Goal: Transaction & Acquisition: Purchase product/service

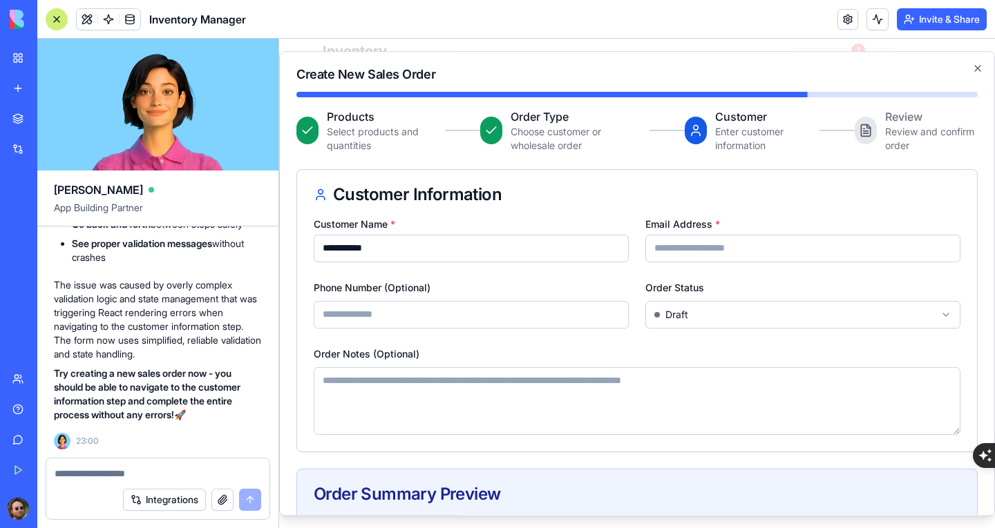
click at [666, 242] on input "Email Address *" at bounding box center [802, 249] width 315 height 28
type input "**********"
click at [690, 307] on body "**********" at bounding box center [631, 284] width 705 height 490
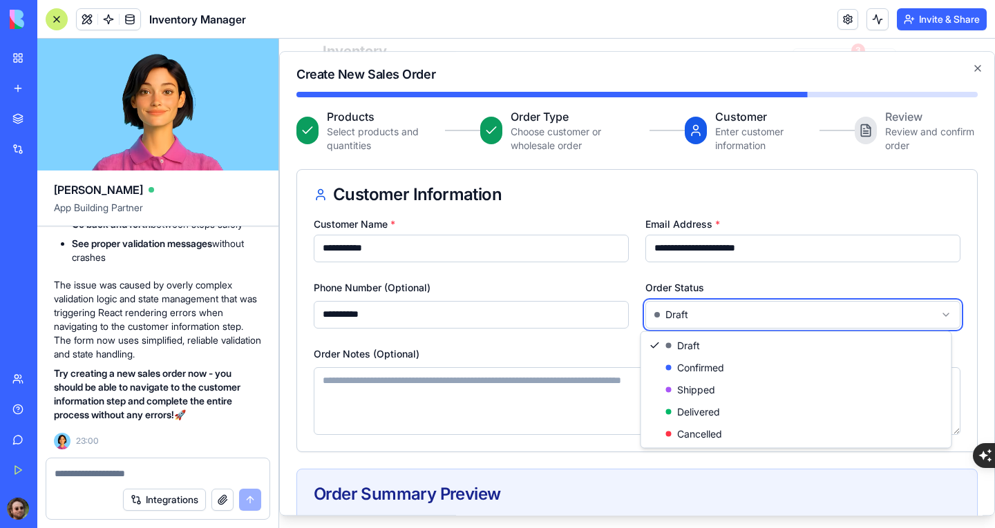
click at [624, 354] on body "**********" at bounding box center [631, 284] width 705 height 490
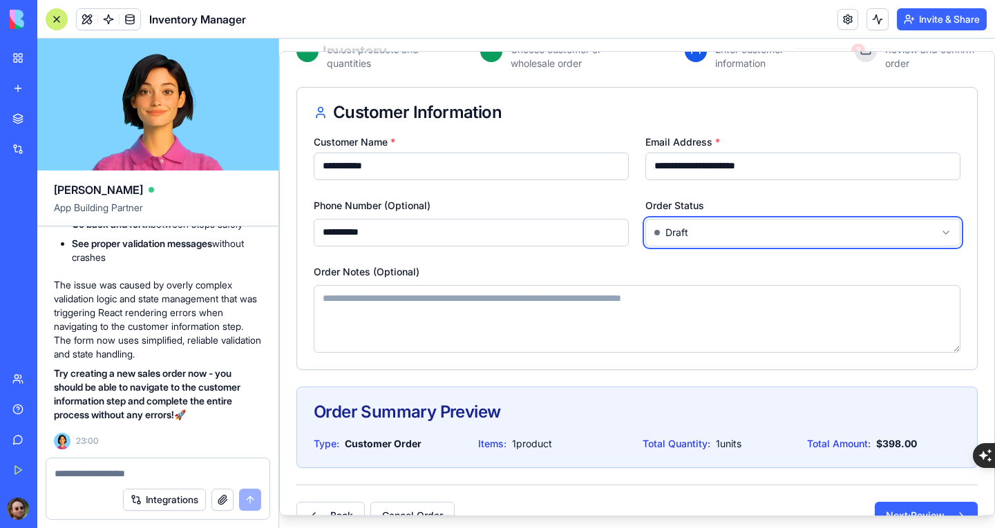
scroll to position [113, 0]
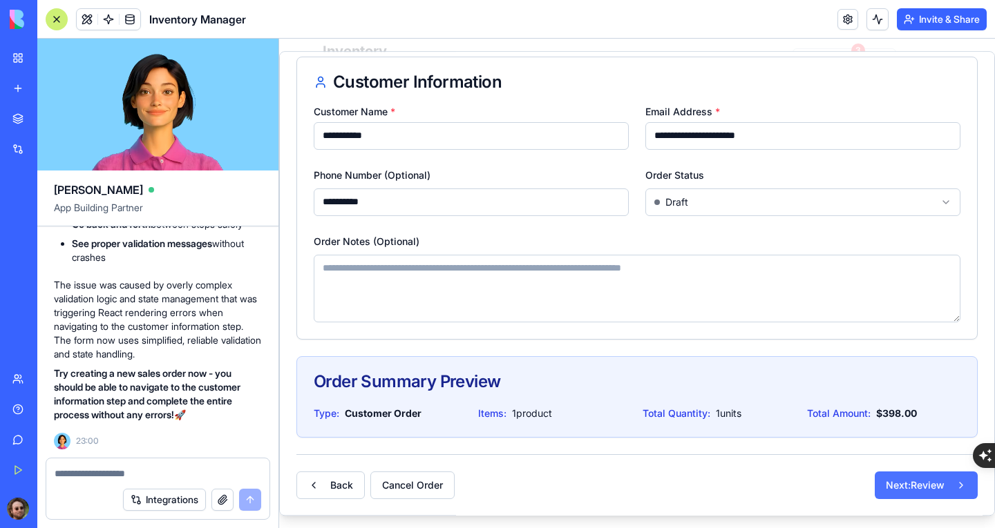
click at [894, 486] on button "Next: Review" at bounding box center [925, 486] width 103 height 28
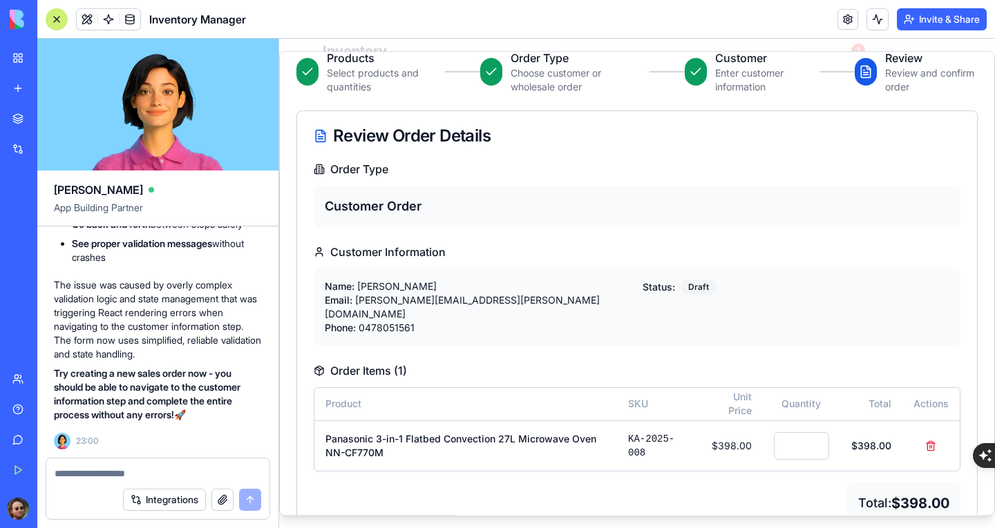
scroll to position [128, 0]
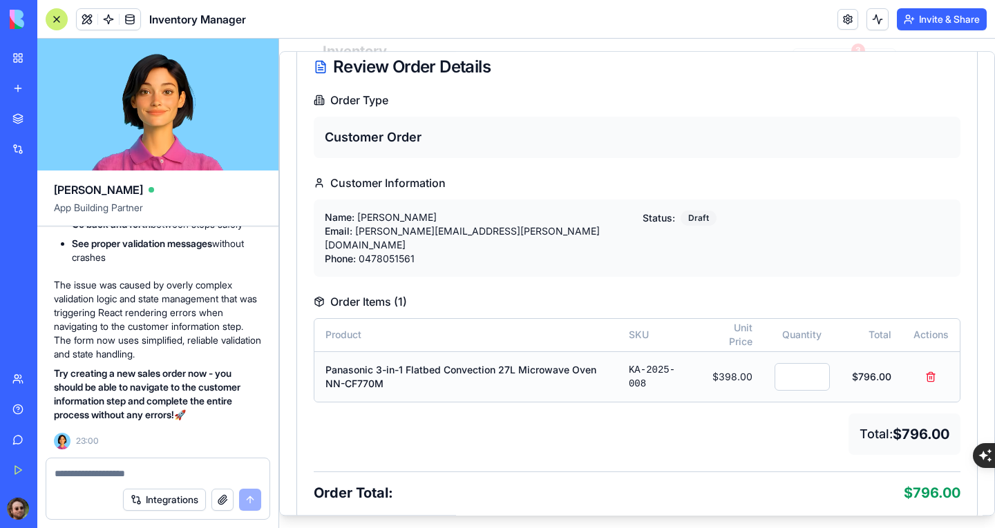
click at [805, 363] on input "*" at bounding box center [801, 377] width 55 height 28
click at [805, 368] on input "*" at bounding box center [801, 377] width 55 height 28
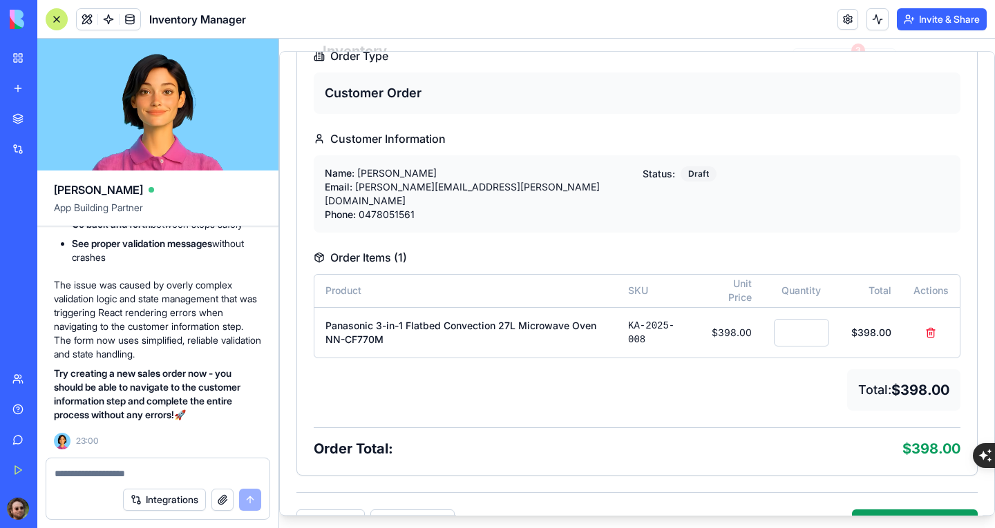
scroll to position [197, 0]
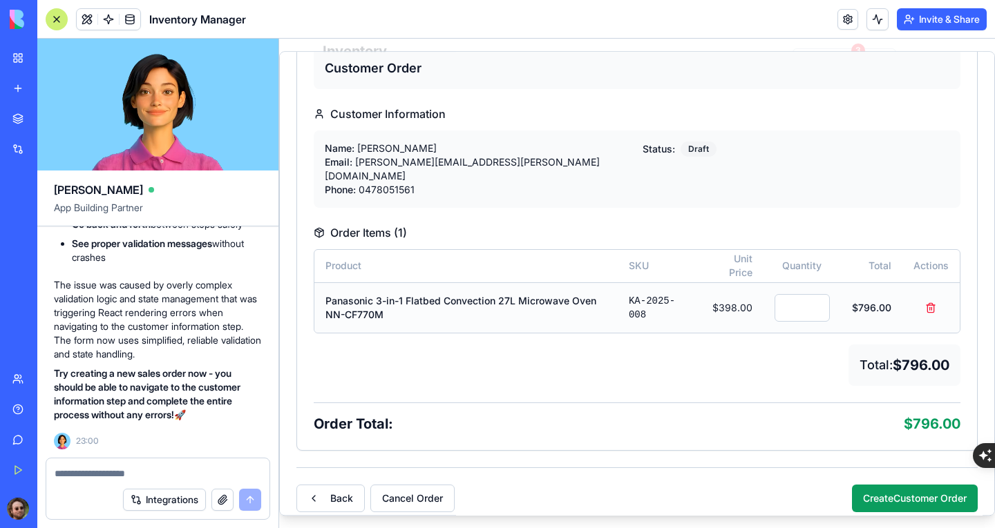
click at [806, 294] on input "*" at bounding box center [801, 308] width 55 height 28
click at [806, 294] on input "*" at bounding box center [796, 308] width 55 height 28
click at [806, 294] on input "*" at bounding box center [794, 308] width 55 height 28
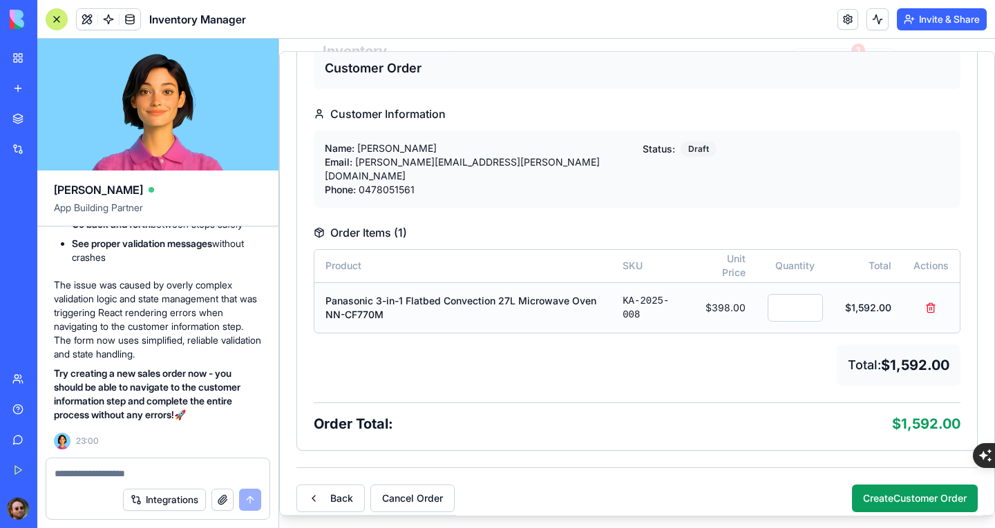
click at [806, 294] on input "*" at bounding box center [794, 308] width 55 height 28
click at [798, 294] on input "*" at bounding box center [794, 308] width 55 height 28
click at [798, 294] on input "*" at bounding box center [792, 308] width 55 height 28
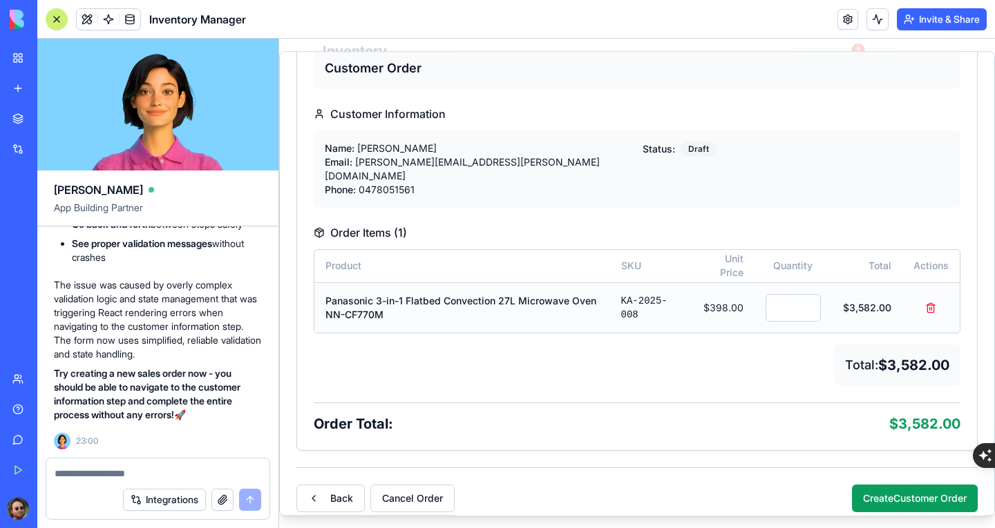
click at [798, 294] on input "*" at bounding box center [792, 308] width 55 height 28
click at [798, 294] on input "**" at bounding box center [792, 308] width 55 height 28
click at [798, 294] on input "**" at bounding box center [793, 308] width 55 height 28
click at [798, 294] on input "**" at bounding box center [796, 308] width 55 height 28
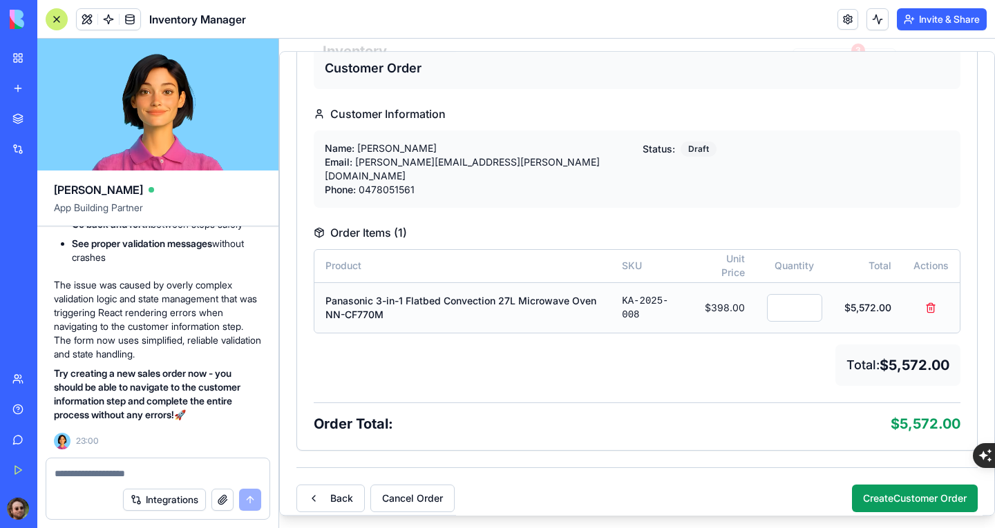
click at [798, 294] on input "**" at bounding box center [794, 308] width 55 height 28
click at [798, 294] on input "**" at bounding box center [793, 308] width 55 height 28
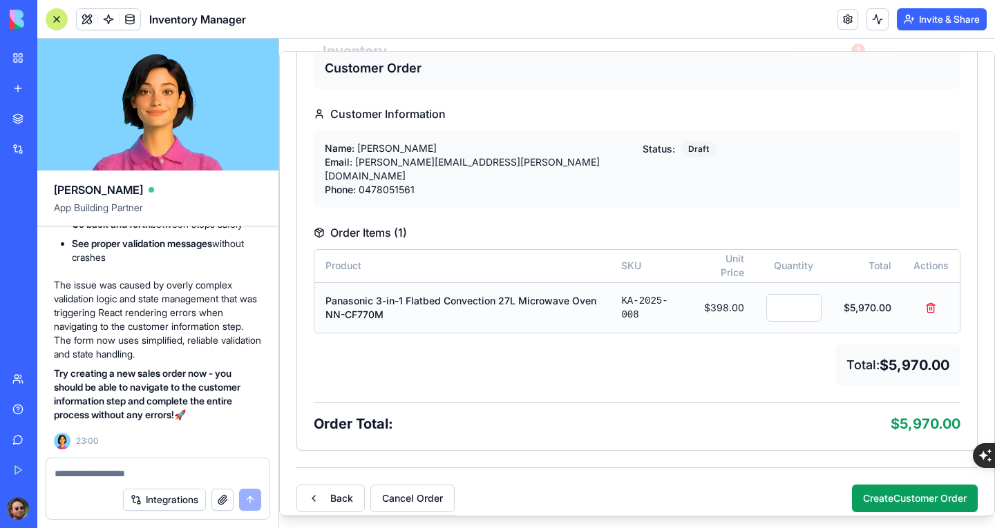
click at [798, 294] on input "**" at bounding box center [793, 308] width 55 height 28
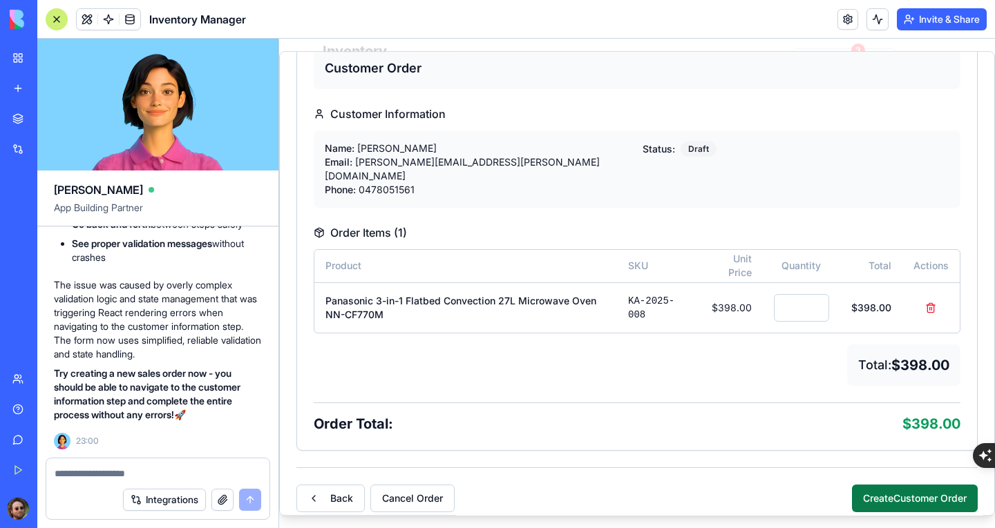
type input "*"
click at [862, 489] on button "Create Customer Order" at bounding box center [915, 499] width 126 height 28
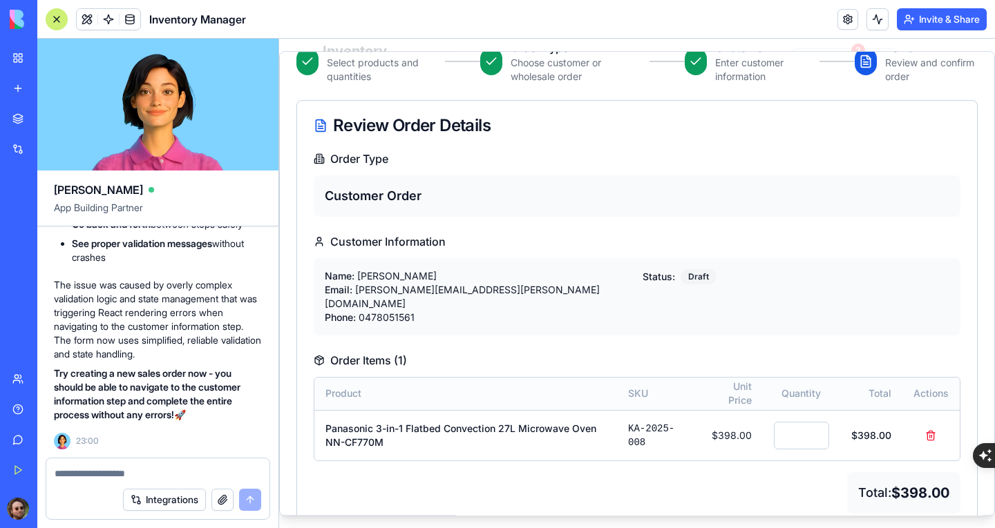
scroll to position [0, 0]
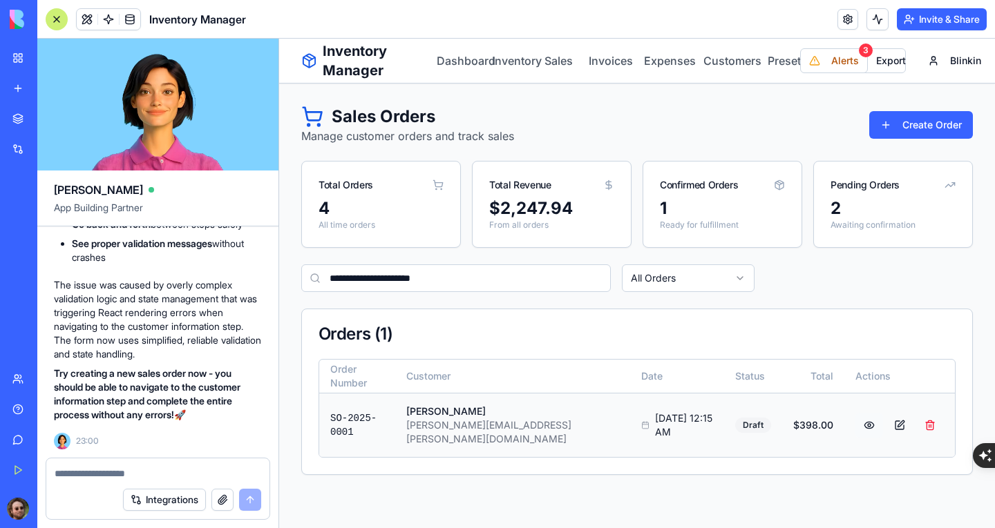
click at [867, 414] on button at bounding box center [869, 425] width 28 height 25
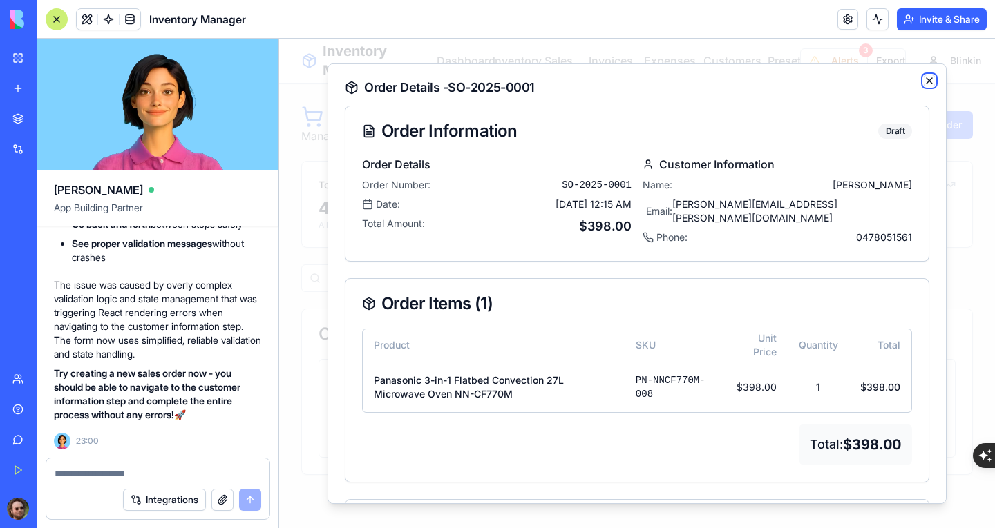
click at [926, 78] on icon "button" at bounding box center [929, 80] width 6 height 6
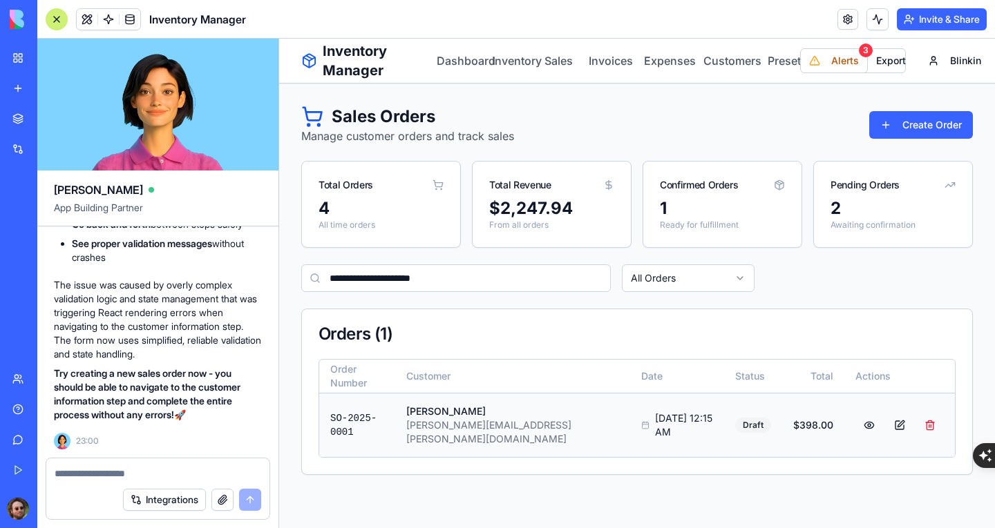
click at [895, 416] on button at bounding box center [900, 425] width 28 height 25
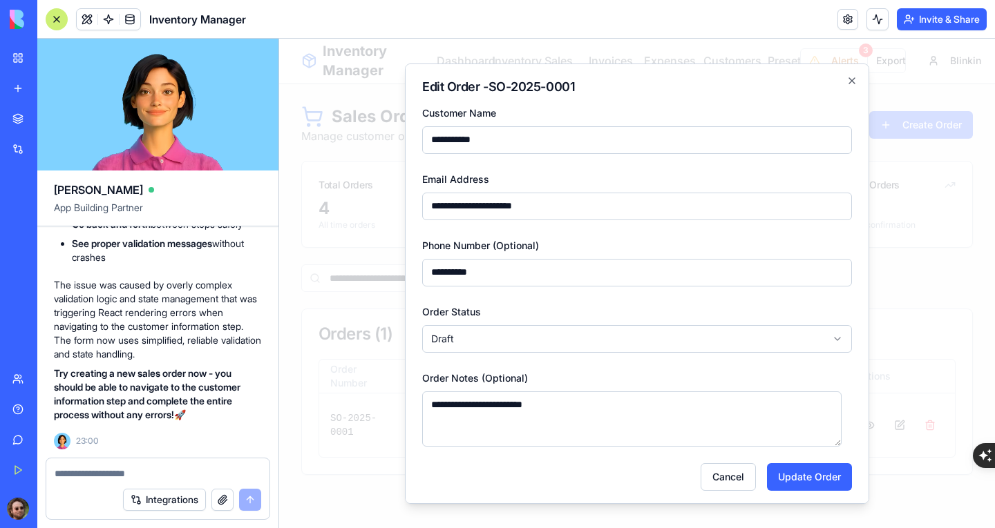
scroll to position [4, 0]
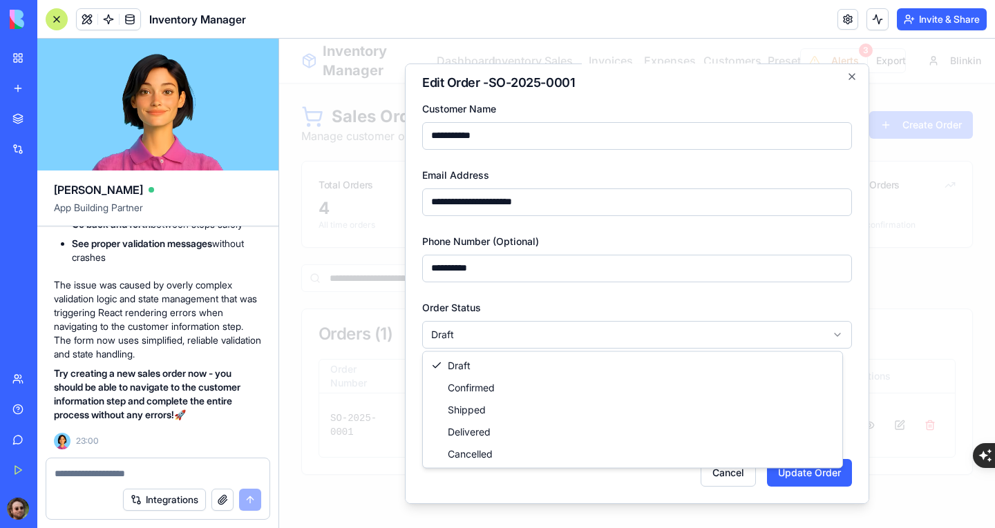
click at [740, 333] on body "**********" at bounding box center [637, 284] width 716 height 490
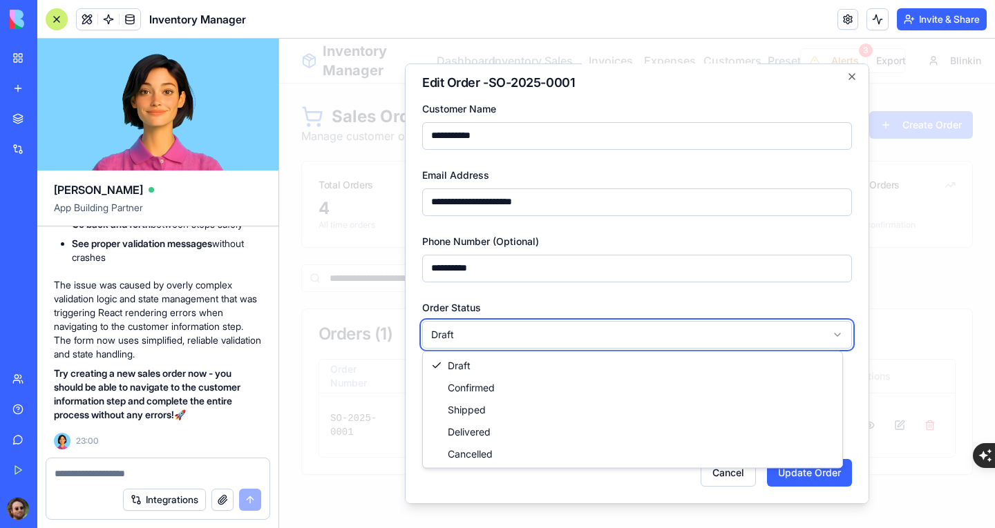
click at [740, 333] on body "**********" at bounding box center [637, 284] width 716 height 490
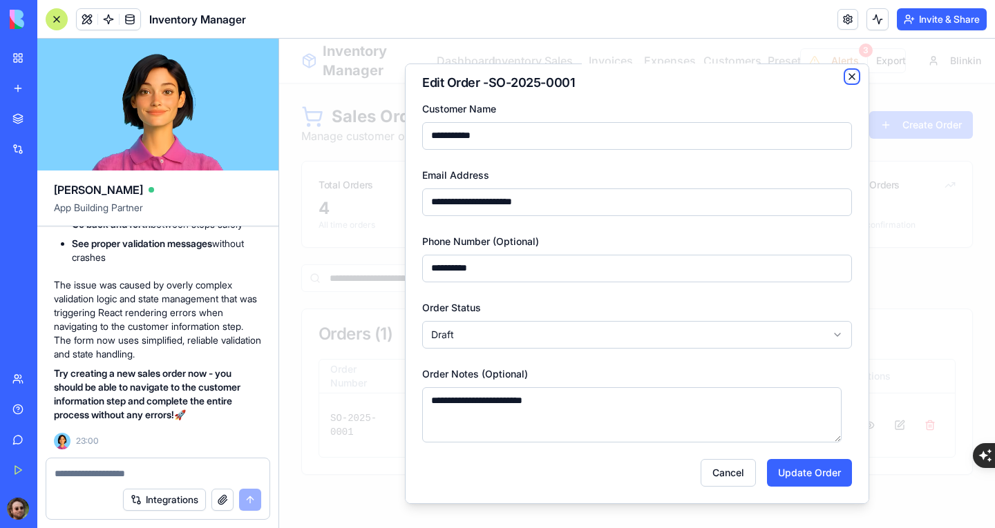
click at [846, 75] on icon "button" at bounding box center [851, 75] width 11 height 11
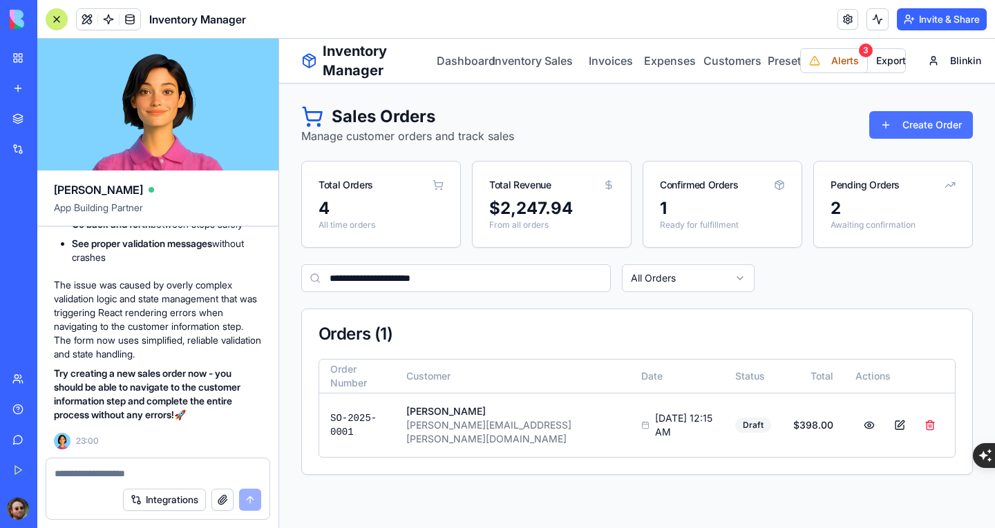
click at [898, 121] on button "Create Order" at bounding box center [921, 125] width 104 height 28
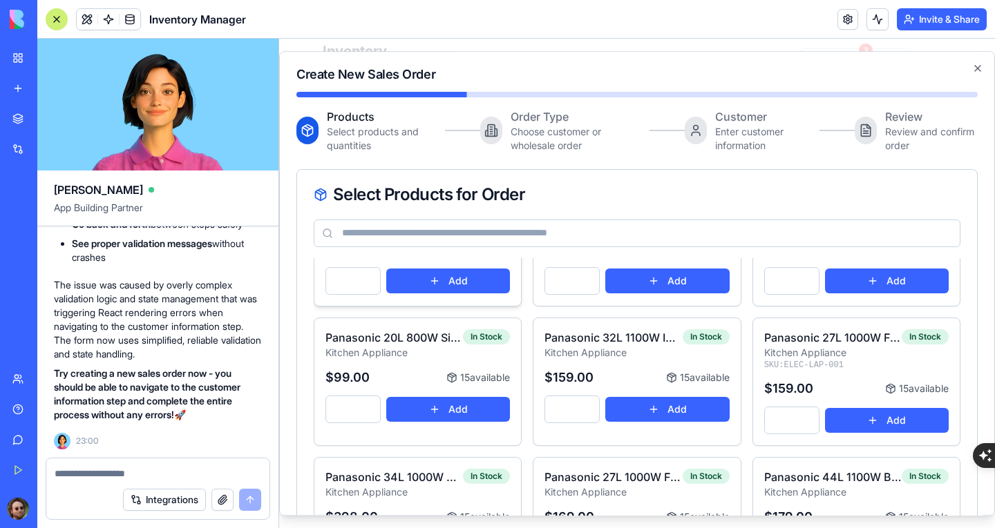
scroll to position [0, 0]
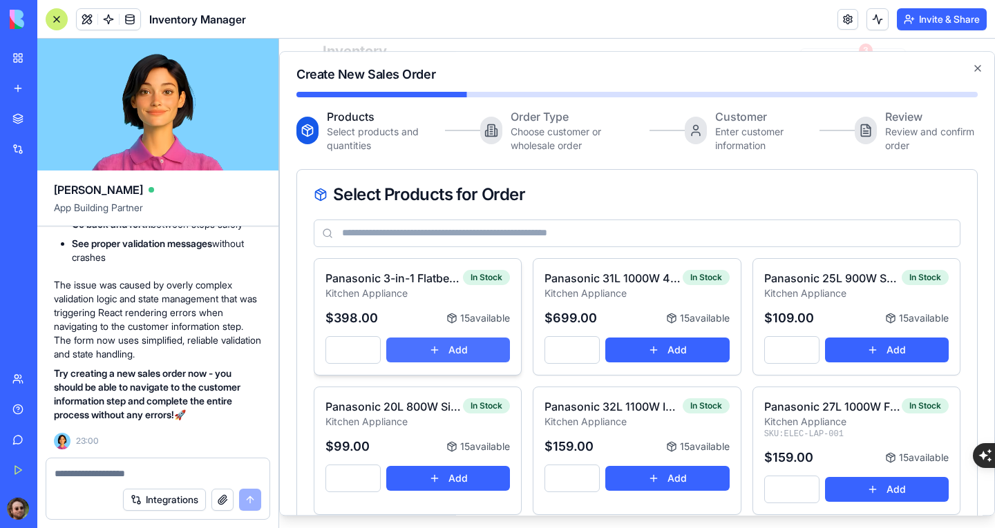
click at [470, 350] on button "Add" at bounding box center [448, 350] width 124 height 25
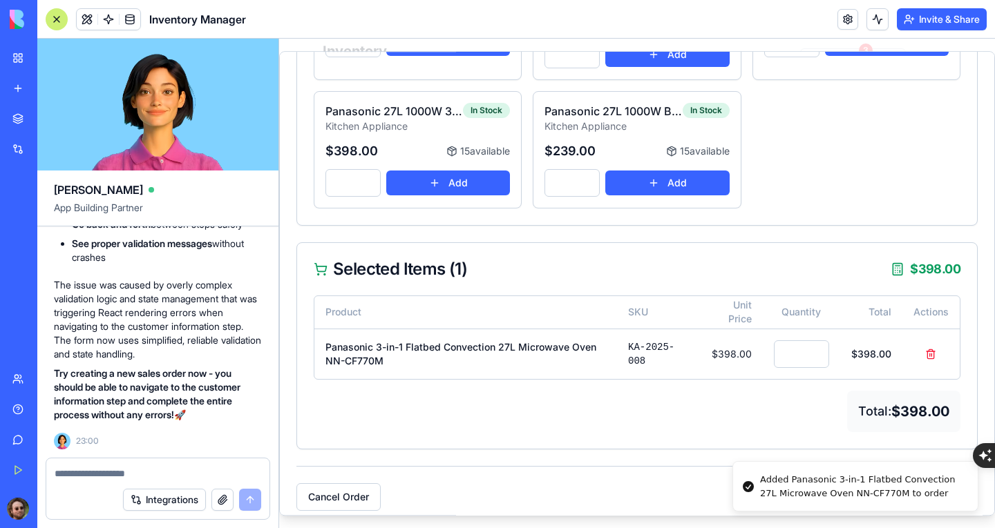
scroll to position [327, 0]
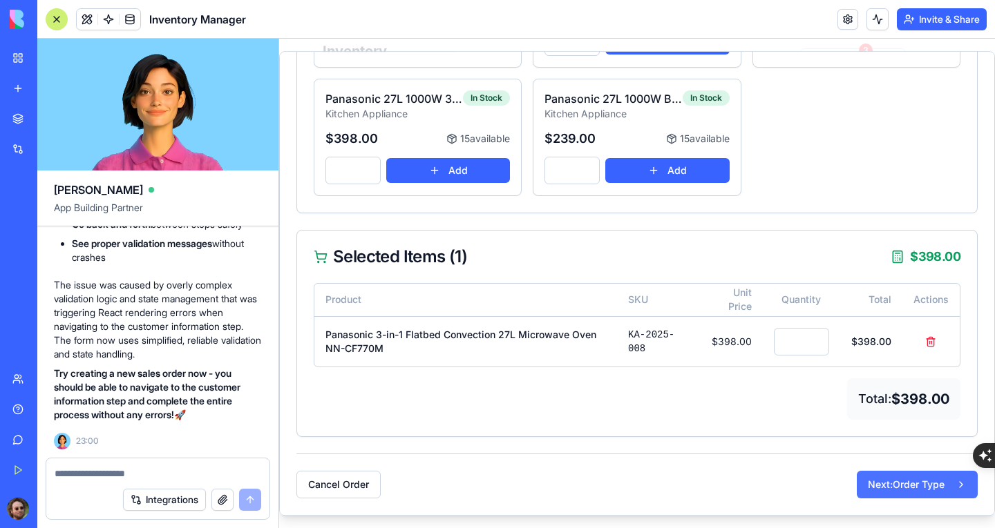
click at [876, 479] on button "Next: Order Type" at bounding box center [916, 485] width 121 height 28
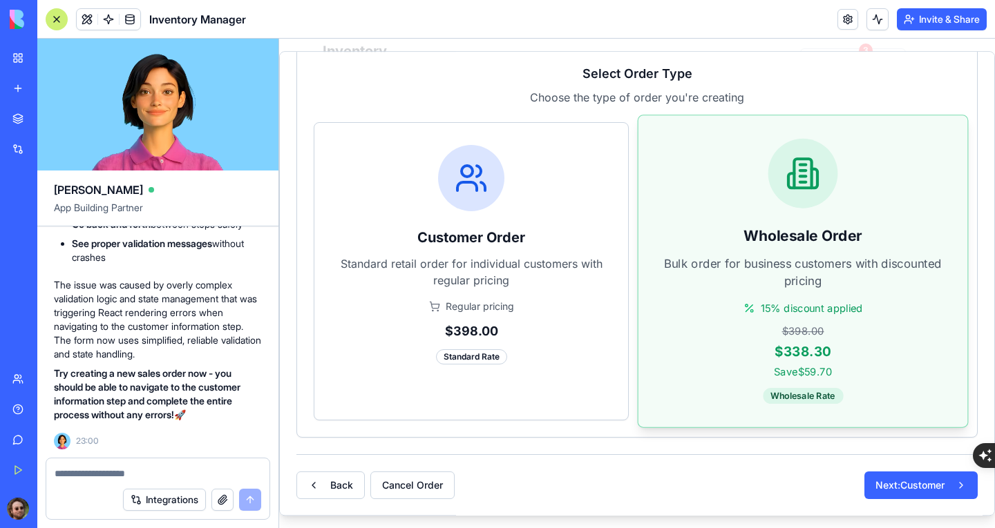
click at [663, 328] on div "$398.00" at bounding box center [802, 331] width 283 height 15
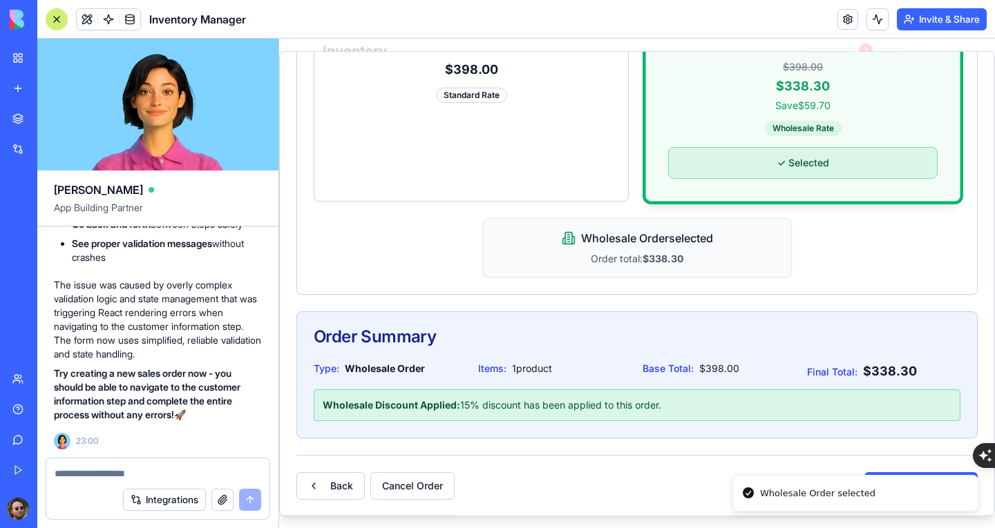
scroll to position [418, 0]
click at [880, 482] on button "Next: Customer" at bounding box center [920, 486] width 113 height 28
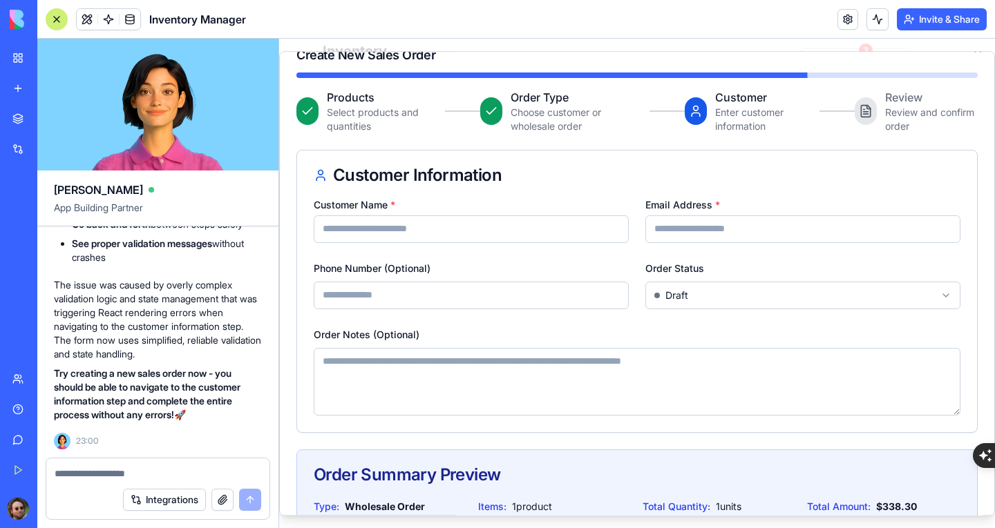
scroll to position [0, 0]
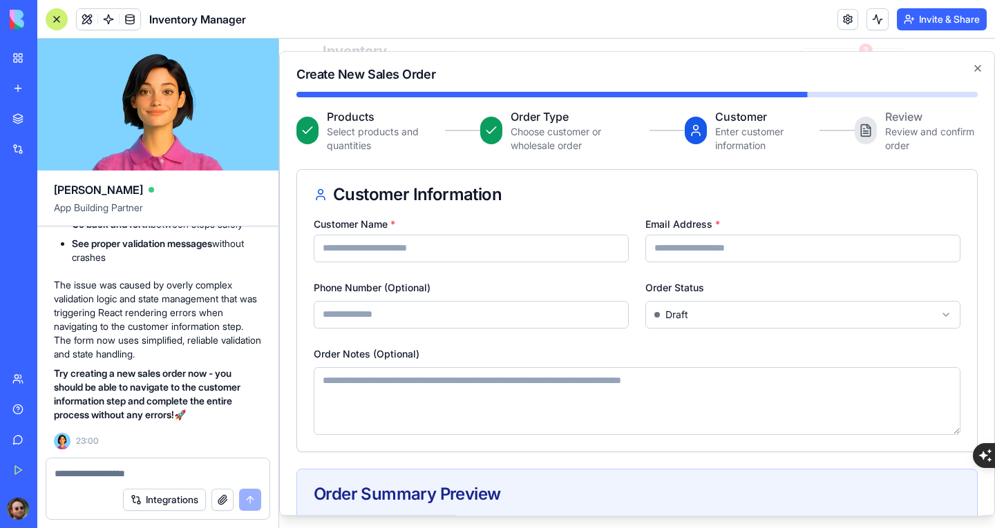
click at [178, 472] on textarea at bounding box center [158, 474] width 207 height 14
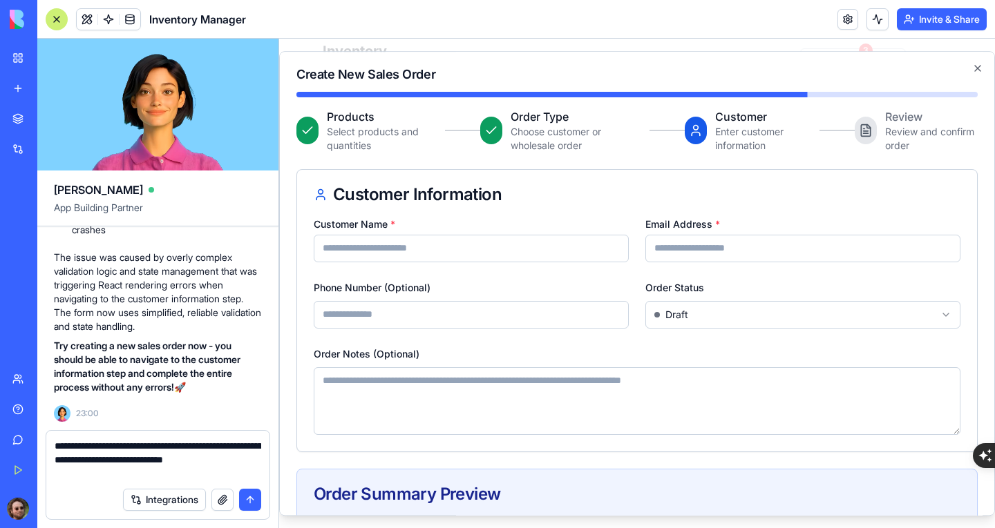
type textarea "**********"
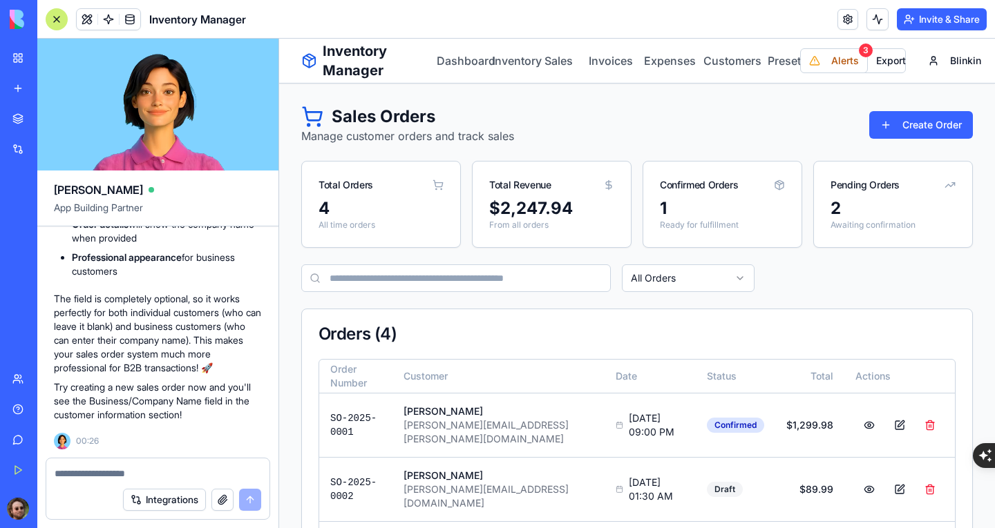
click at [54, 13] on div at bounding box center [57, 19] width 22 height 22
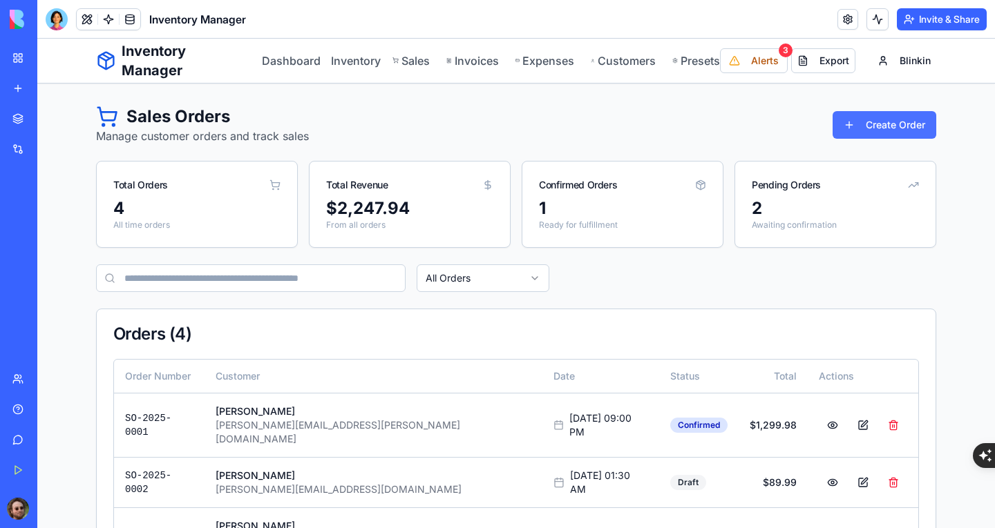
click at [878, 129] on button "Create Order" at bounding box center [884, 125] width 104 height 28
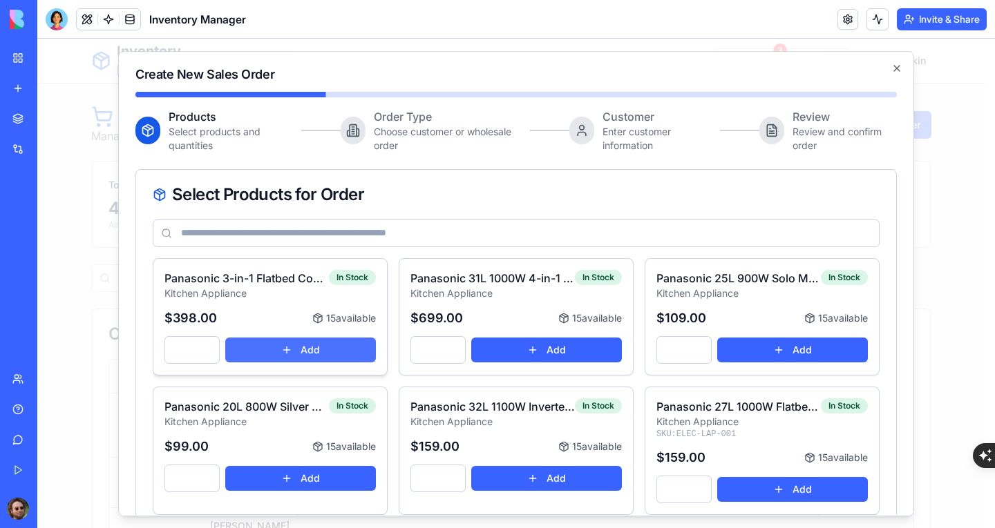
click at [305, 351] on button "Add" at bounding box center [300, 350] width 151 height 25
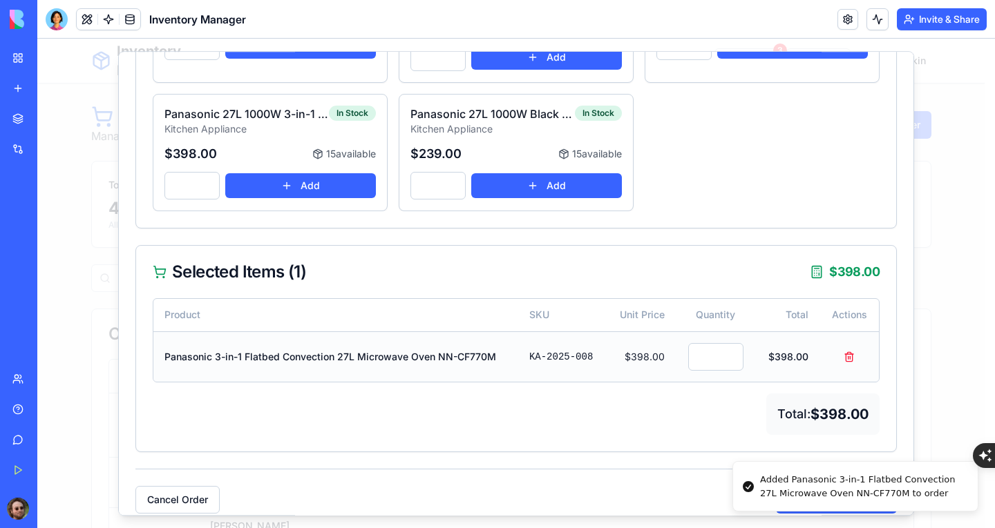
scroll to position [327, 0]
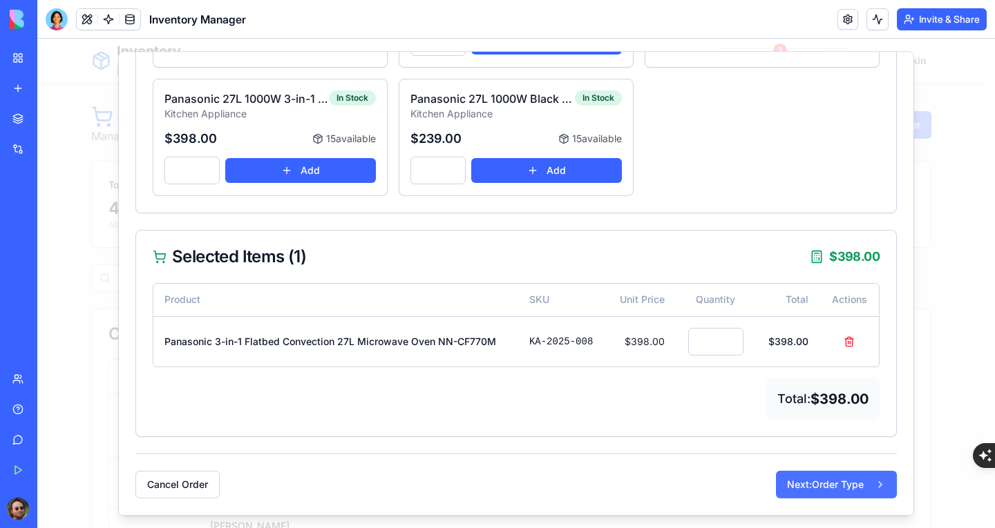
click at [788, 477] on button "Next: Order Type" at bounding box center [836, 485] width 121 height 28
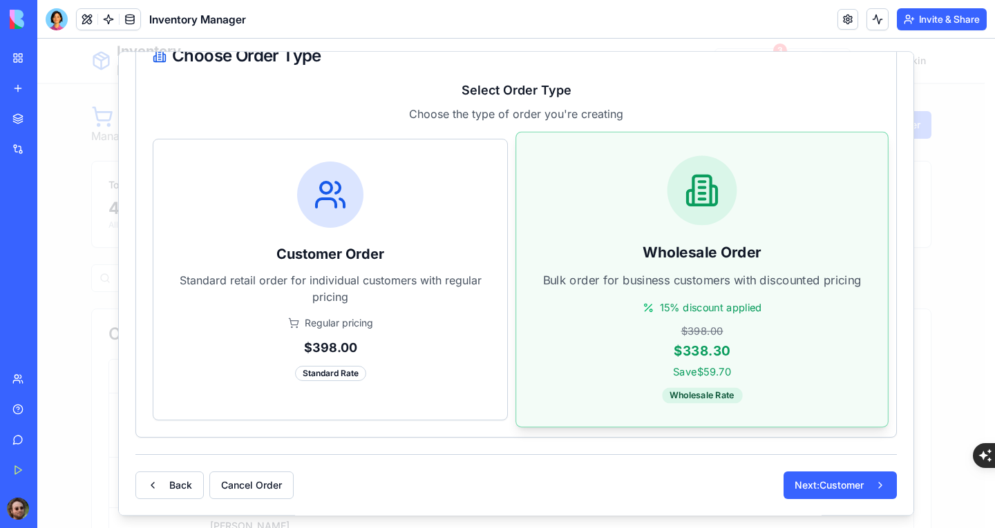
click at [602, 337] on div "$398.00" at bounding box center [701, 331] width 325 height 15
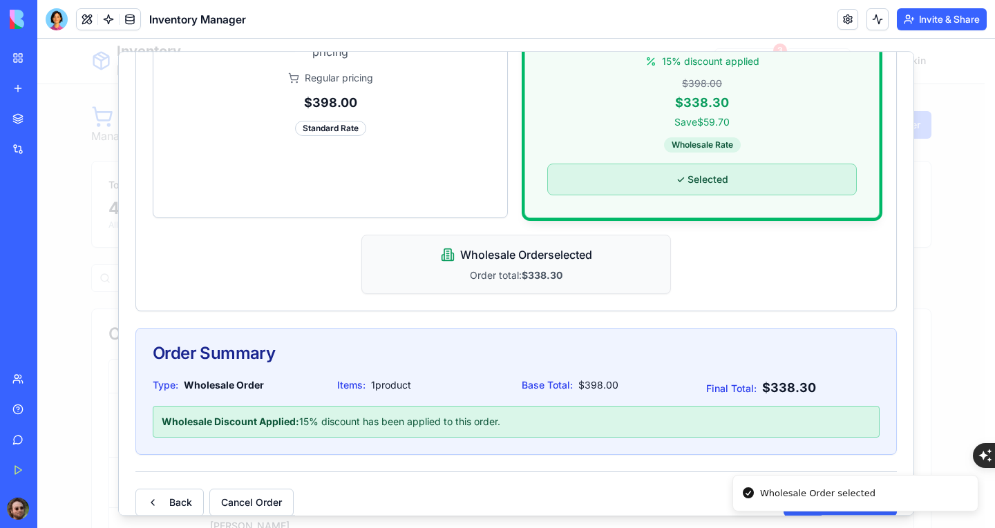
scroll to position [401, 0]
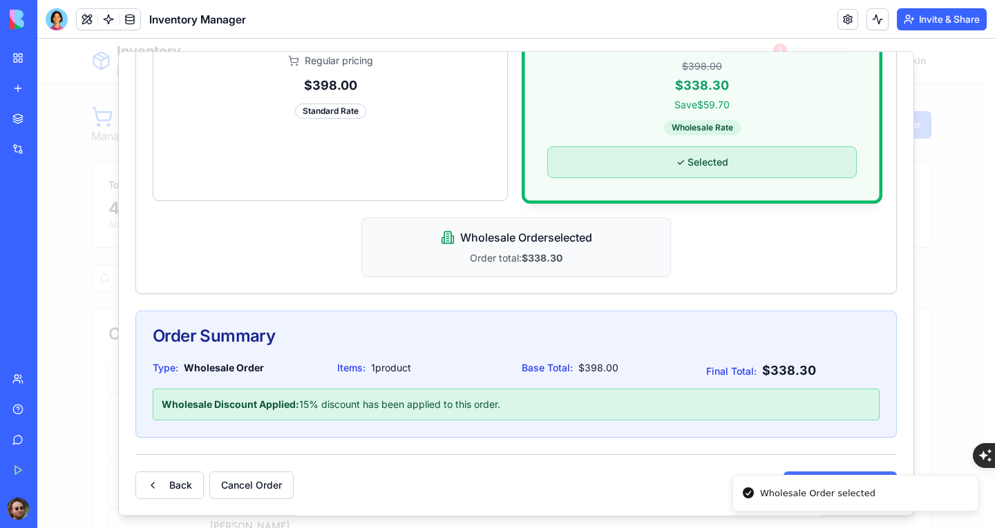
click at [809, 473] on button "Next: Customer" at bounding box center [839, 486] width 113 height 28
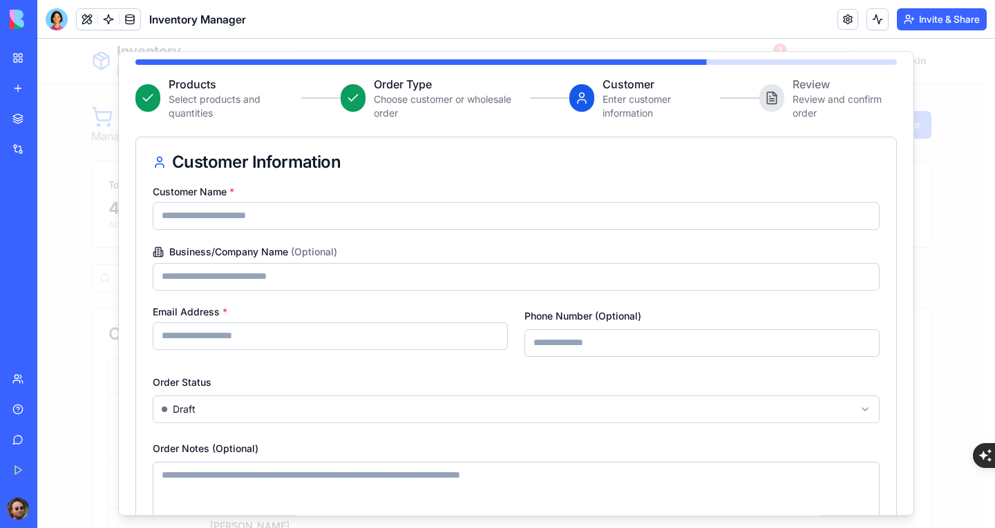
scroll to position [240, 0]
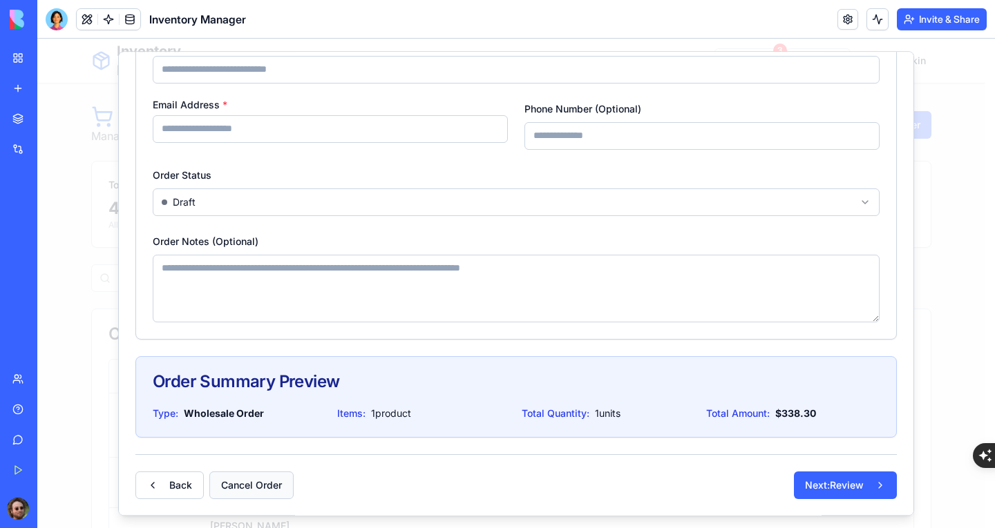
click at [230, 486] on button "Cancel Order" at bounding box center [251, 486] width 84 height 28
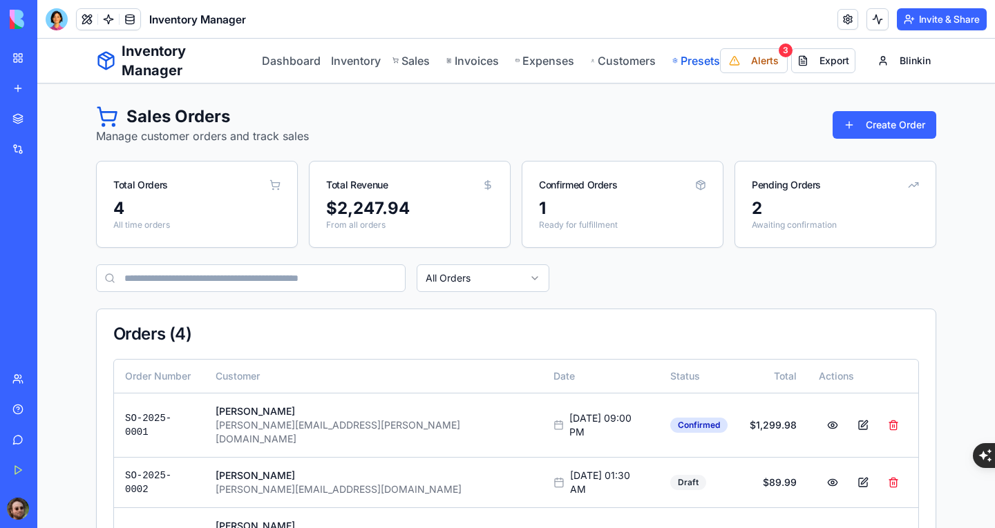
click at [687, 67] on link "Presets" at bounding box center [696, 60] width 48 height 17
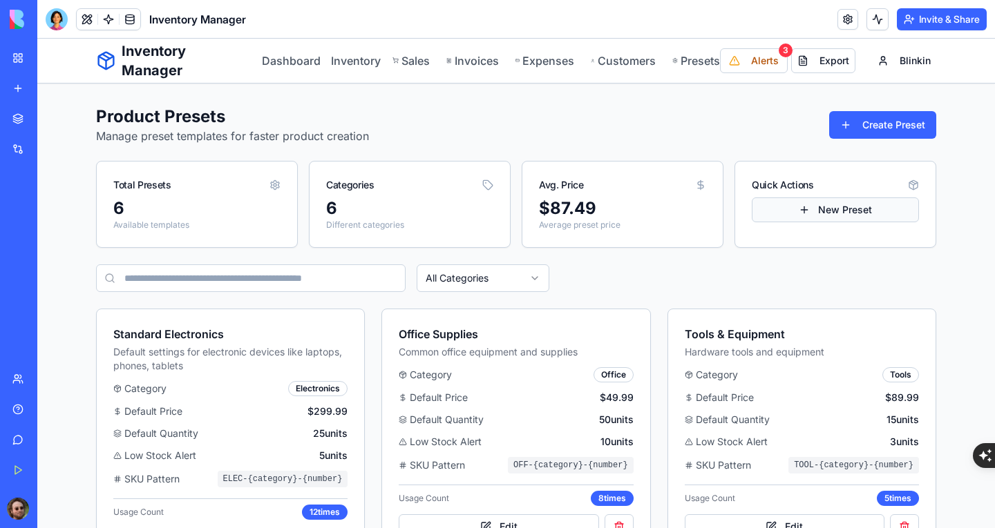
click at [790, 213] on button "New Preset" at bounding box center [835, 210] width 167 height 25
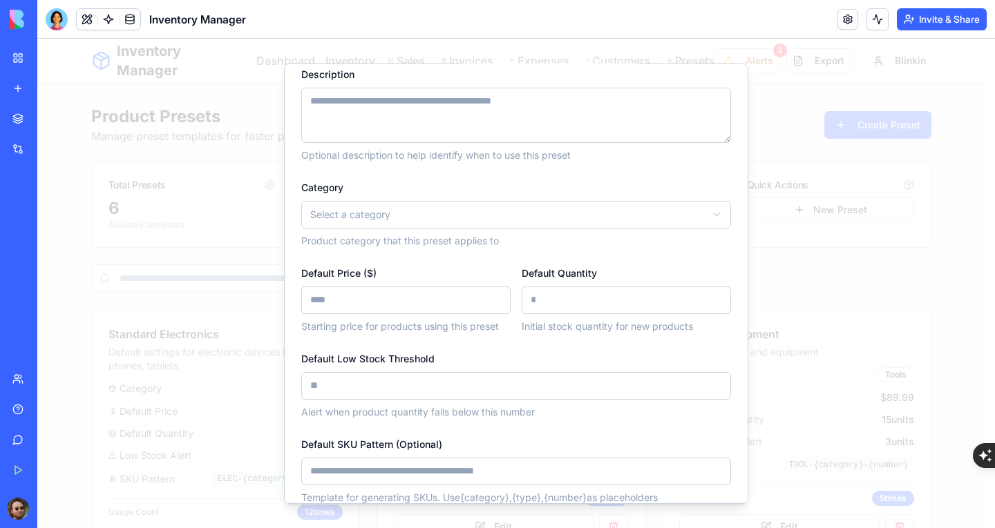
scroll to position [138, 0]
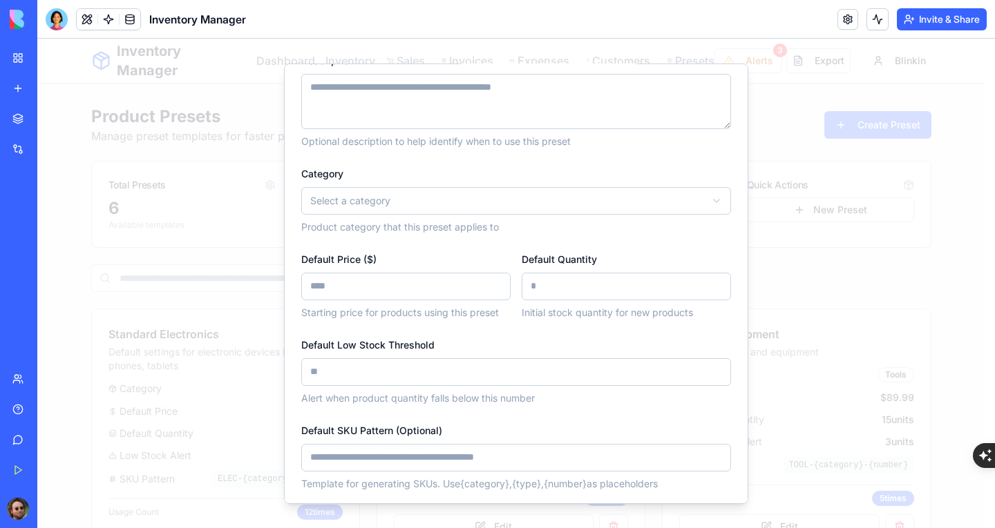
click at [520, 204] on body "Inventory Manager Dashboard Inventory Sales Invoices Expenses Customers Presets…" at bounding box center [510, 448] width 947 height 819
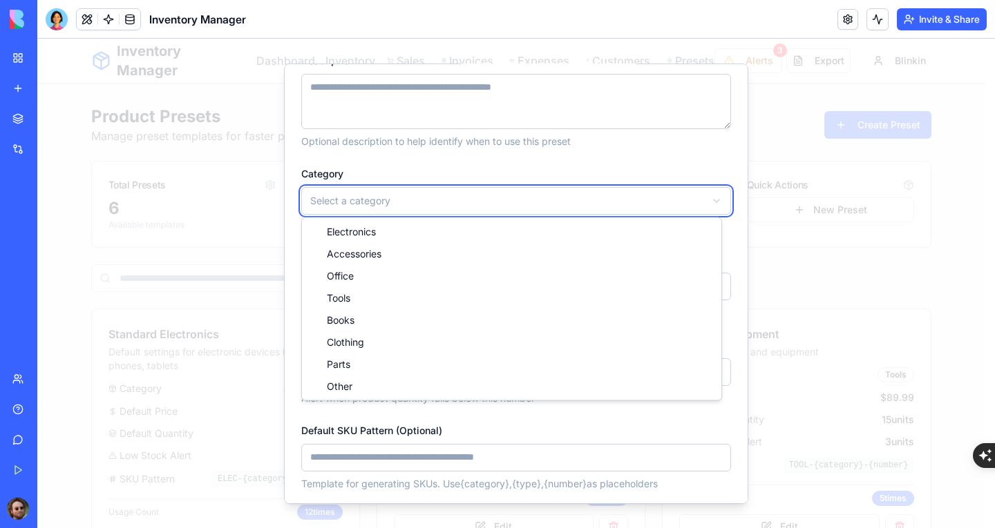
click at [508, 178] on body "Inventory Manager Dashboard Inventory Sales Invoices Expenses Customers Presets…" at bounding box center [510, 448] width 947 height 819
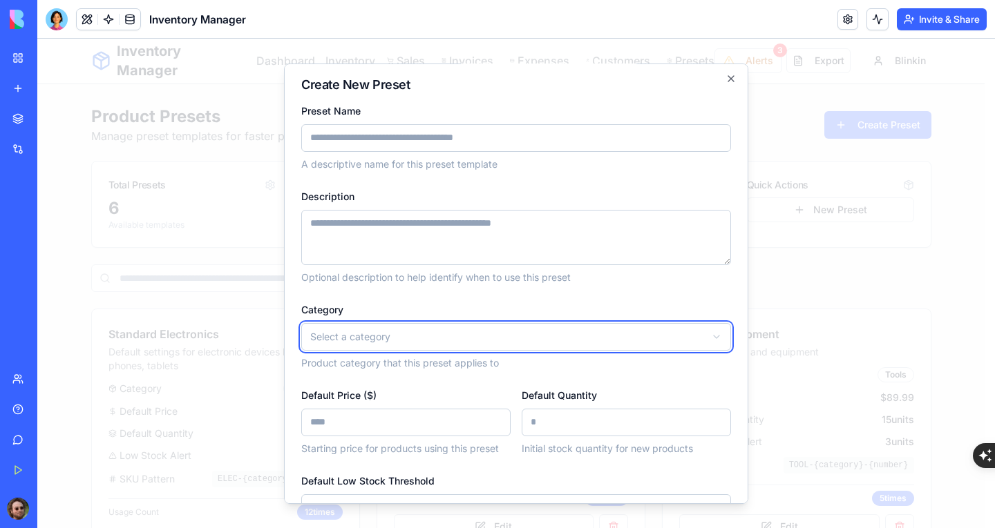
scroll to position [0, 0]
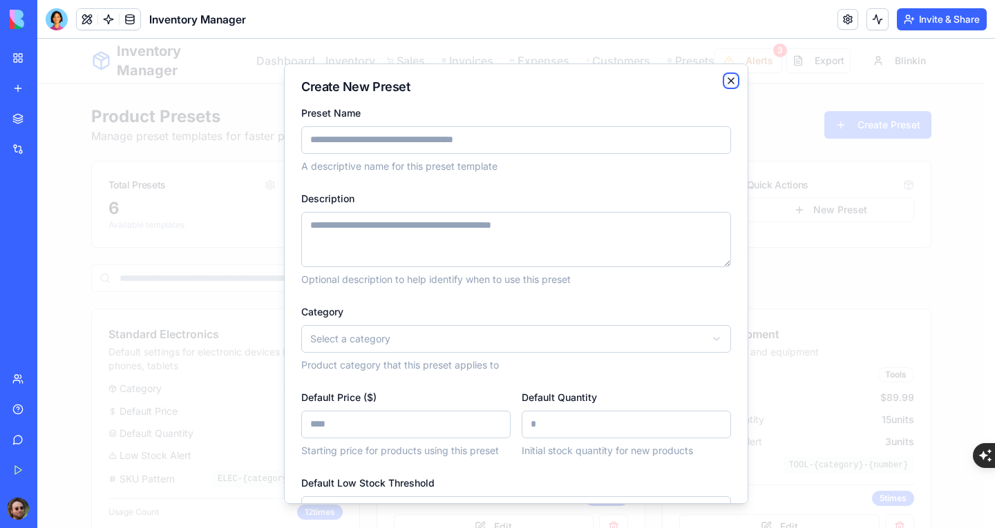
click at [725, 84] on icon "button" at bounding box center [730, 80] width 11 height 11
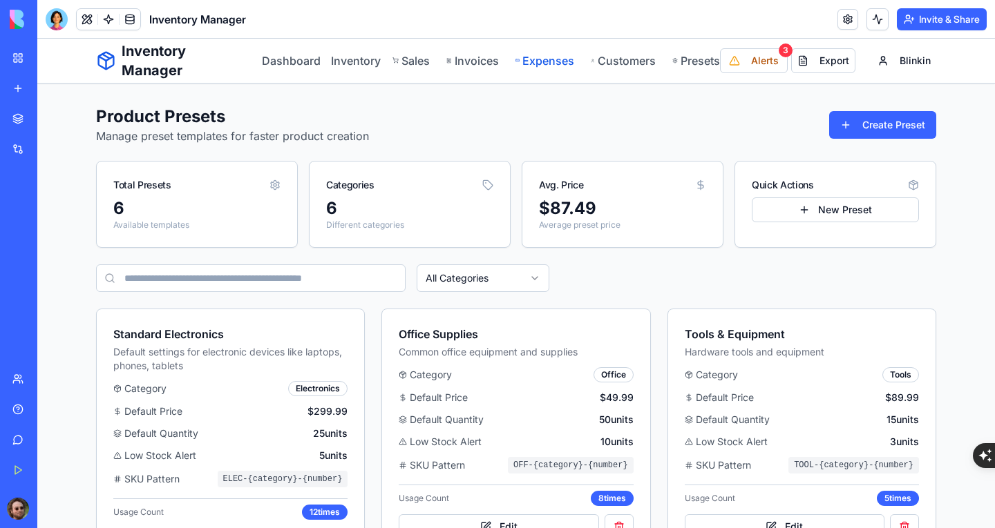
click at [553, 68] on link "Expenses" at bounding box center [544, 60] width 59 height 17
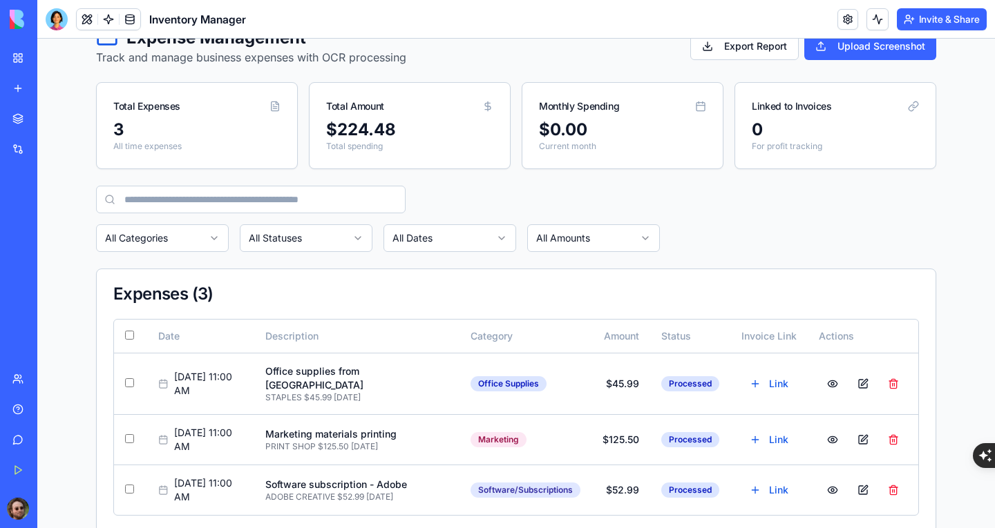
scroll to position [88, 0]
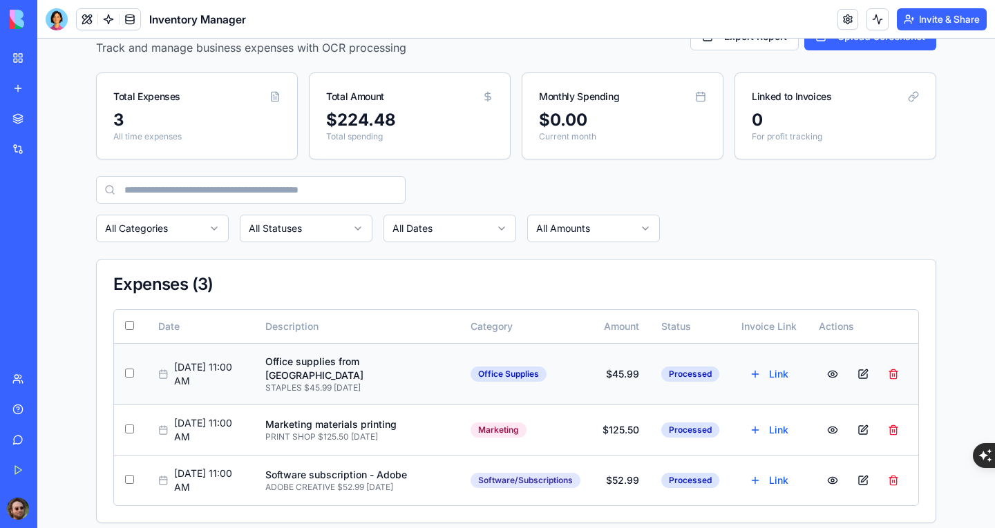
click at [828, 363] on button at bounding box center [833, 374] width 28 height 25
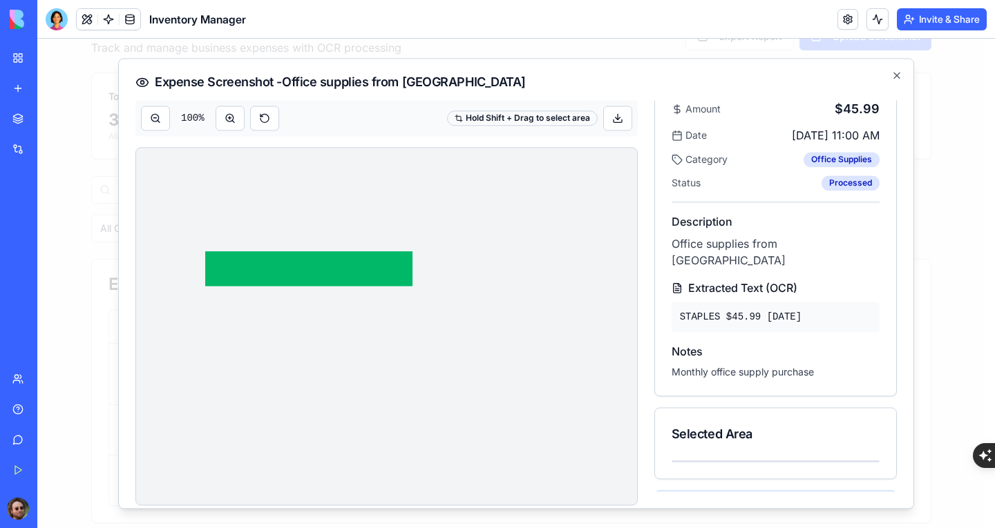
scroll to position [0, 0]
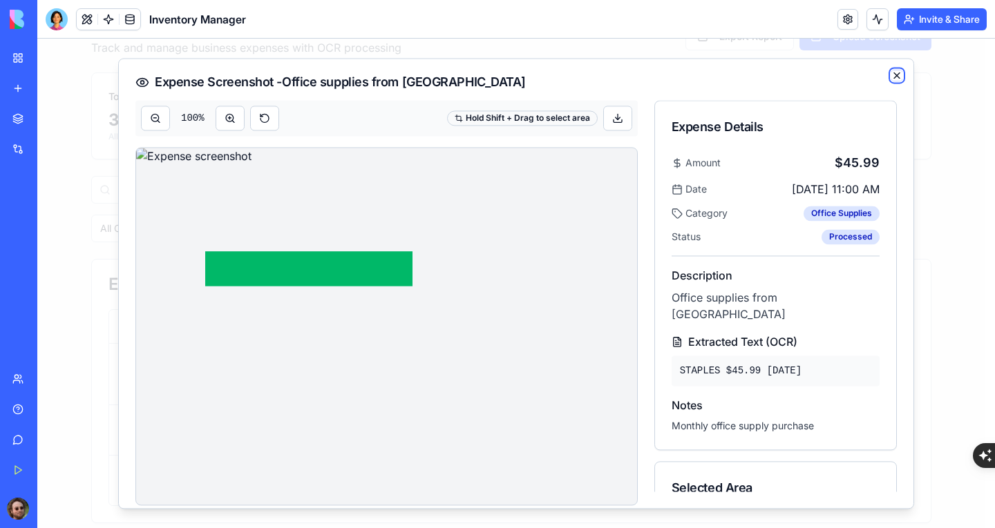
click at [897, 80] on icon "button" at bounding box center [896, 75] width 11 height 11
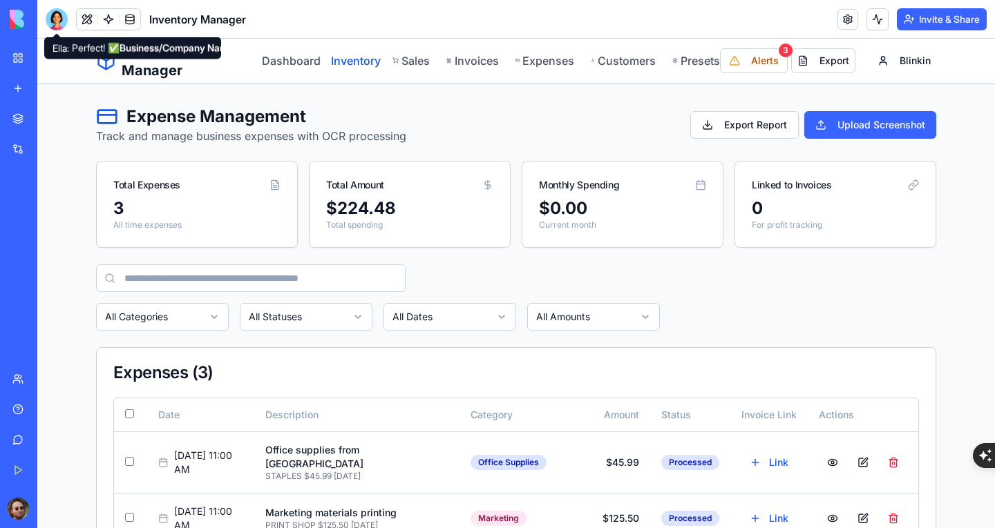
click at [353, 66] on link "Inventory" at bounding box center [353, 60] width 45 height 17
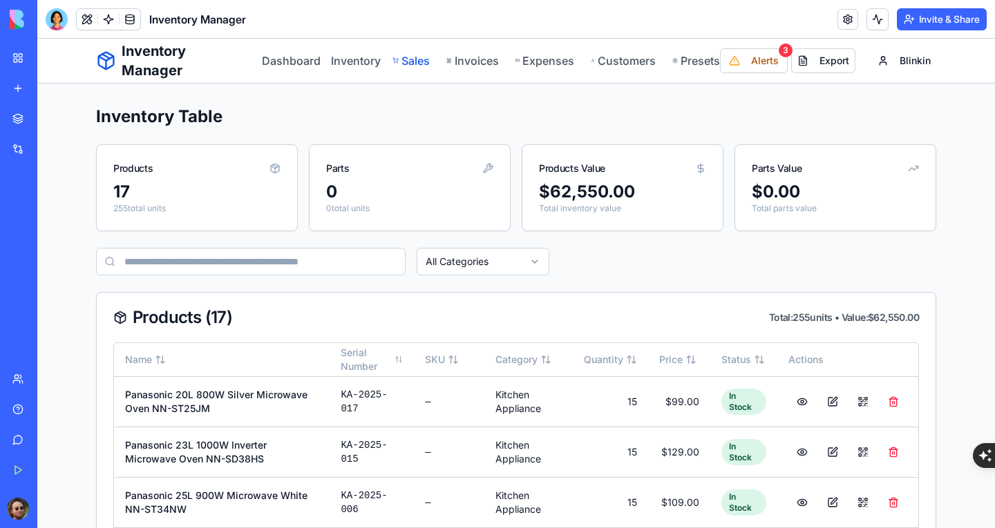
click at [405, 66] on link "Sales" at bounding box center [411, 60] width 38 height 17
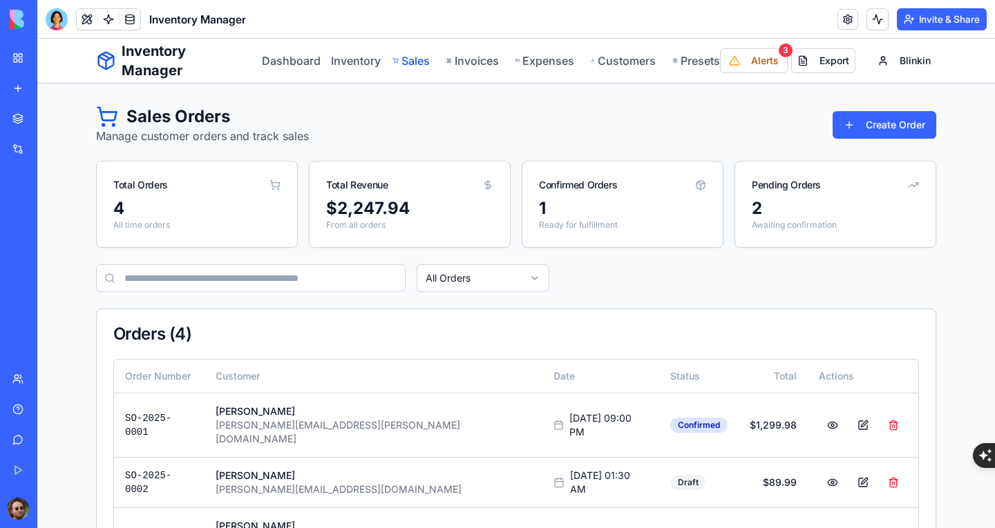
click at [412, 61] on link "Sales" at bounding box center [411, 60] width 38 height 17
click at [886, 125] on button "Create Order" at bounding box center [884, 125] width 104 height 28
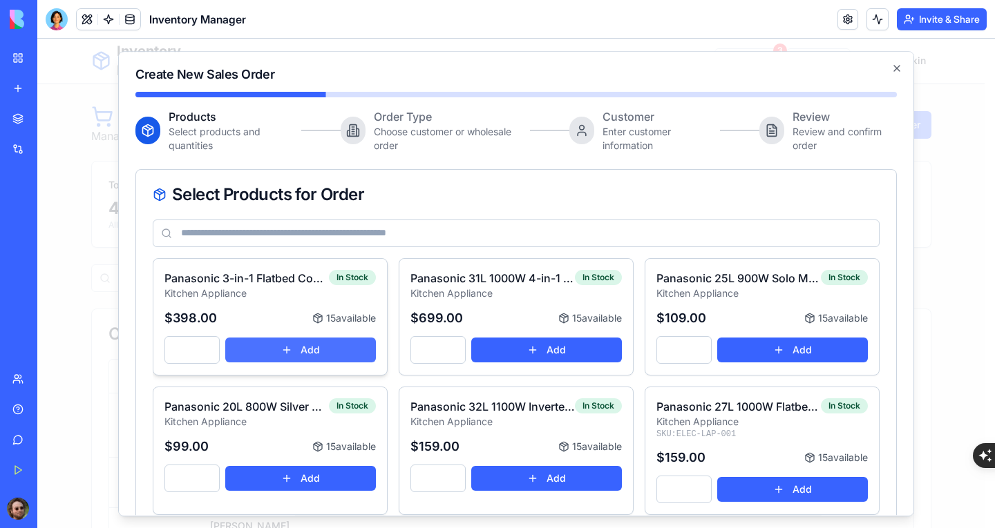
click at [312, 346] on button "Add" at bounding box center [300, 350] width 151 height 25
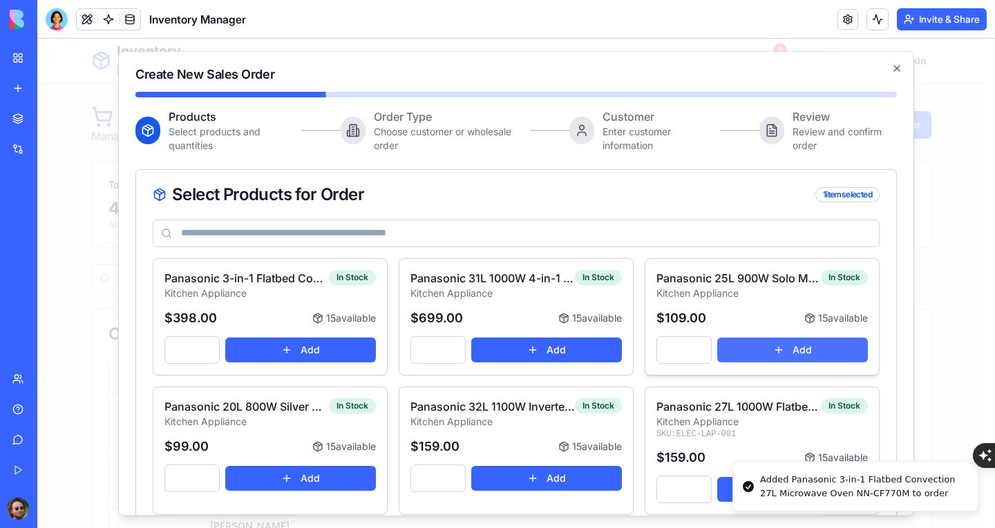
click at [724, 359] on button "Add" at bounding box center [792, 350] width 151 height 25
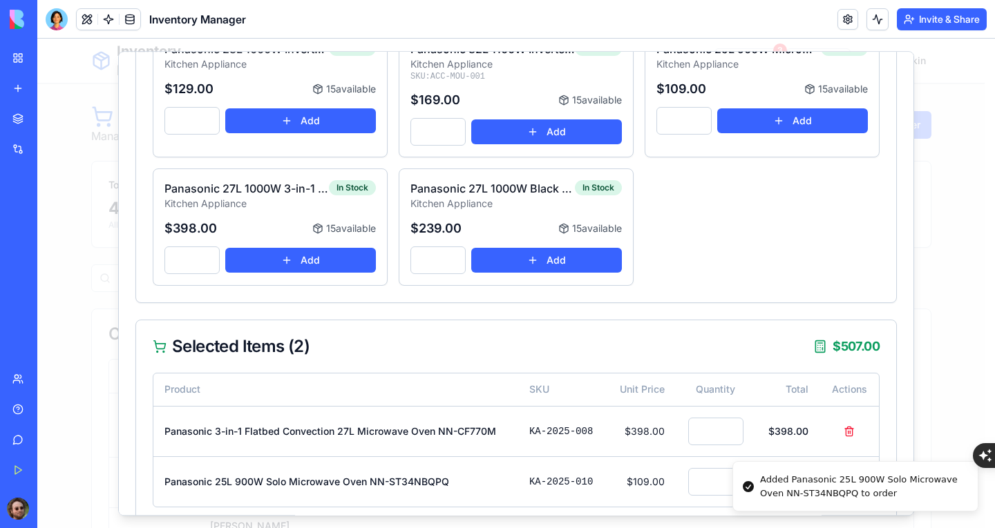
scroll to position [378, 0]
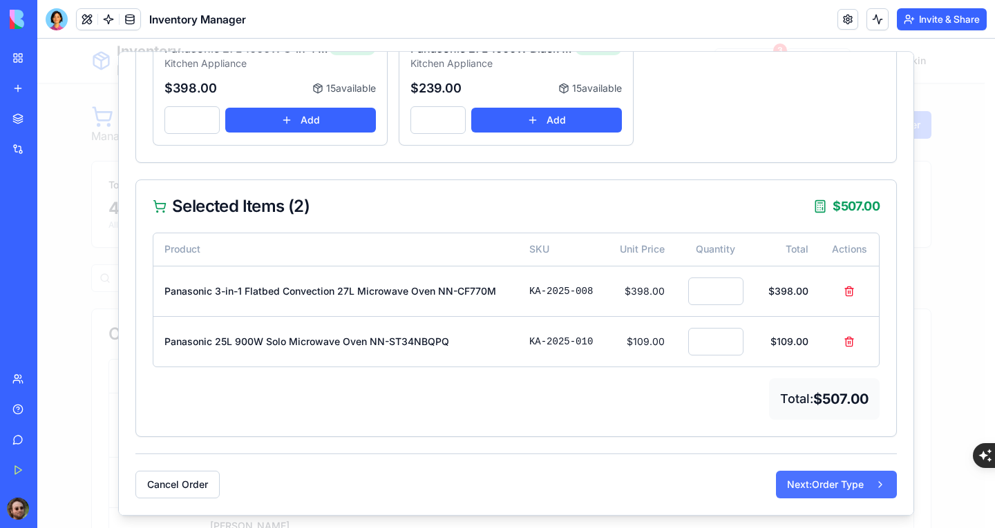
click at [789, 487] on button "Next: Order Type" at bounding box center [836, 485] width 121 height 28
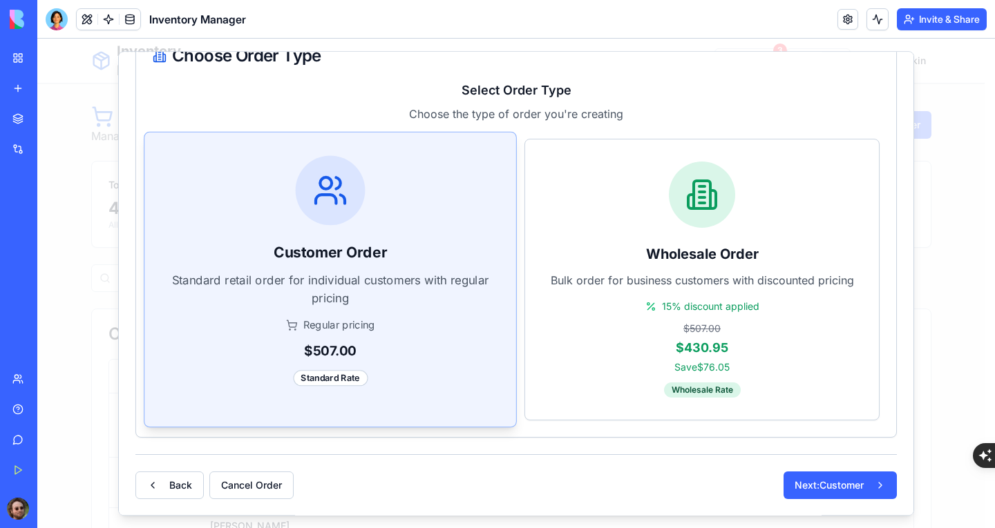
click at [396, 338] on div "Regular pricing $507.00 Standard Rate" at bounding box center [330, 352] width 325 height 68
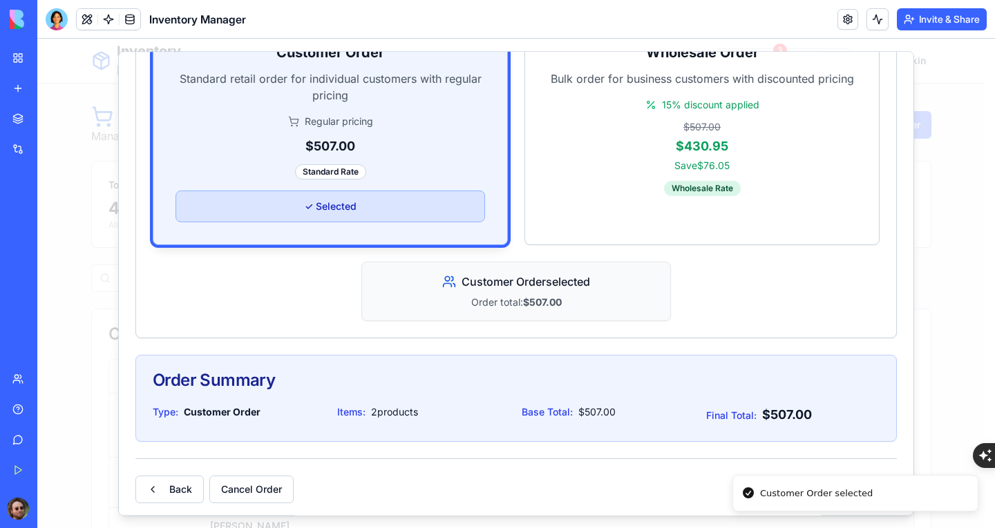
scroll to position [345, 0]
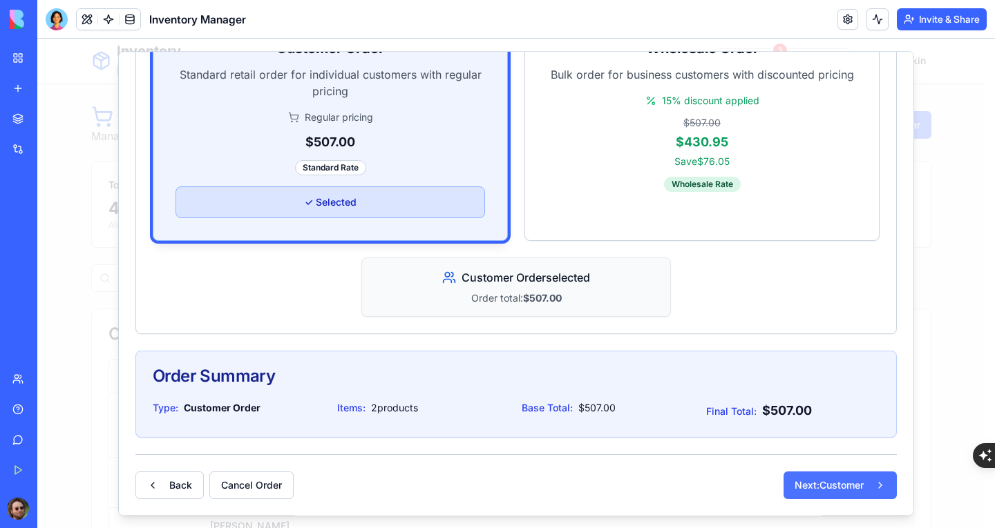
click at [843, 487] on button "Next: Customer" at bounding box center [839, 486] width 113 height 28
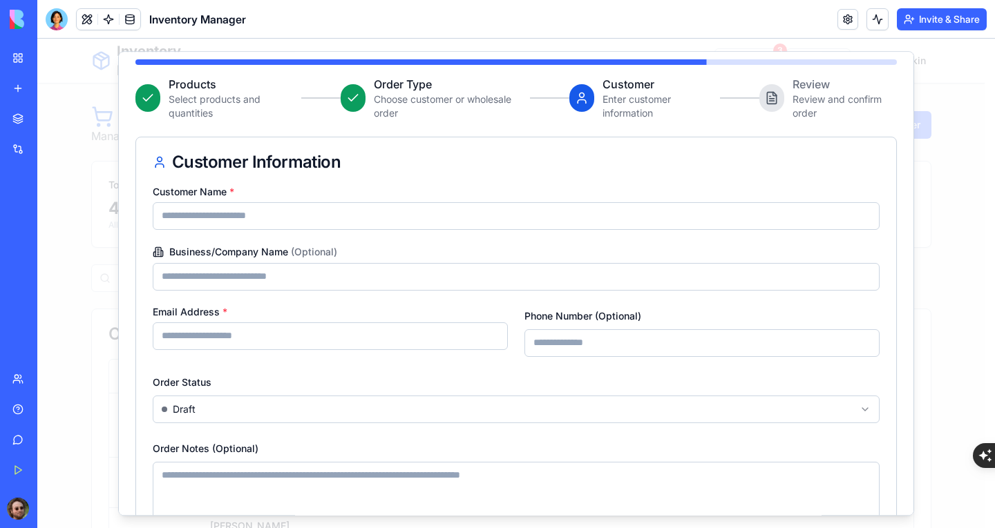
scroll to position [171, 0]
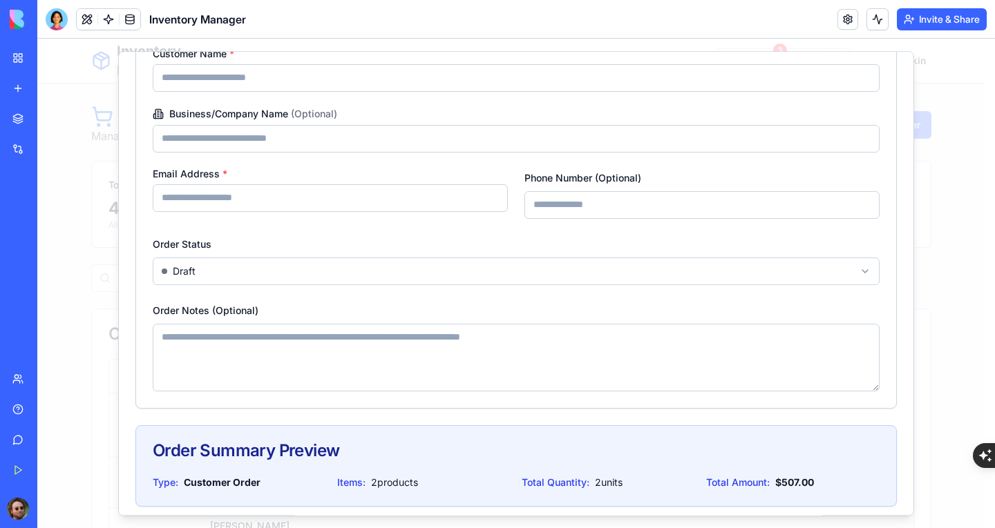
click at [454, 270] on body "Inventory Manager Dashboard Inventory Sales Invoices Expenses Customers Presets…" at bounding box center [510, 358] width 947 height 638
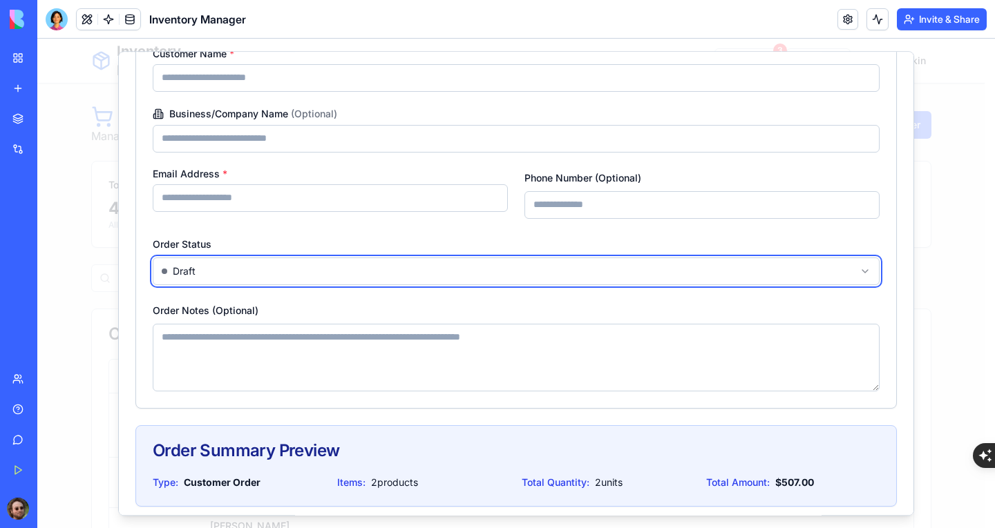
click at [486, 241] on body "Inventory Manager Dashboard Inventory Sales Invoices Expenses Customers Presets…" at bounding box center [510, 358] width 947 height 638
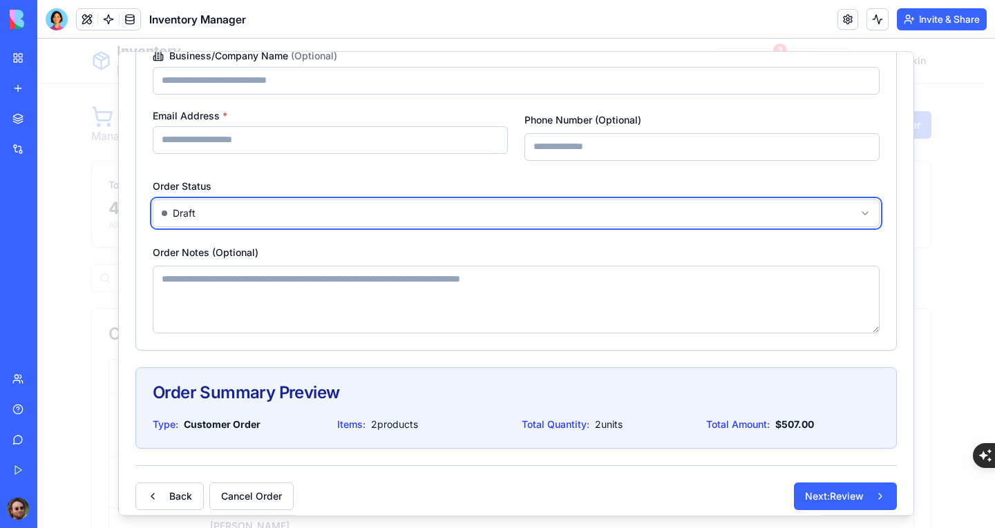
scroll to position [240, 0]
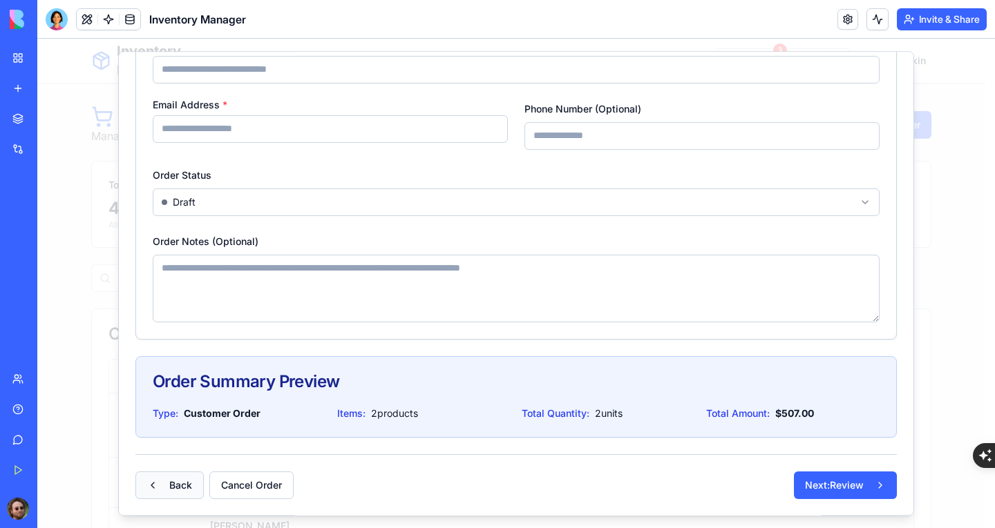
click at [189, 486] on button "Back" at bounding box center [169, 486] width 68 height 28
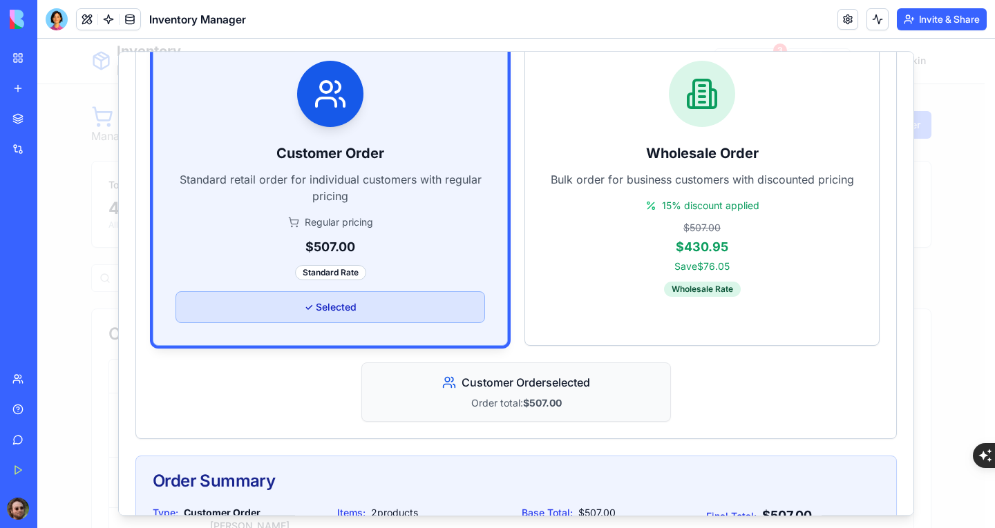
scroll to position [345, 0]
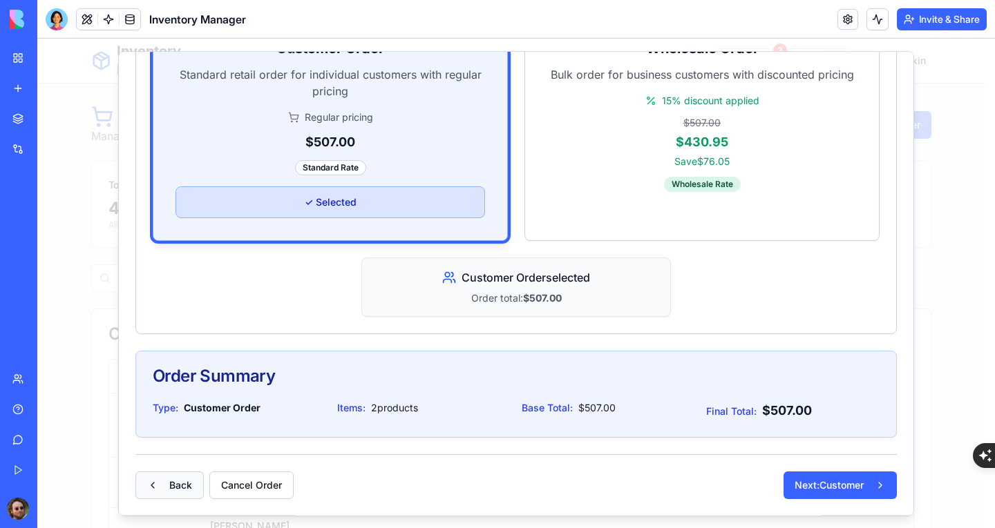
click at [178, 477] on button "Back" at bounding box center [169, 486] width 68 height 28
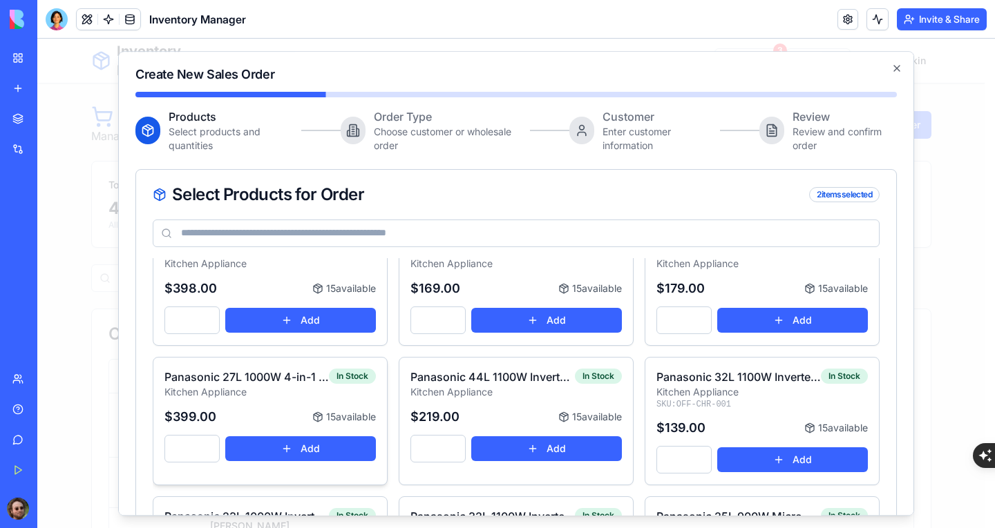
scroll to position [414, 0]
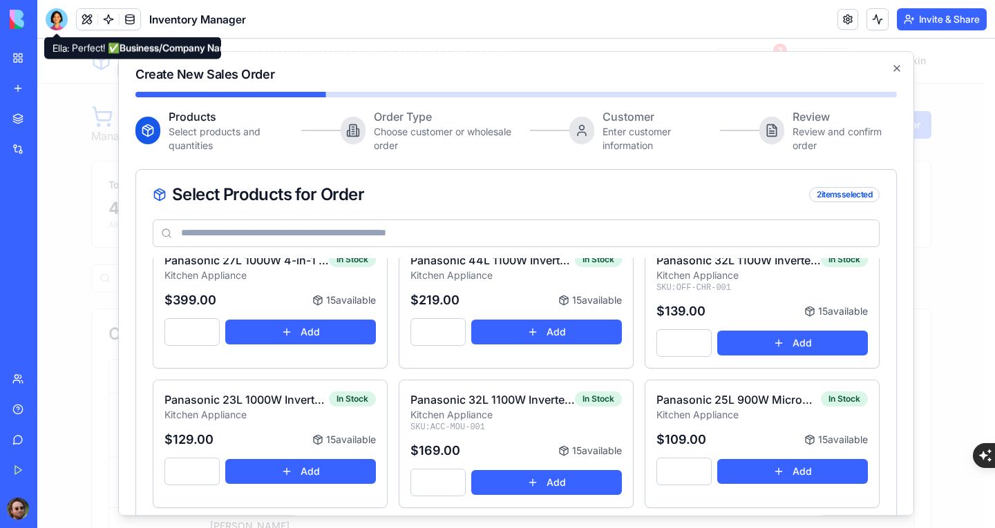
click at [60, 24] on div at bounding box center [57, 19] width 22 height 22
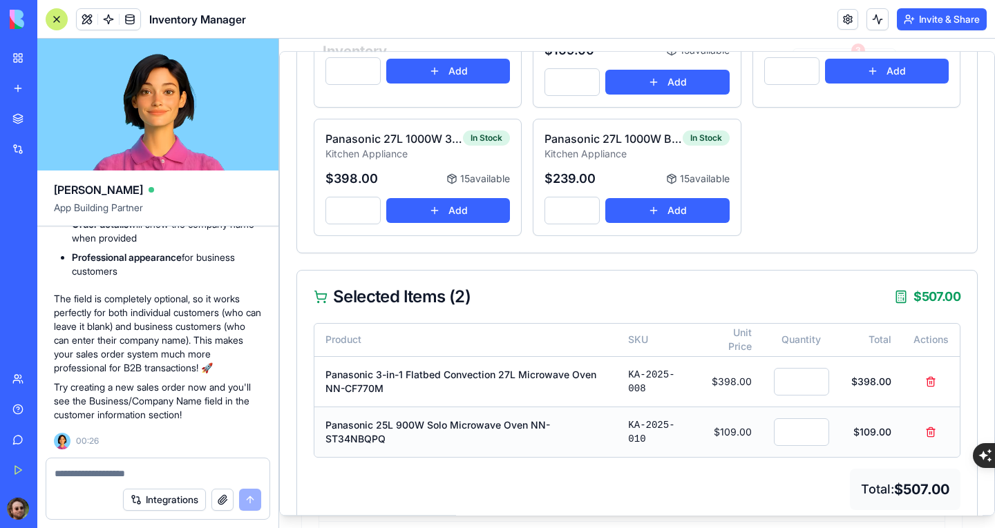
scroll to position [345, 0]
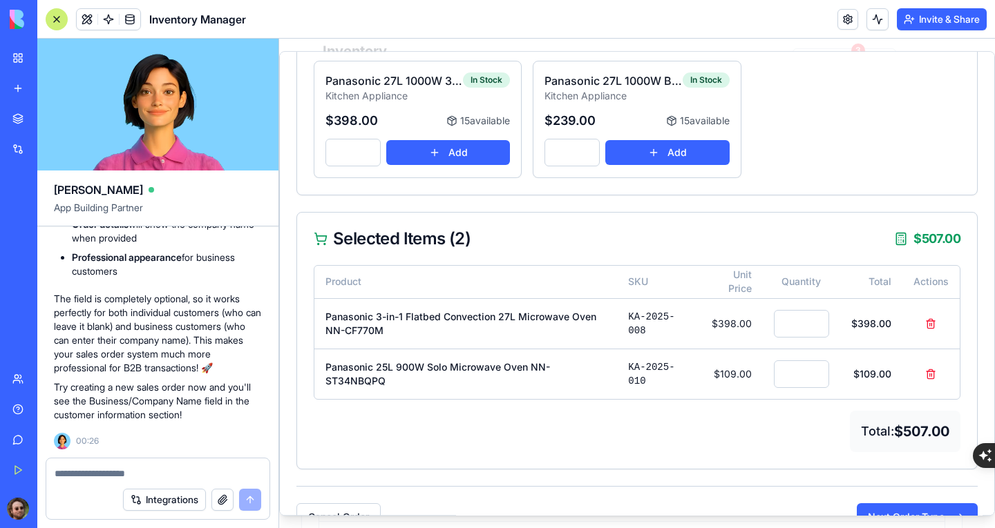
click at [99, 470] on textarea at bounding box center [158, 474] width 207 height 14
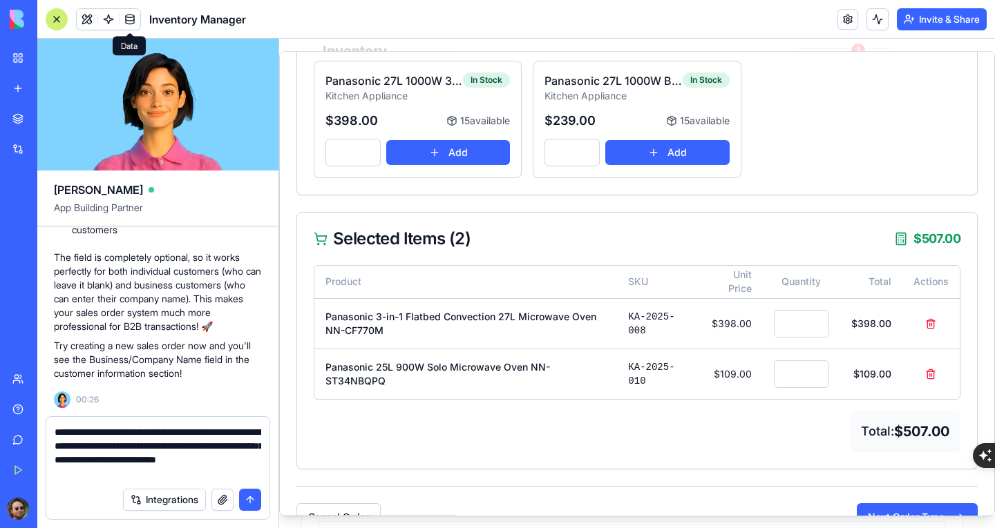
type textarea "**********"
click at [247, 503] on button "submit" at bounding box center [250, 500] width 22 height 22
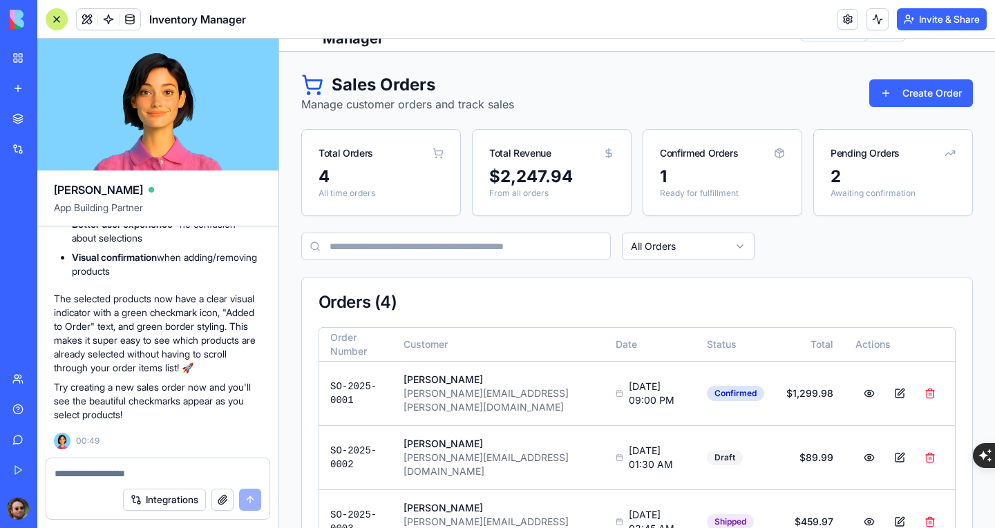
scroll to position [0, 0]
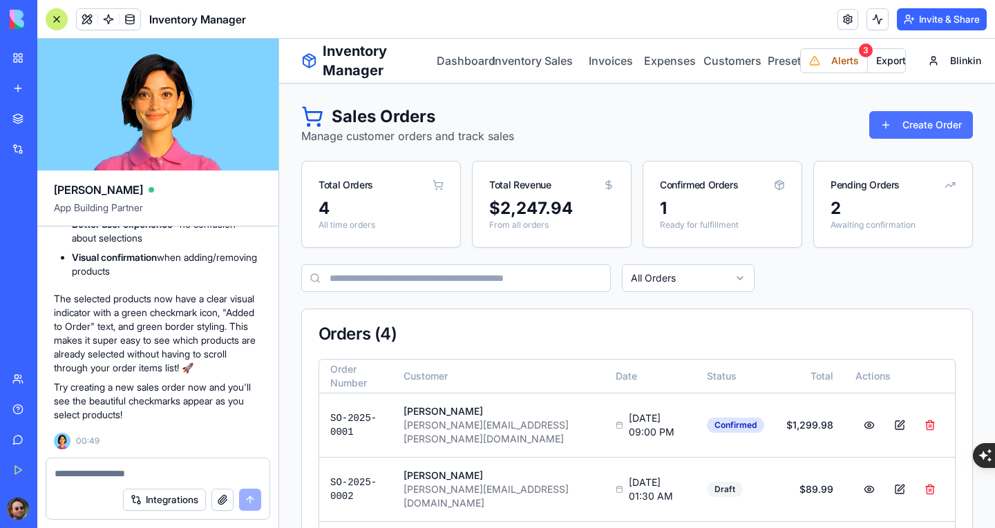
click at [921, 128] on button "Create Order" at bounding box center [921, 125] width 104 height 28
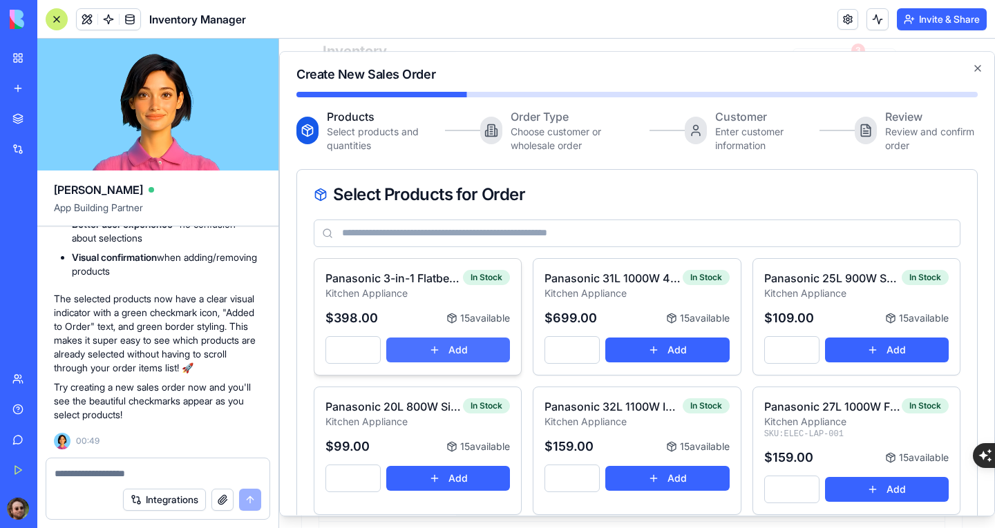
click at [445, 351] on button "Add" at bounding box center [448, 350] width 124 height 25
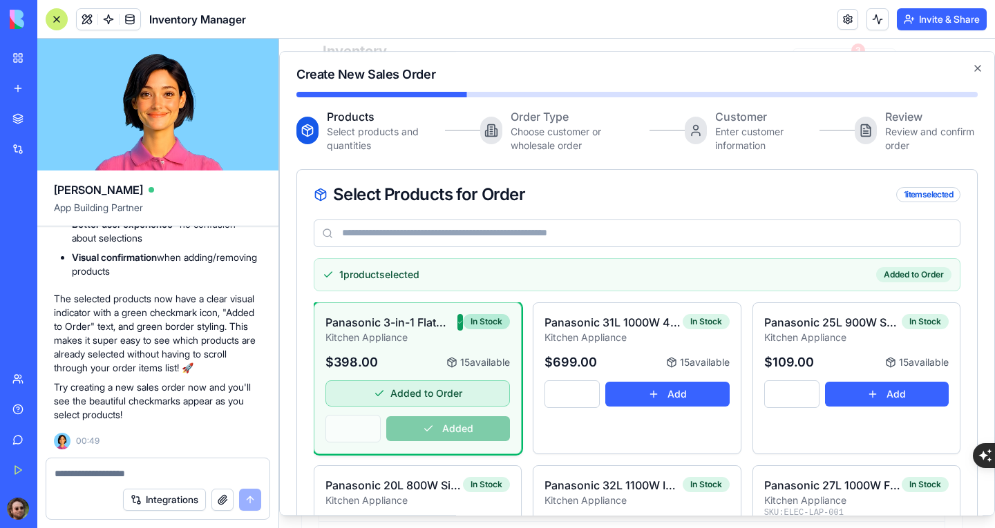
click at [465, 323] on div "In Stock" at bounding box center [486, 321] width 47 height 15
click at [524, 327] on div "Panasonic 3-in-1 Flatbed Convection 27L Microwave Oven NN-CF770M Kitchen Applia…" at bounding box center [637, 435] width 647 height 265
click at [519, 328] on div "Panasonic 3-in-1 Flatbed Convection 27L Microwave Oven NN-CF770M Kitchen Applia…" at bounding box center [637, 435] width 647 height 265
click at [891, 274] on div "Added to Order" at bounding box center [913, 274] width 75 height 15
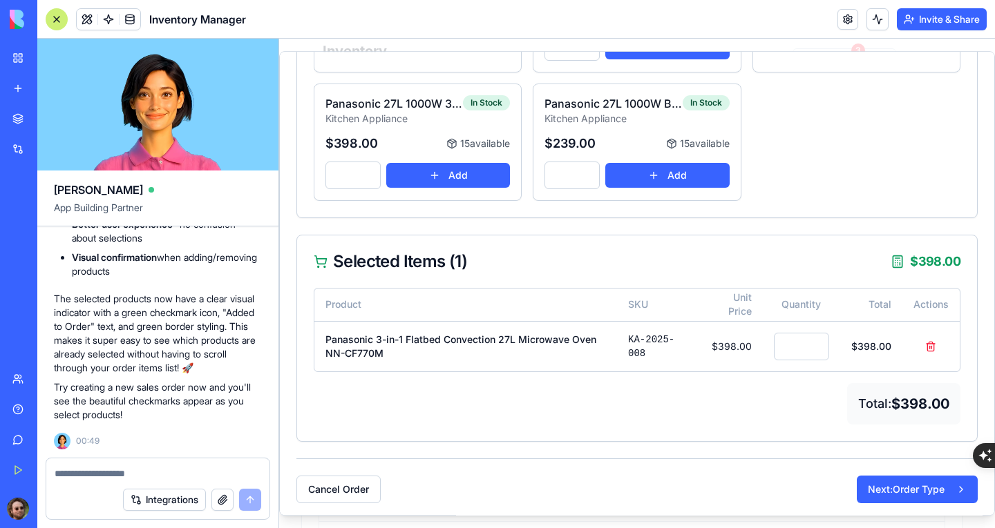
scroll to position [372, 0]
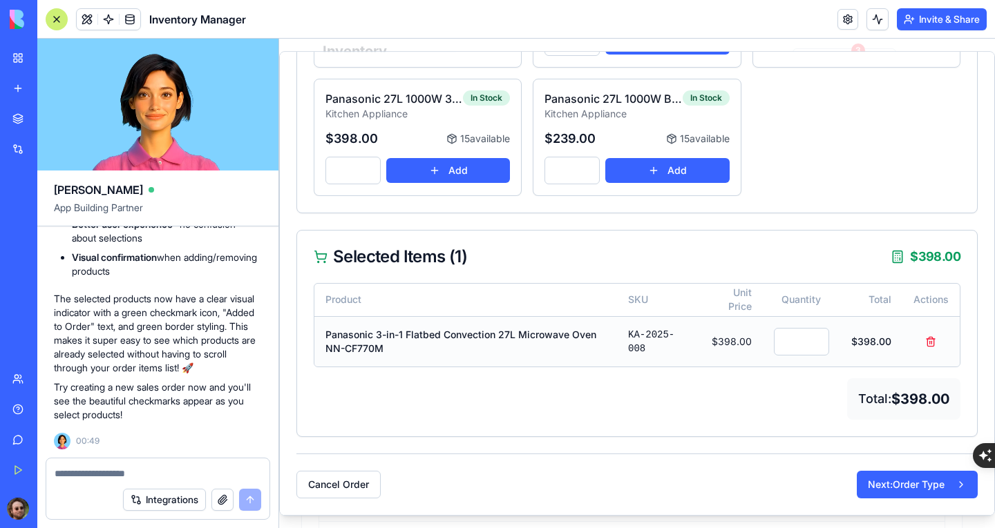
click at [804, 336] on input "*" at bounding box center [801, 342] width 55 height 28
click at [808, 339] on input "*" at bounding box center [801, 342] width 55 height 28
click at [802, 346] on input "*" at bounding box center [801, 342] width 55 height 28
type input "*"
click at [806, 343] on input "*" at bounding box center [801, 342] width 55 height 28
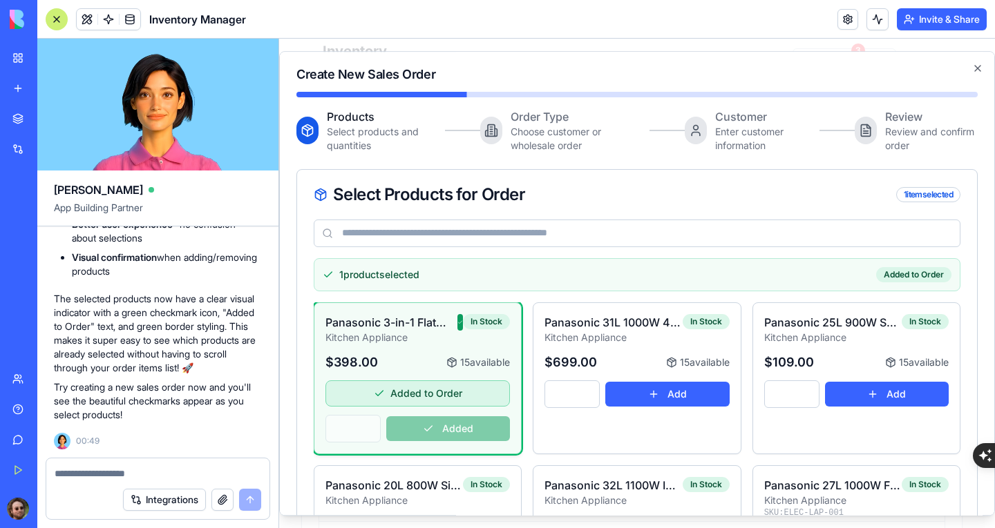
scroll to position [69, 0]
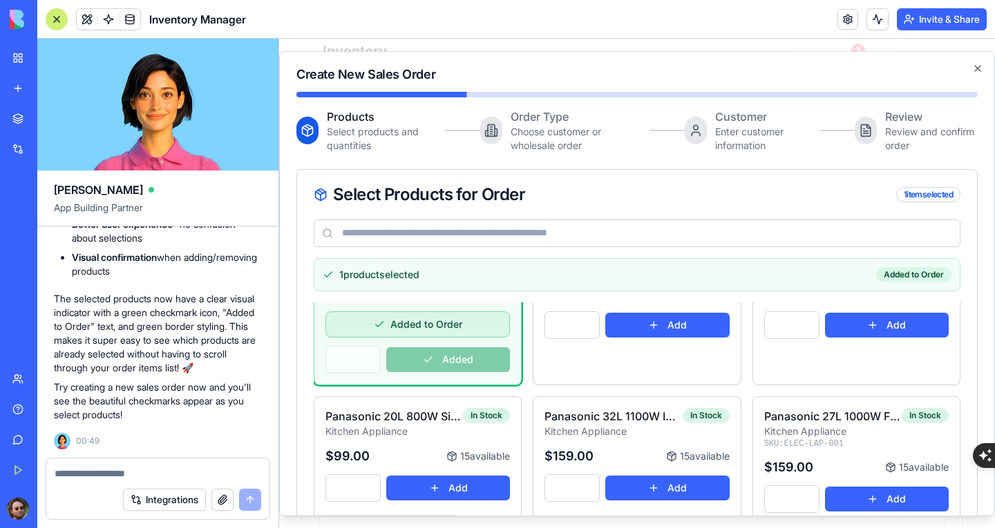
click at [138, 471] on textarea at bounding box center [158, 474] width 207 height 14
click at [833, 322] on button "Add" at bounding box center [887, 325] width 124 height 25
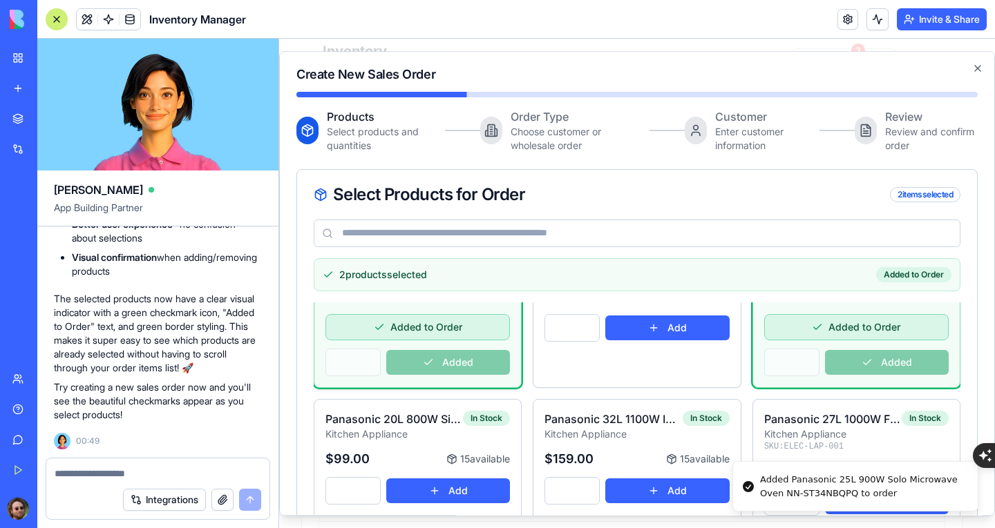
scroll to position [0, 0]
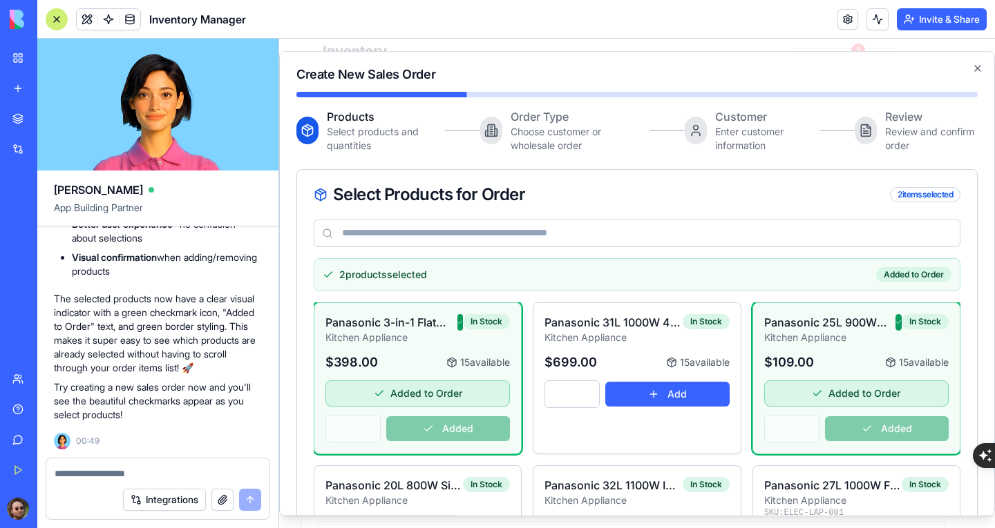
click at [151, 471] on textarea at bounding box center [158, 474] width 207 height 14
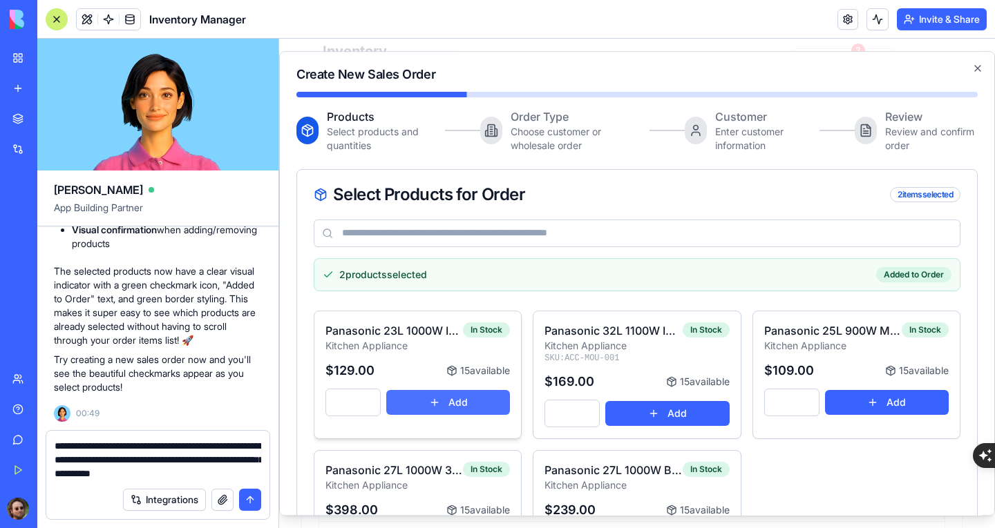
scroll to position [422, 0]
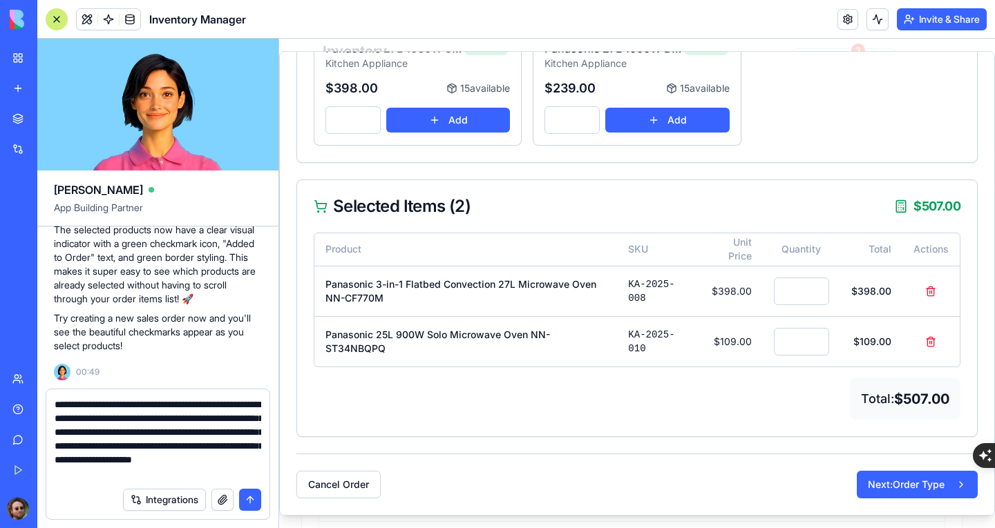
type textarea "**********"
click at [251, 503] on button "submit" at bounding box center [250, 500] width 22 height 22
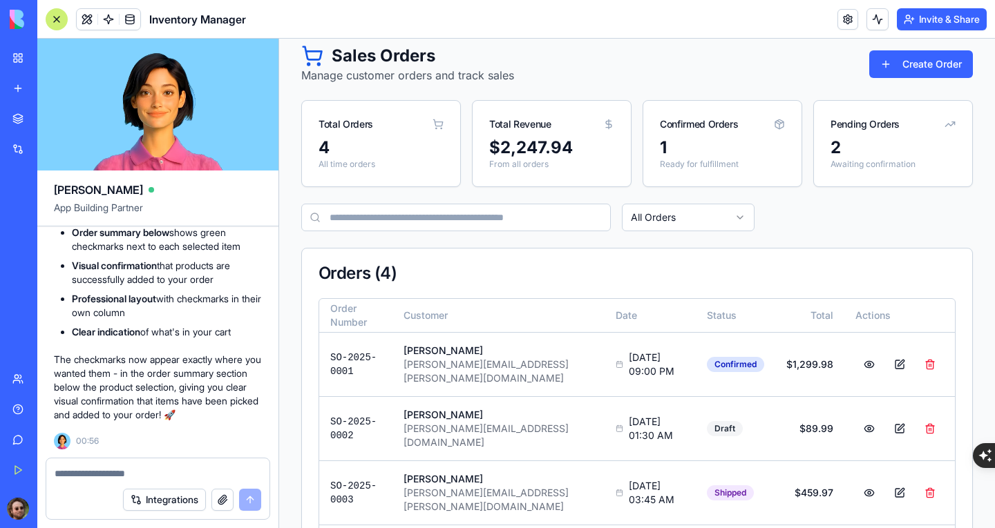
scroll to position [0, 0]
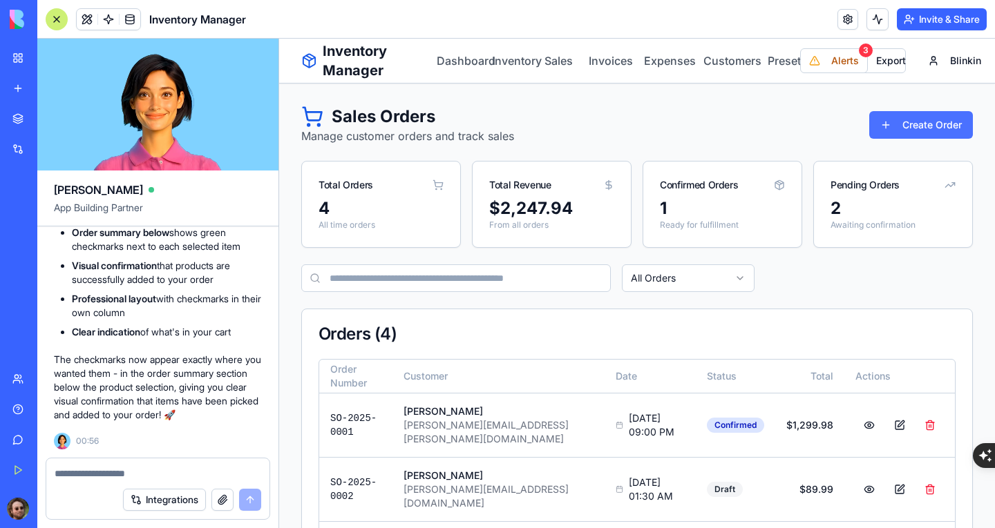
click at [892, 123] on button "Create Order" at bounding box center [921, 125] width 104 height 28
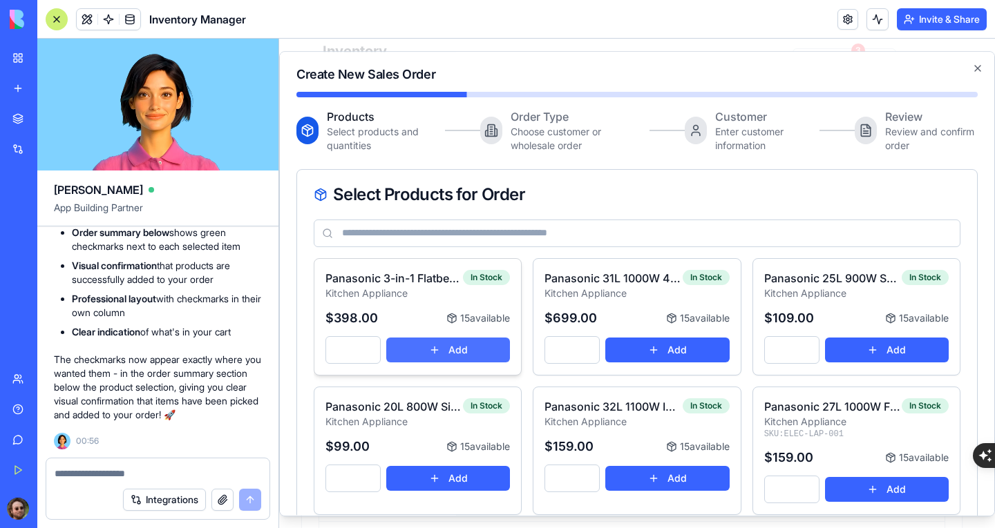
click at [485, 341] on button "Add" at bounding box center [448, 350] width 124 height 25
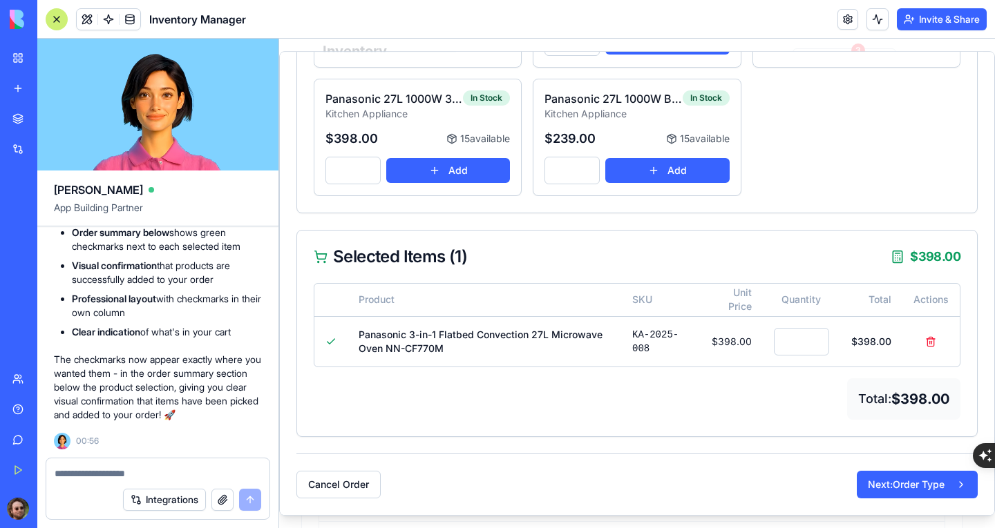
scroll to position [22996, 0]
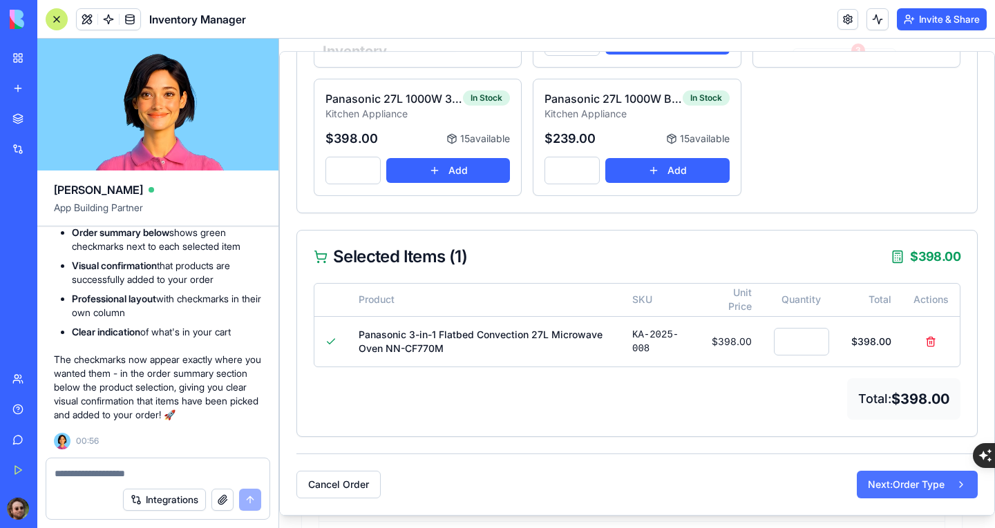
click at [878, 479] on button "Next: Order Type" at bounding box center [916, 485] width 121 height 28
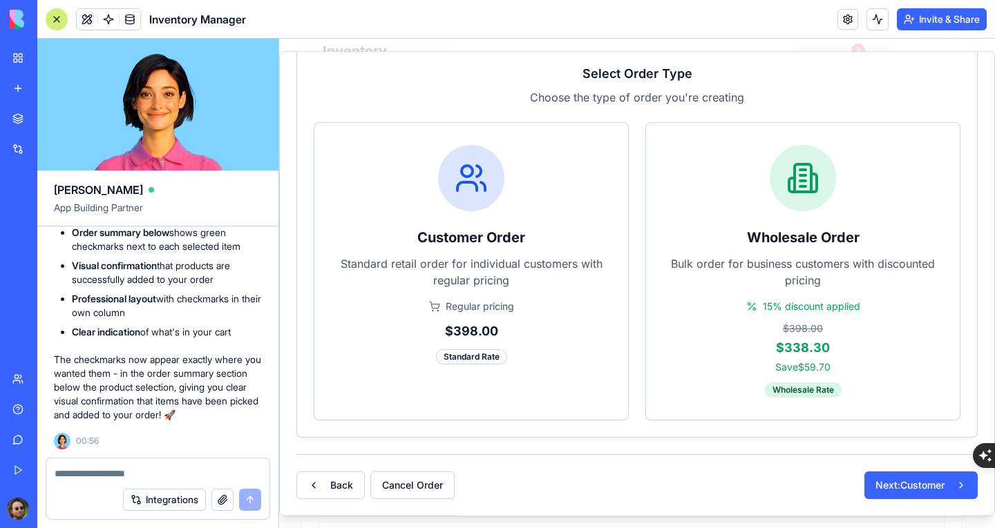
scroll to position [155, 0]
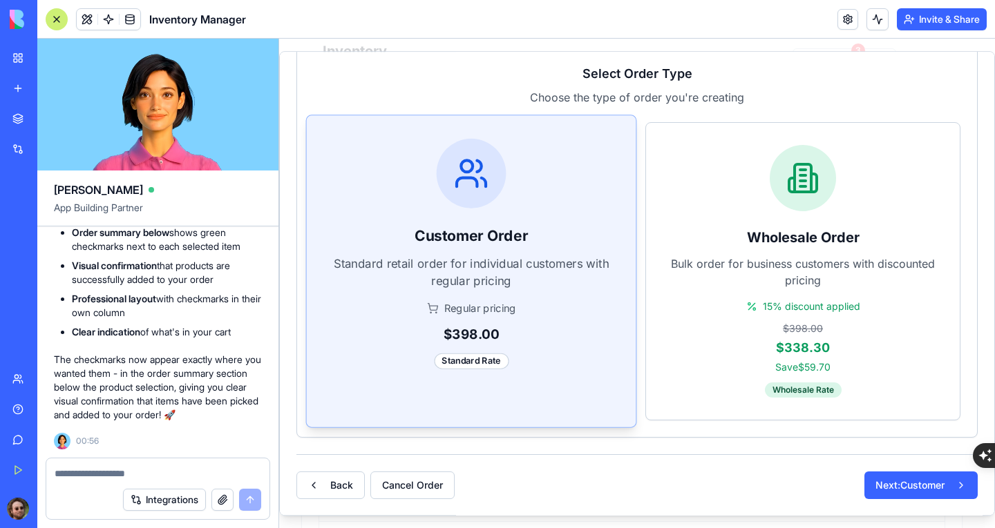
click at [508, 275] on p "Standard retail order for individual customers with regular pricing" at bounding box center [470, 272] width 283 height 35
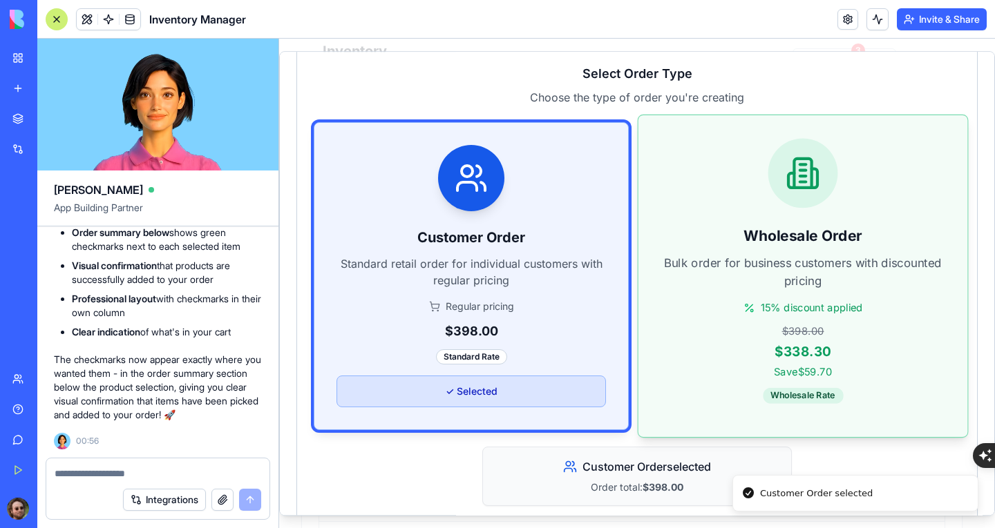
scroll to position [345, 0]
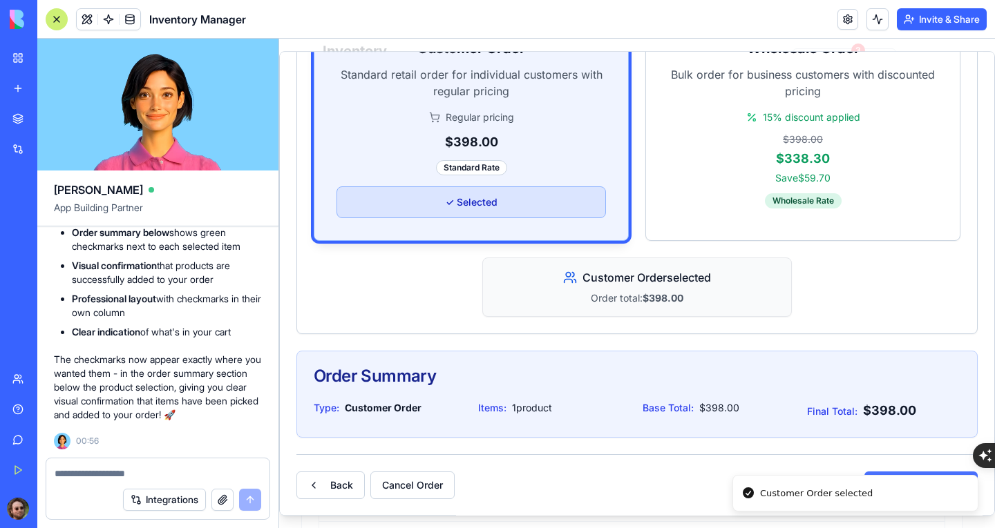
click at [912, 474] on button "Next: Customer" at bounding box center [920, 486] width 113 height 28
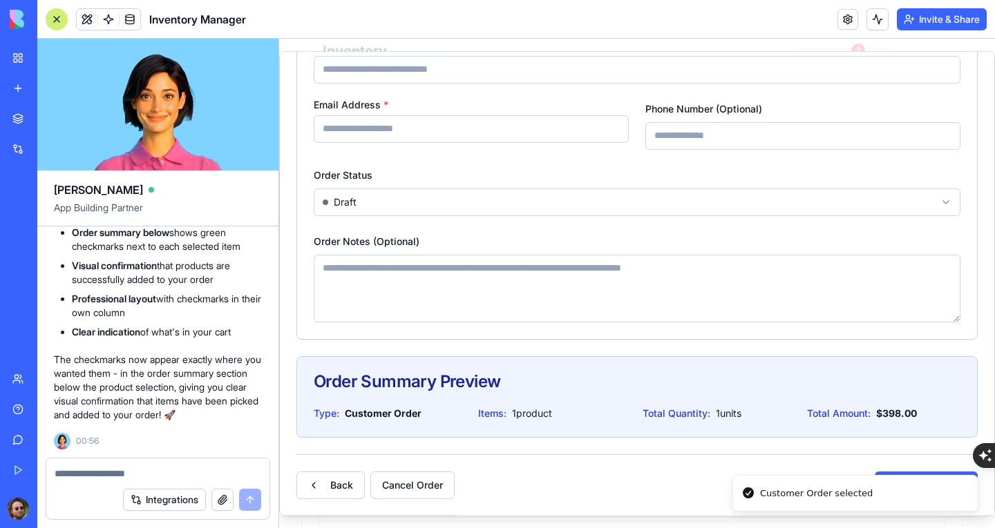
scroll to position [0, 0]
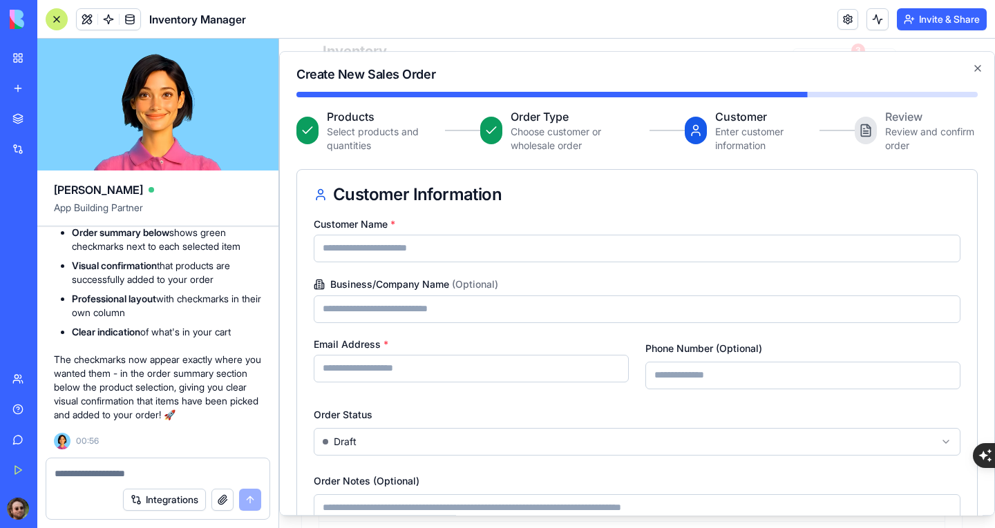
click at [566, 251] on input "Customer Name *" at bounding box center [637, 249] width 647 height 28
type input "**********"
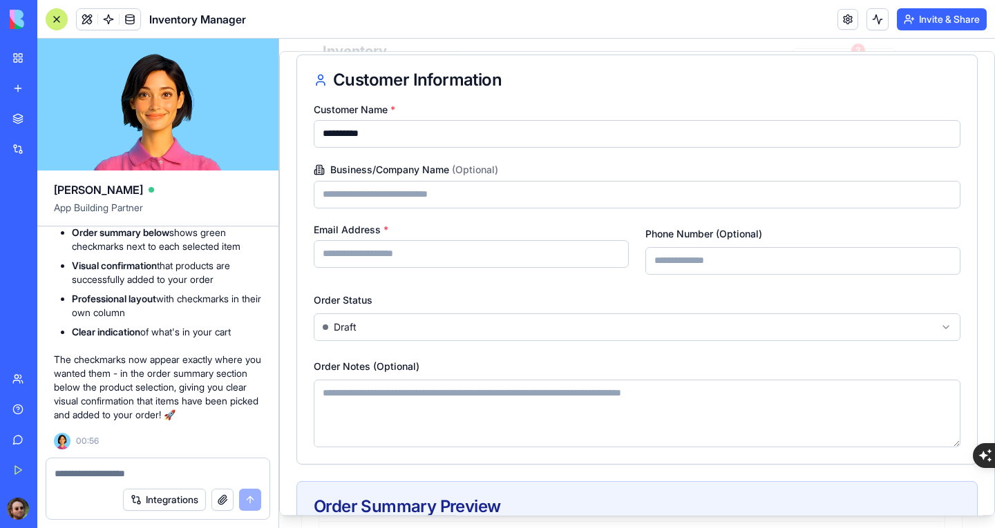
scroll to position [138, 0]
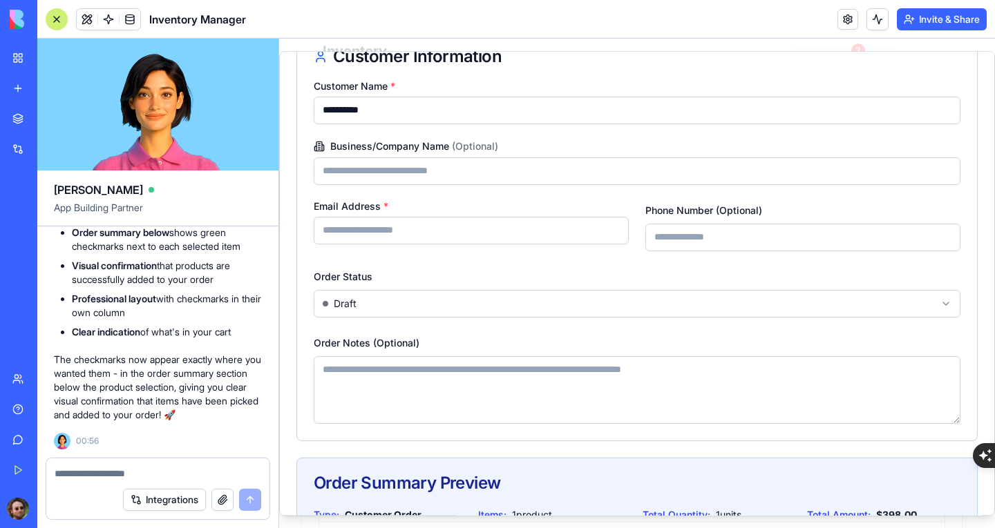
click at [466, 231] on input "Email Address *" at bounding box center [471, 231] width 315 height 28
type input "**********"
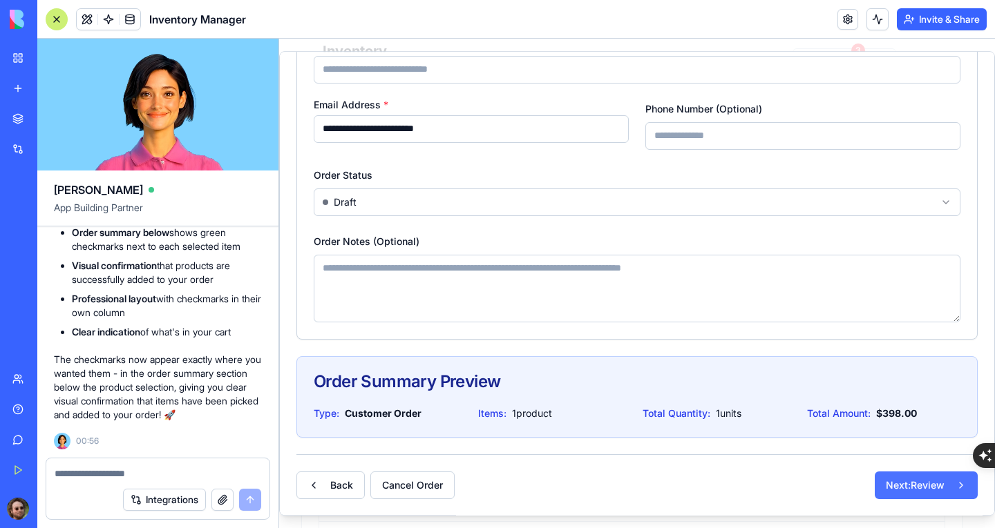
click at [901, 479] on button "Next: Review" at bounding box center [925, 486] width 103 height 28
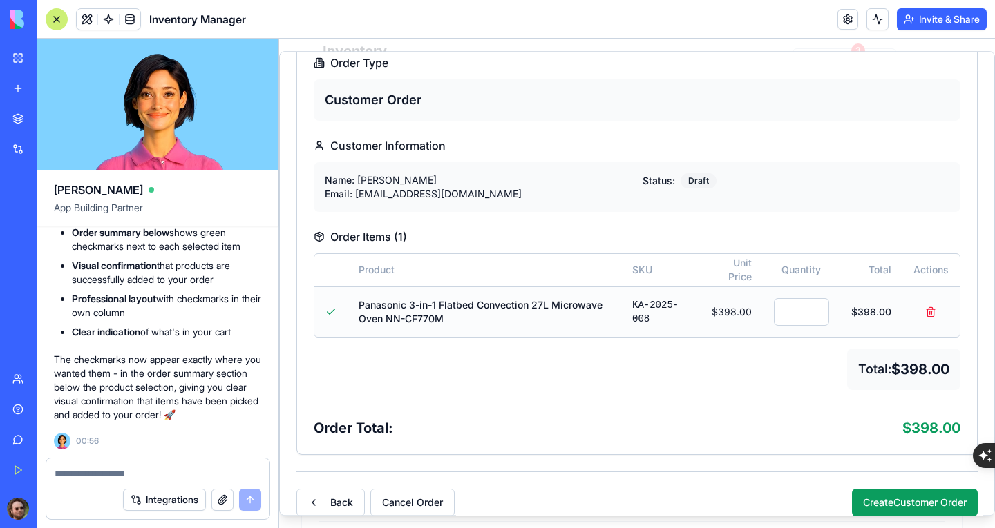
scroll to position [183, 0]
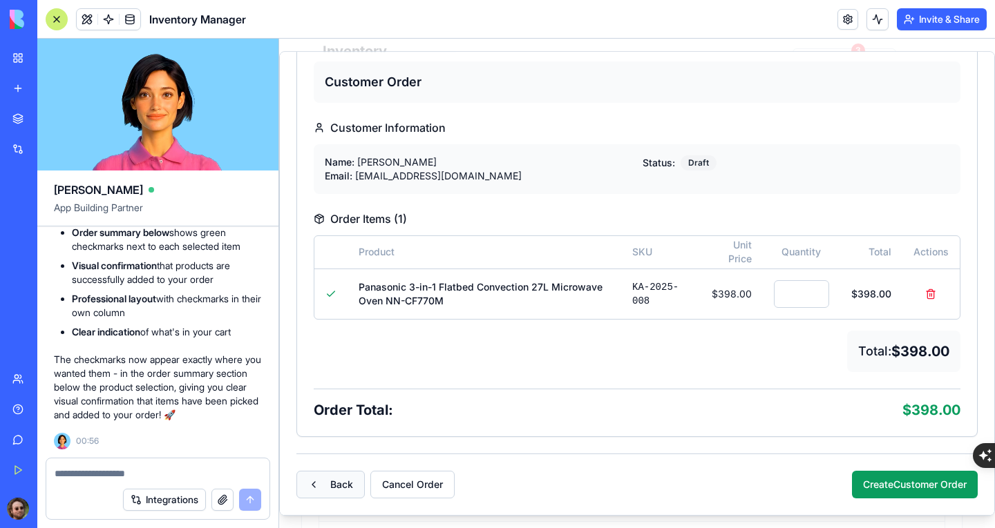
click at [352, 479] on button "Back" at bounding box center [330, 485] width 68 height 28
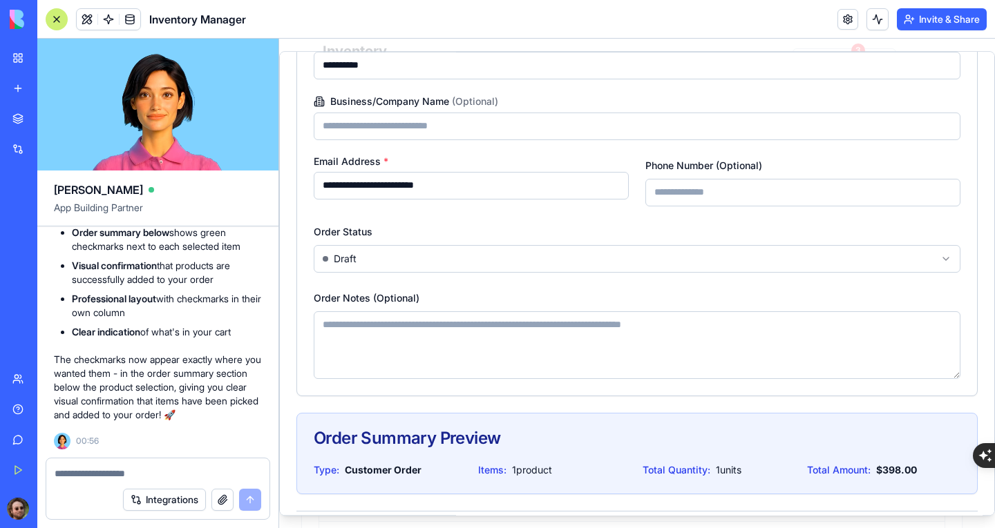
scroll to position [240, 0]
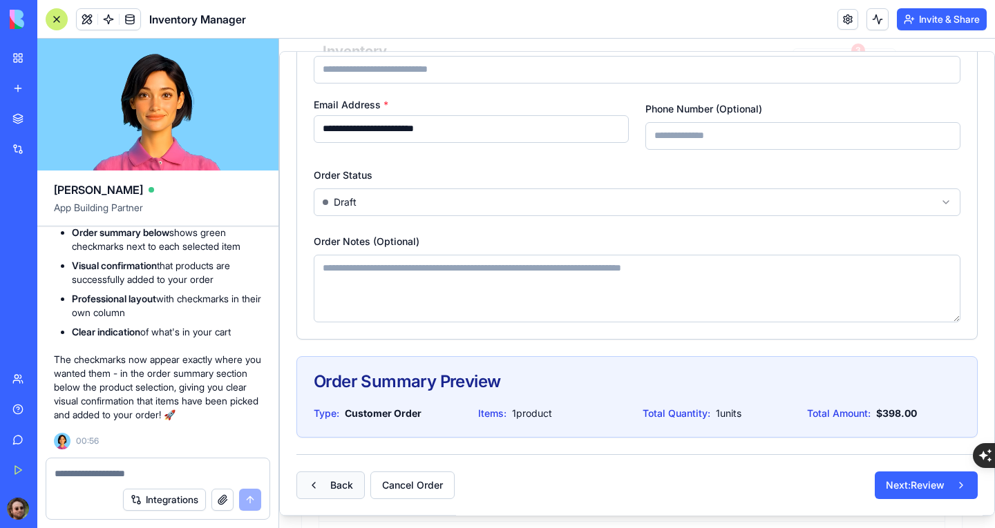
click at [339, 485] on button "Back" at bounding box center [330, 486] width 68 height 28
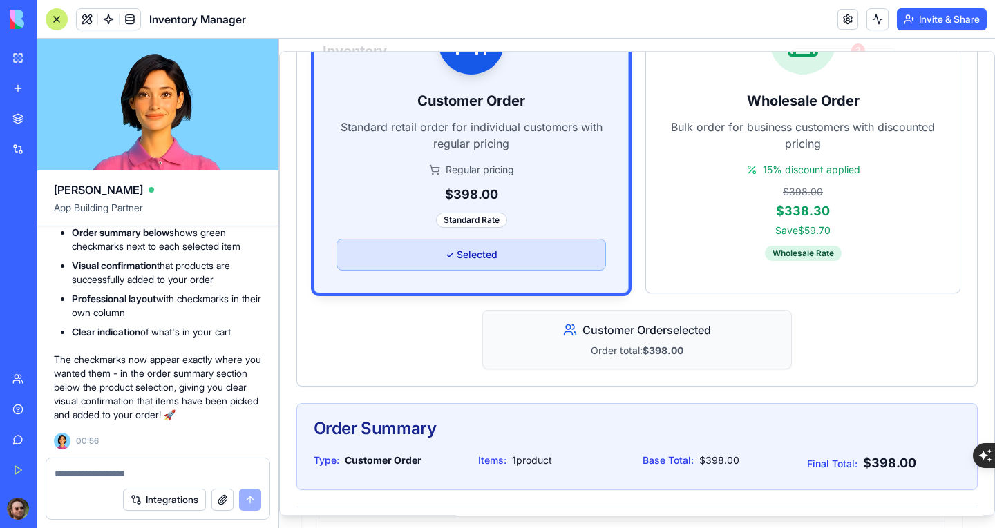
scroll to position [345, 0]
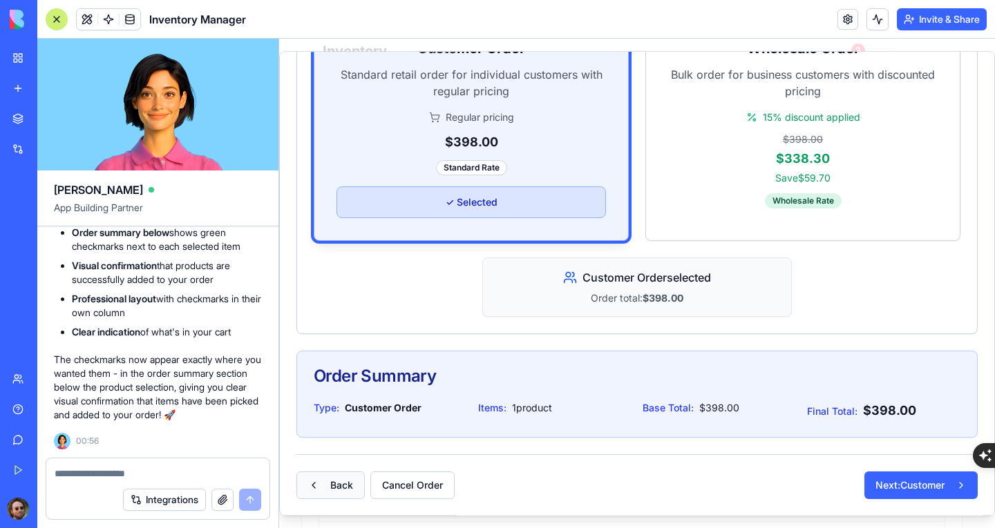
click at [349, 479] on button "Back" at bounding box center [330, 486] width 68 height 28
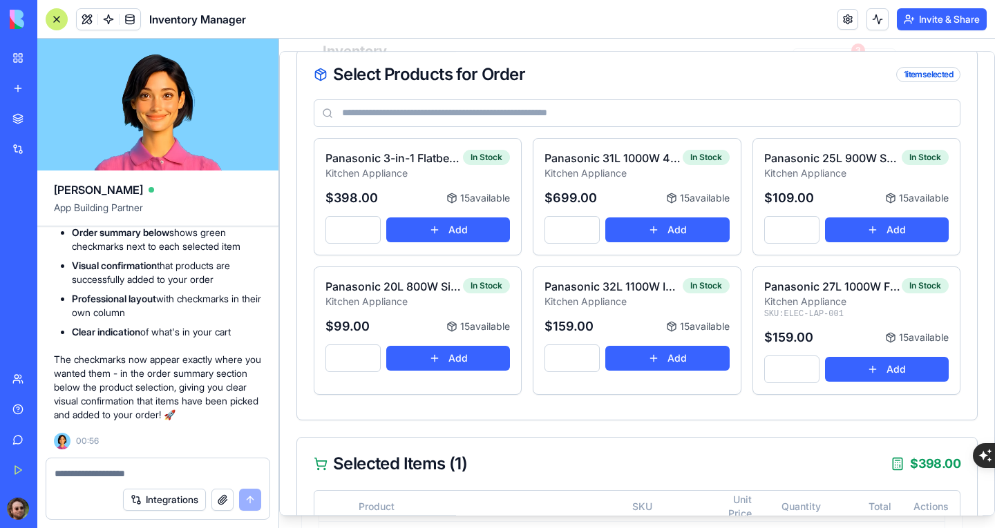
scroll to position [327, 0]
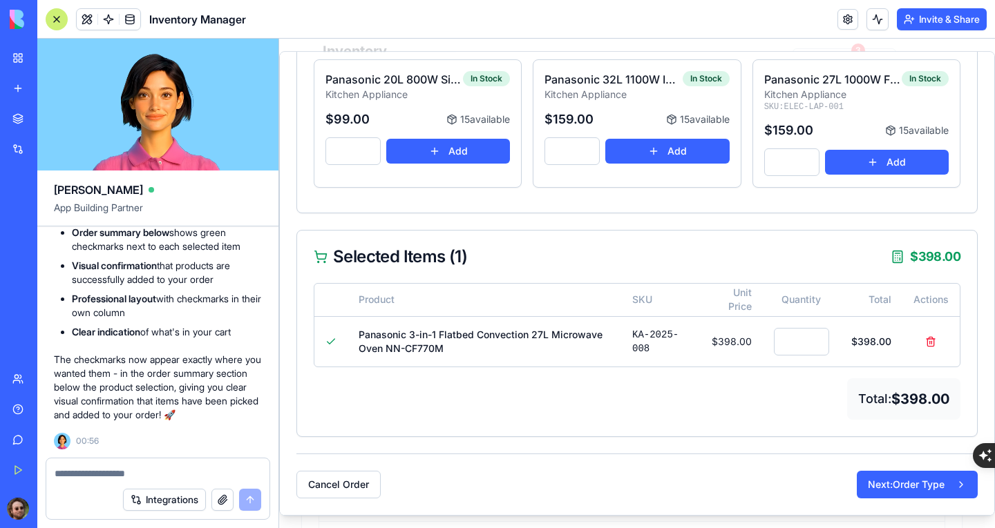
click at [228, 501] on button "button" at bounding box center [222, 500] width 22 height 22
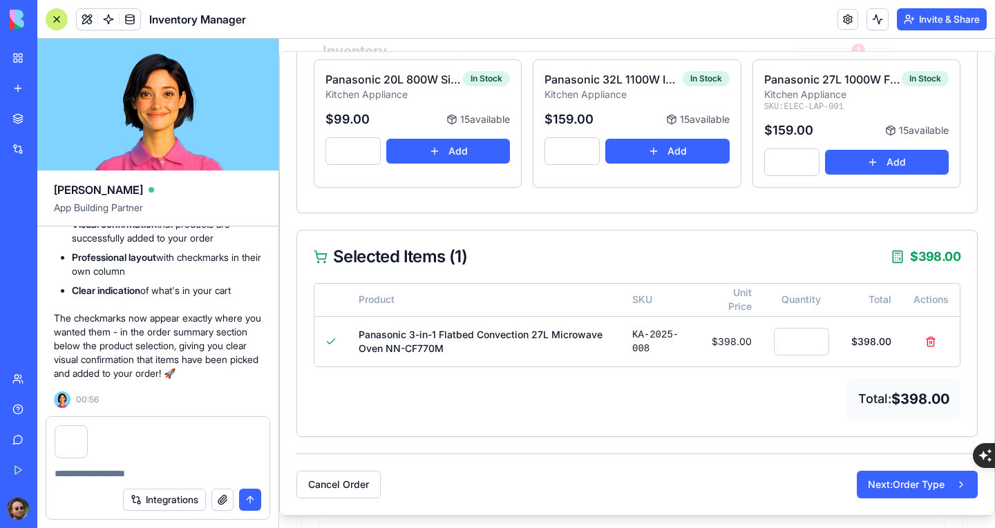
click at [130, 471] on textarea at bounding box center [158, 474] width 207 height 14
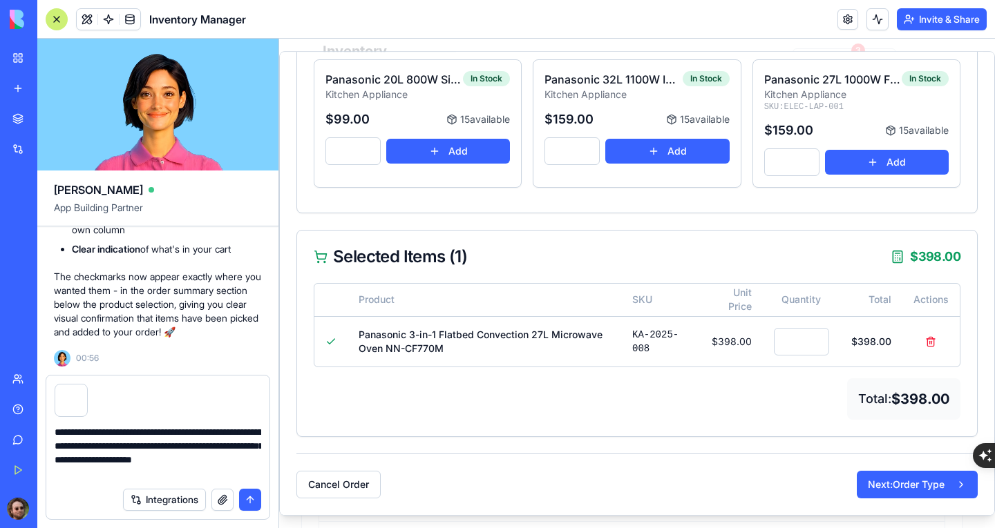
type textarea "**********"
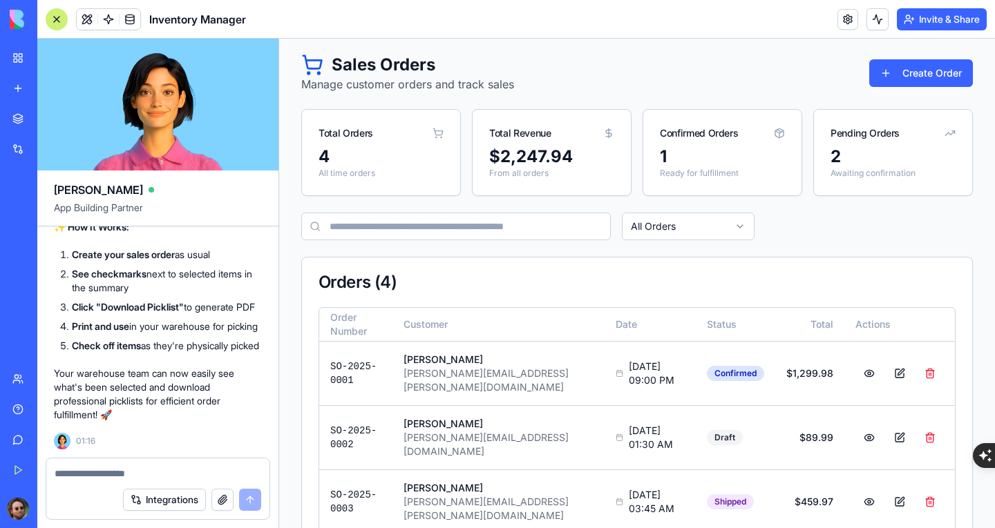
scroll to position [0, 0]
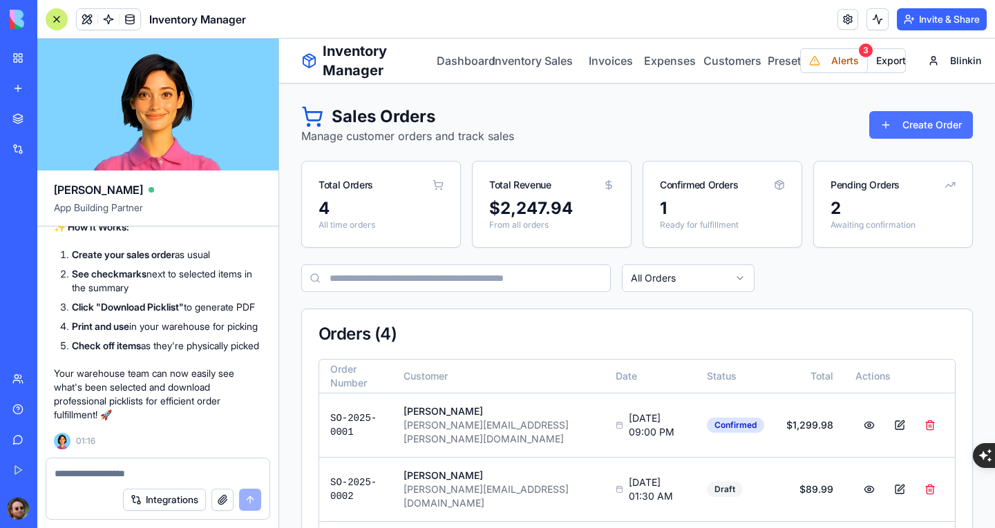
click at [876, 126] on button "Create Order" at bounding box center [921, 125] width 104 height 28
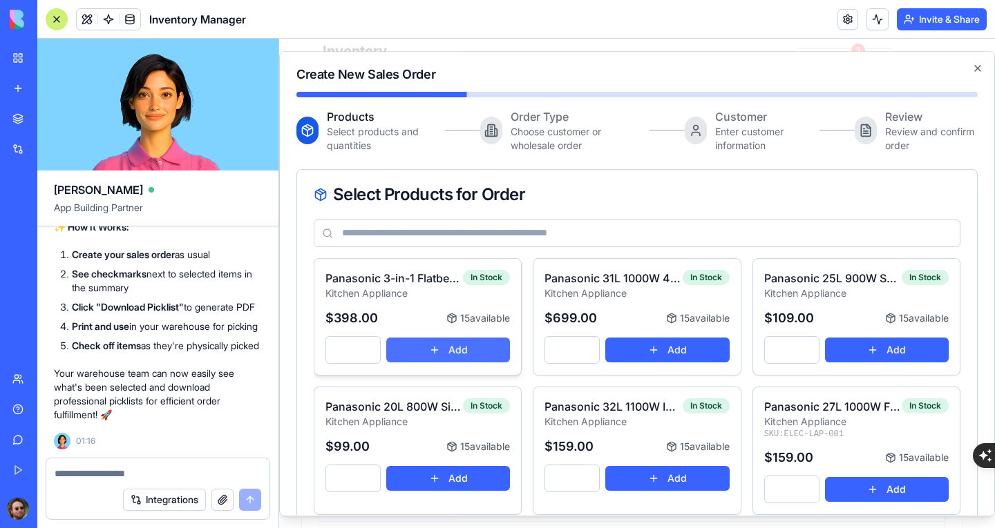
click at [487, 350] on button "Add" at bounding box center [448, 350] width 124 height 25
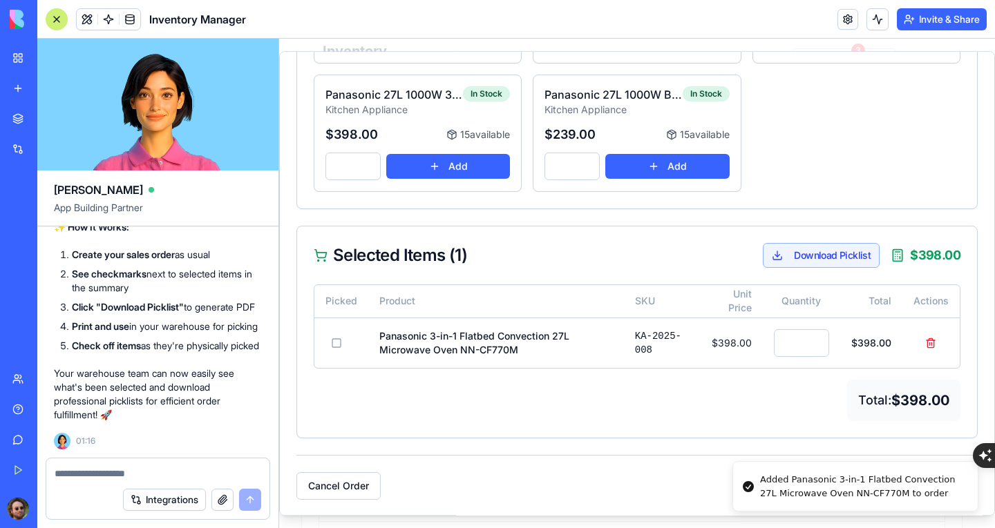
scroll to position [333, 0]
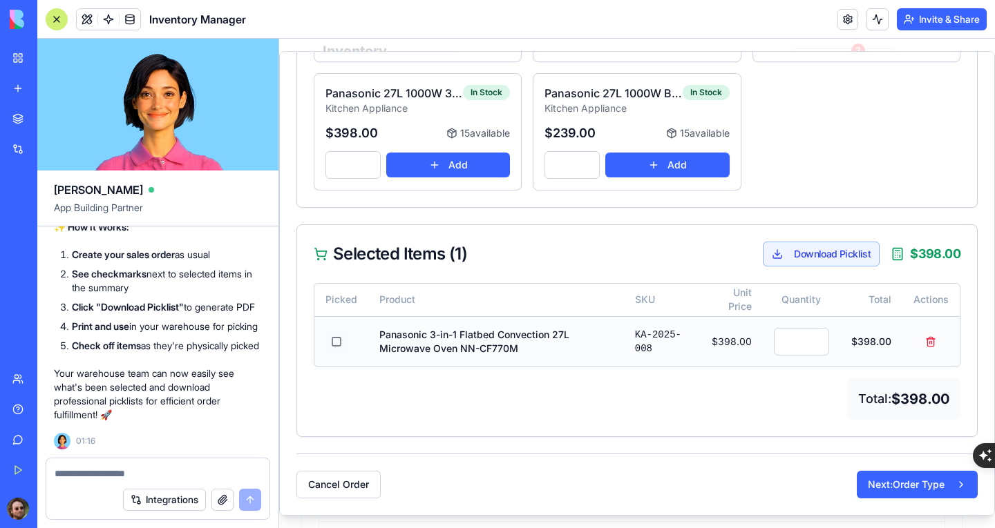
click at [336, 344] on button at bounding box center [336, 342] width 22 height 22
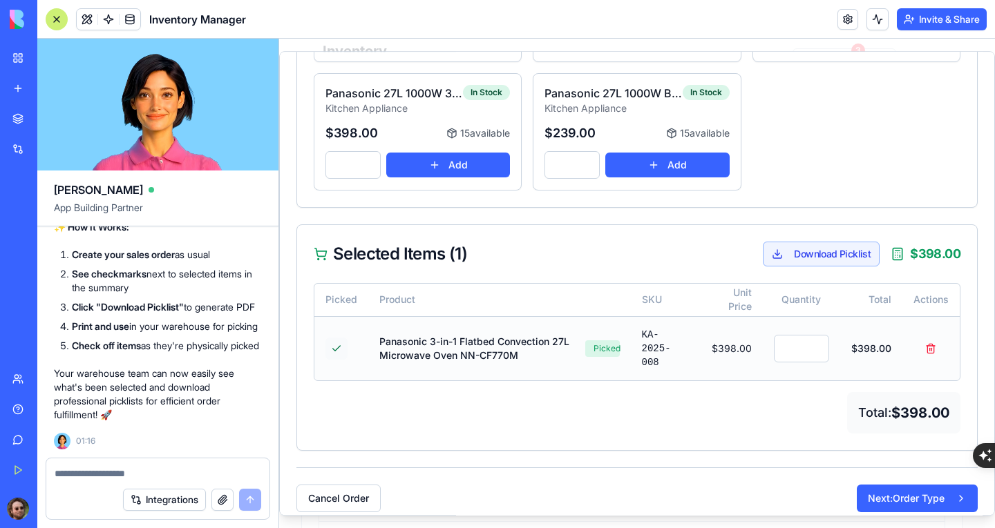
click at [335, 352] on button at bounding box center [336, 349] width 22 height 22
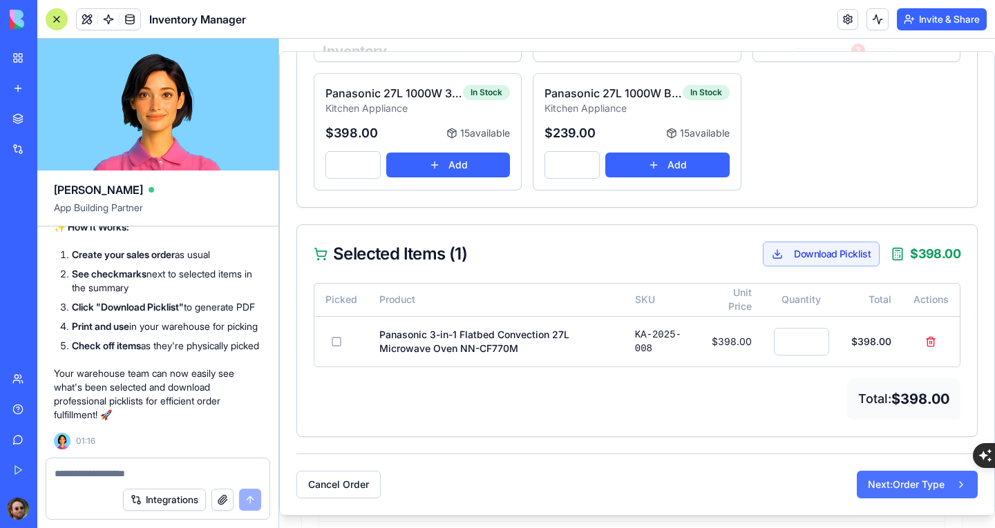
click at [863, 488] on button "Next: Order Type" at bounding box center [916, 485] width 121 height 28
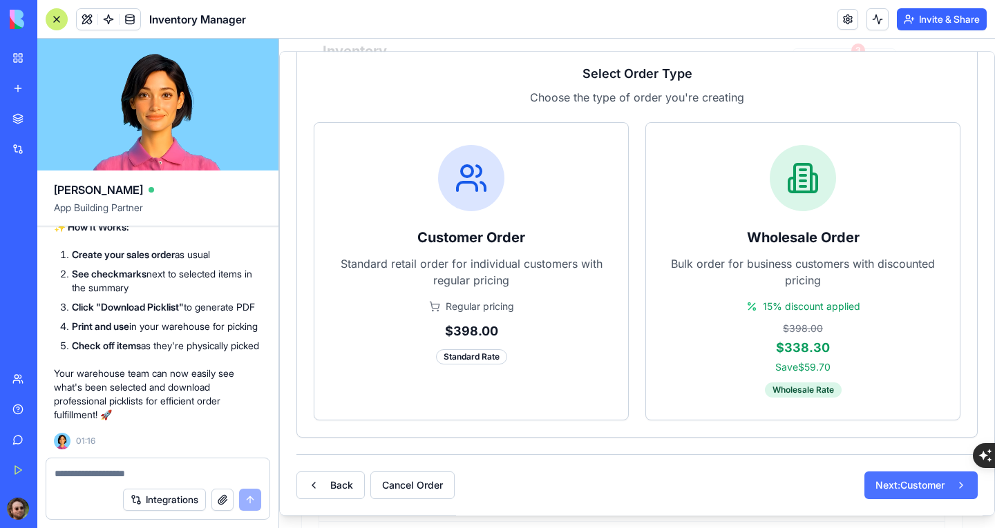
scroll to position [155, 0]
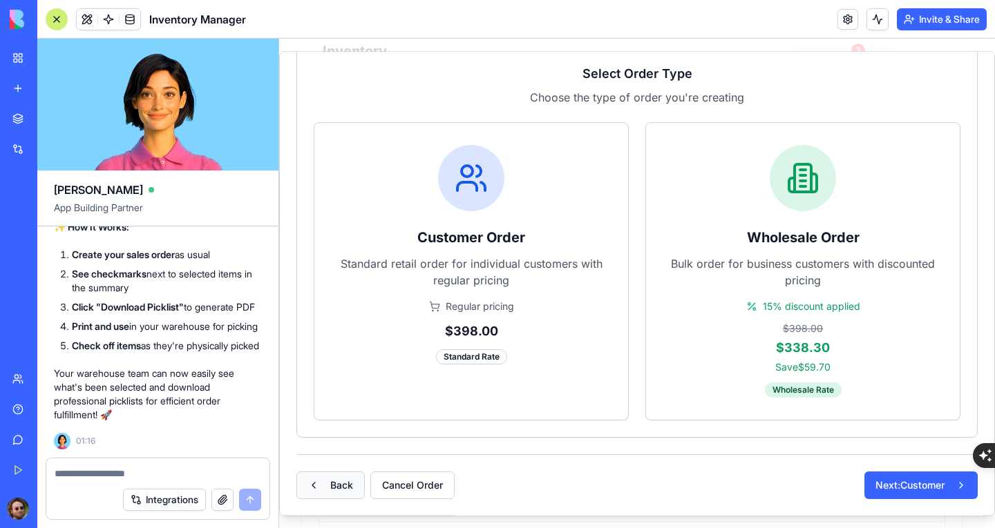
click at [354, 477] on button "Back" at bounding box center [330, 486] width 68 height 28
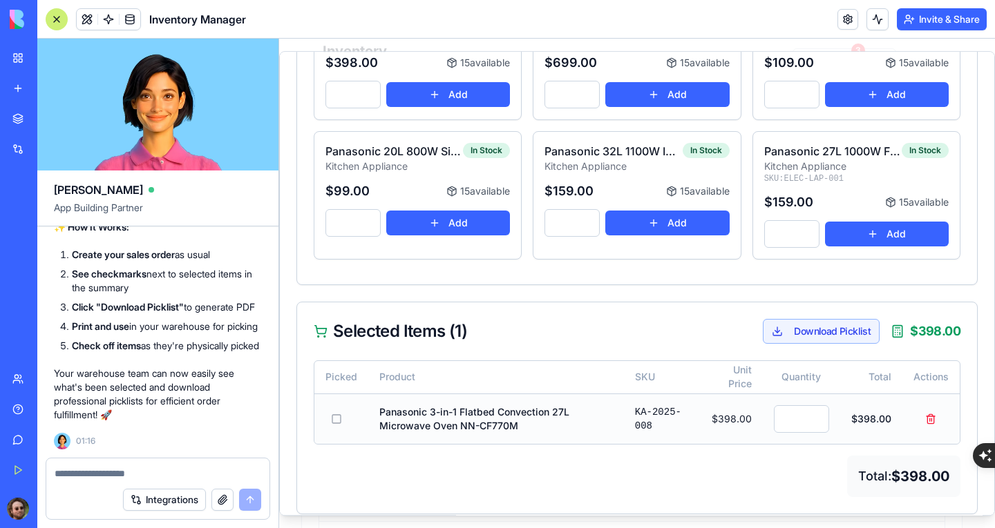
scroll to position [333, 0]
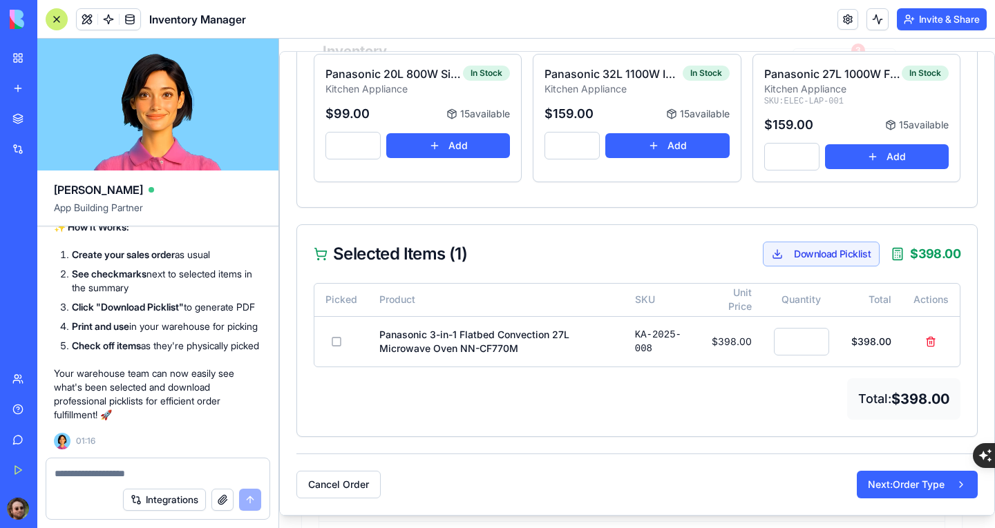
click at [189, 471] on textarea at bounding box center [158, 474] width 207 height 14
click at [335, 344] on button at bounding box center [336, 342] width 22 height 22
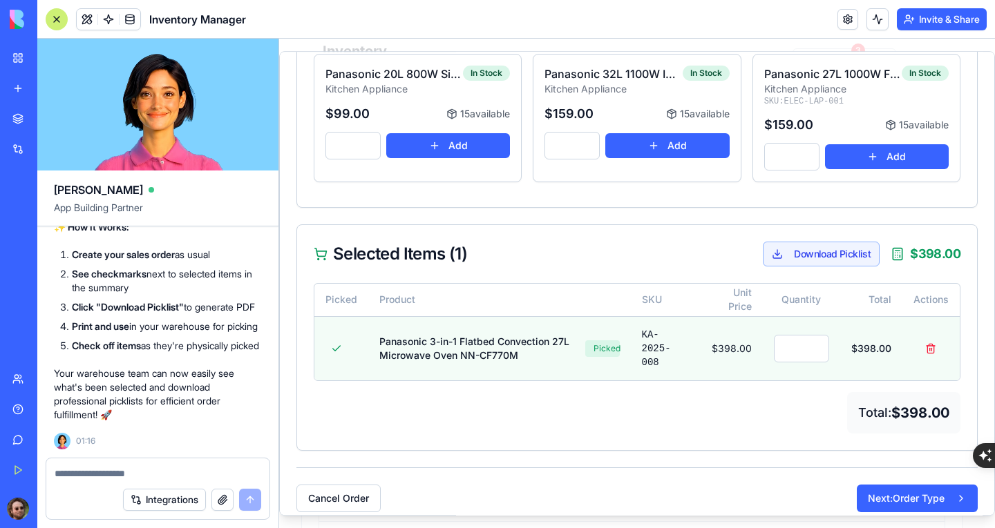
click at [61, 19] on div at bounding box center [57, 19] width 22 height 22
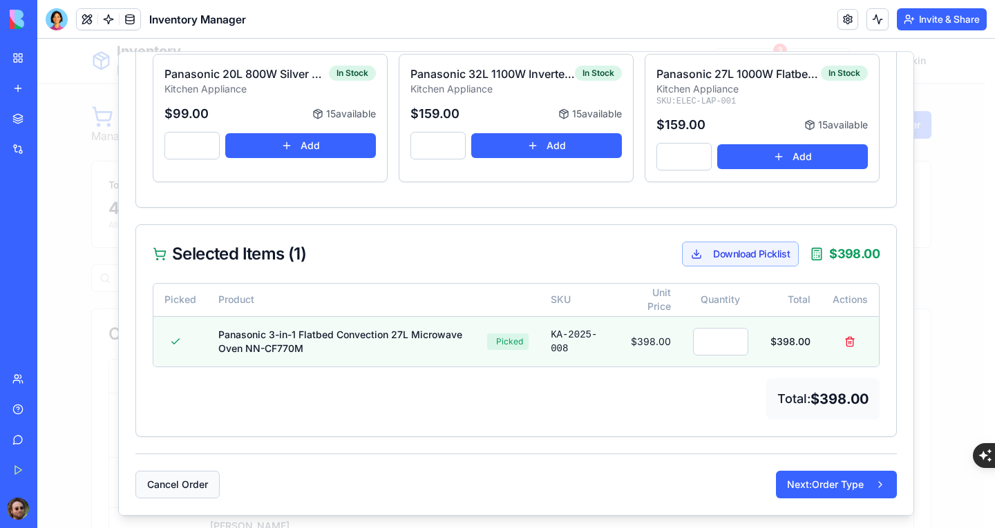
click at [157, 475] on button "Cancel Order" at bounding box center [177, 485] width 84 height 28
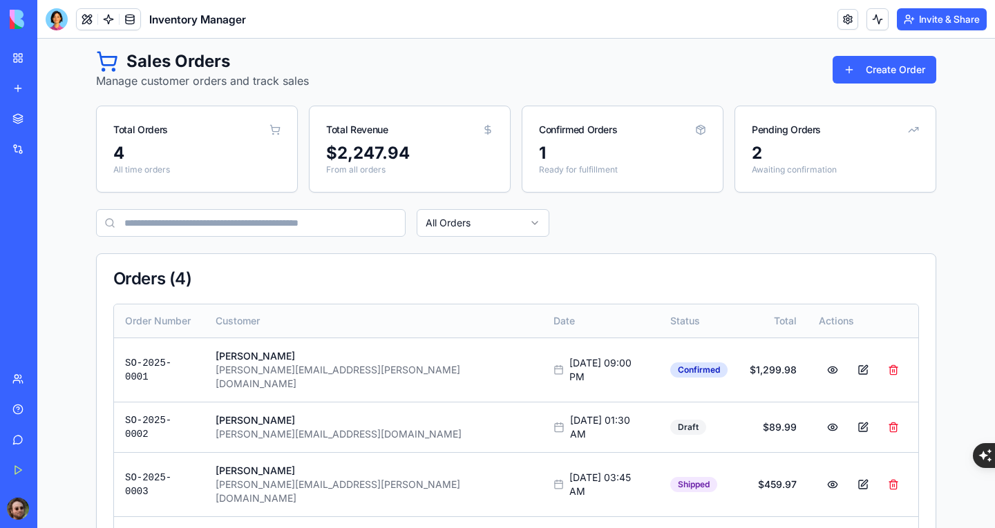
scroll to position [0, 0]
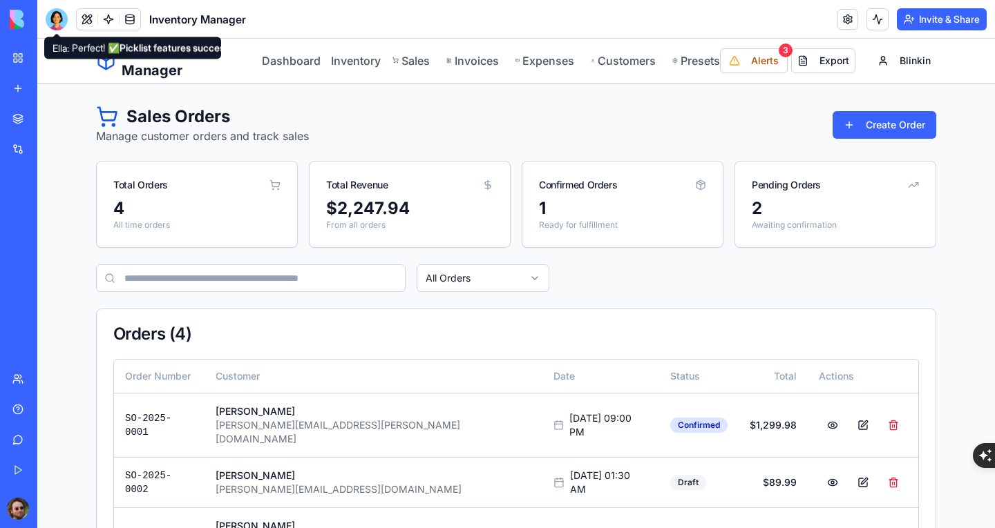
click at [50, 17] on div at bounding box center [57, 19] width 22 height 22
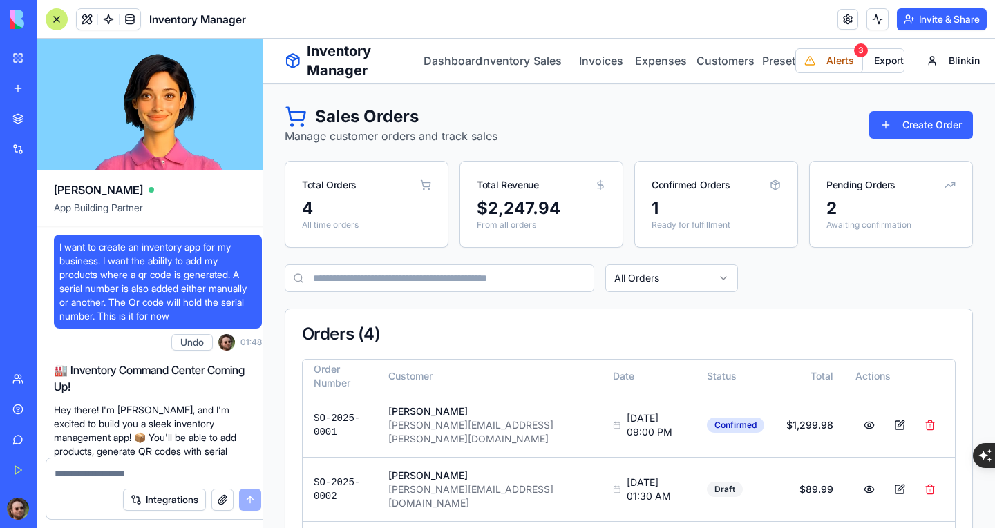
scroll to position [24361, 0]
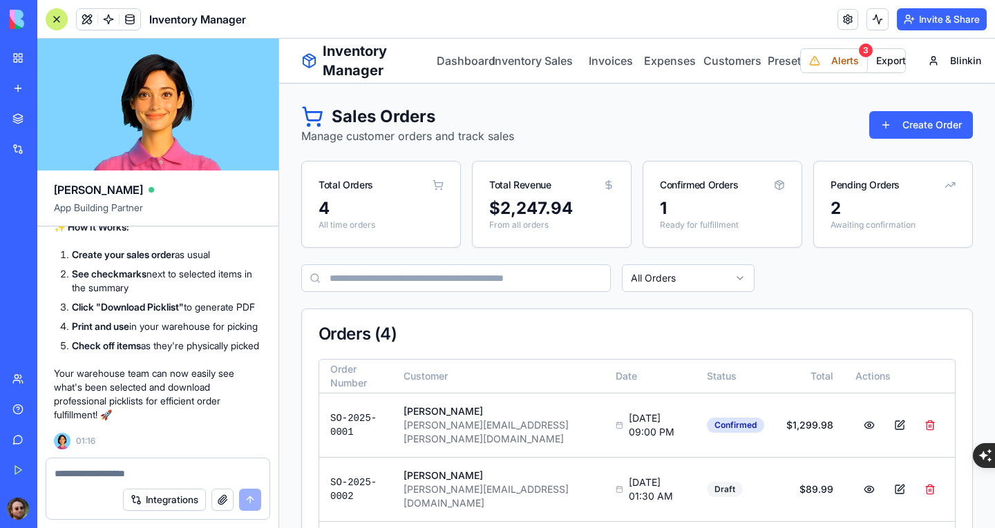
click at [174, 463] on div at bounding box center [157, 470] width 223 height 22
click at [168, 475] on textarea at bounding box center [158, 474] width 207 height 14
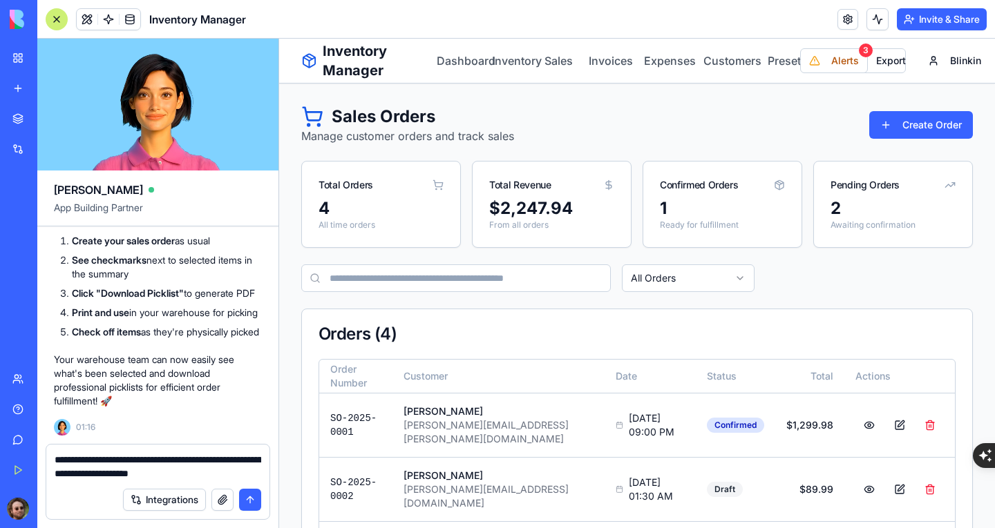
type textarea "**********"
drag, startPoint x: 251, startPoint y: 496, endPoint x: 278, endPoint y: 478, distance: 32.4
click at [251, 496] on button "submit" at bounding box center [250, 500] width 22 height 22
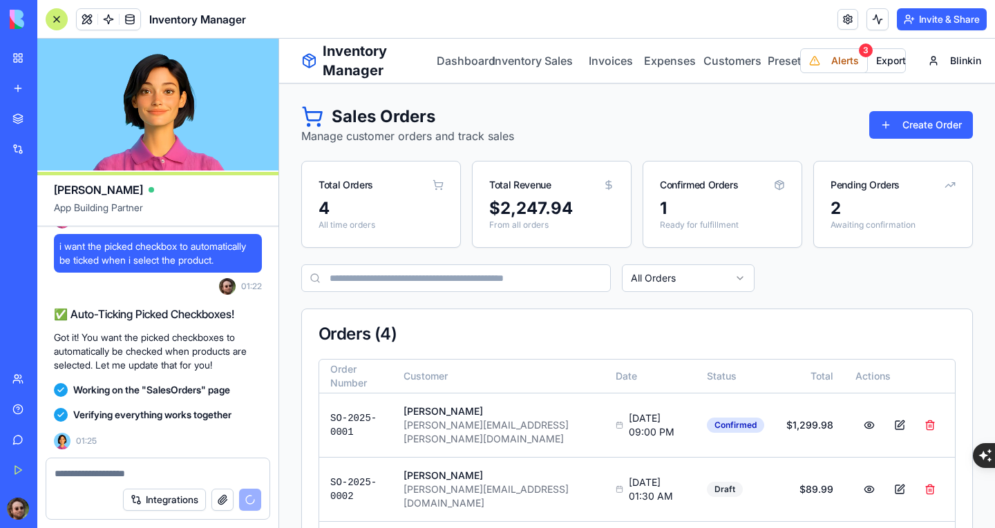
scroll to position [25140, 0]
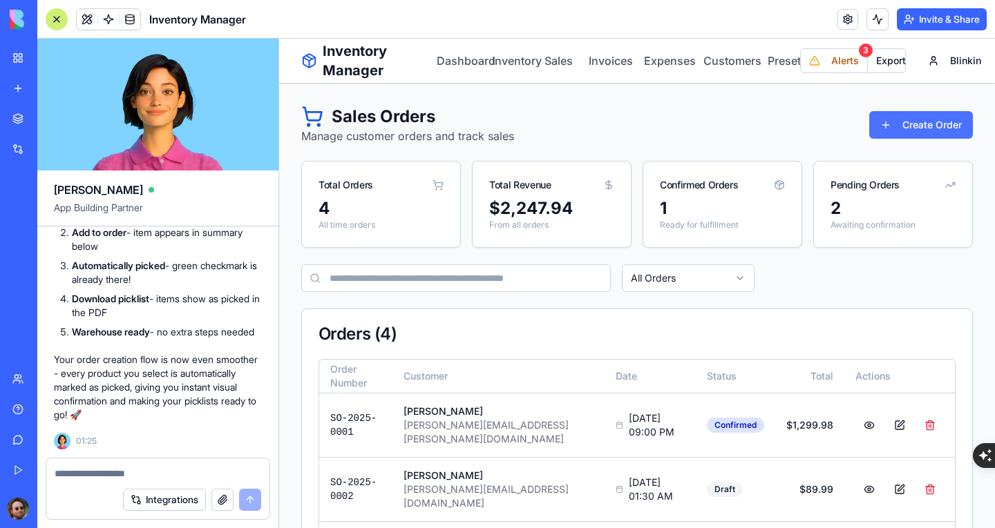
click at [893, 132] on button "Create Order" at bounding box center [921, 125] width 104 height 28
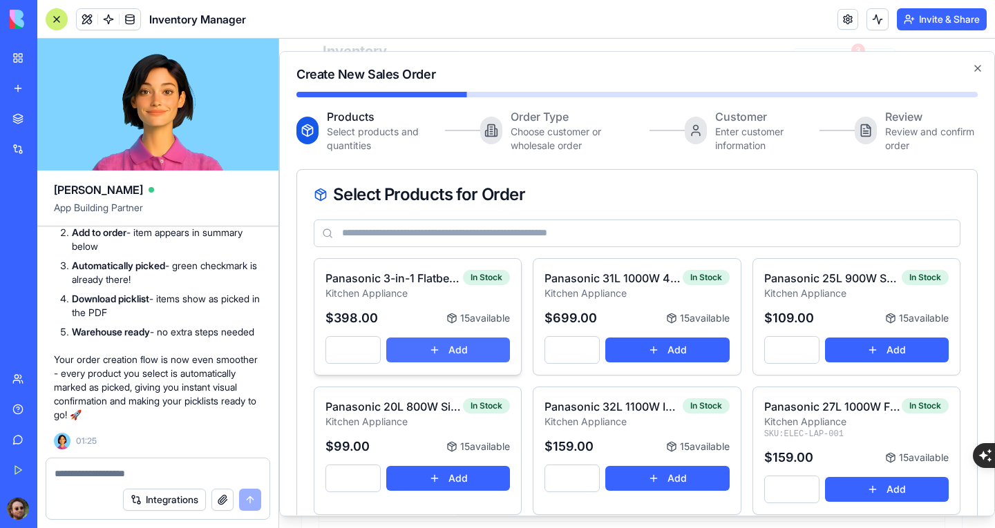
click at [428, 352] on button "Add" at bounding box center [448, 350] width 124 height 25
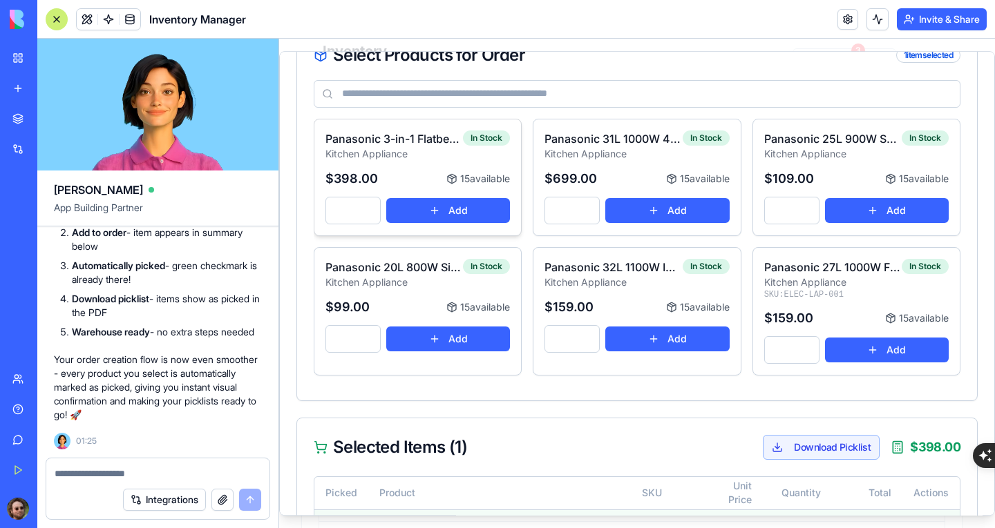
scroll to position [0, 0]
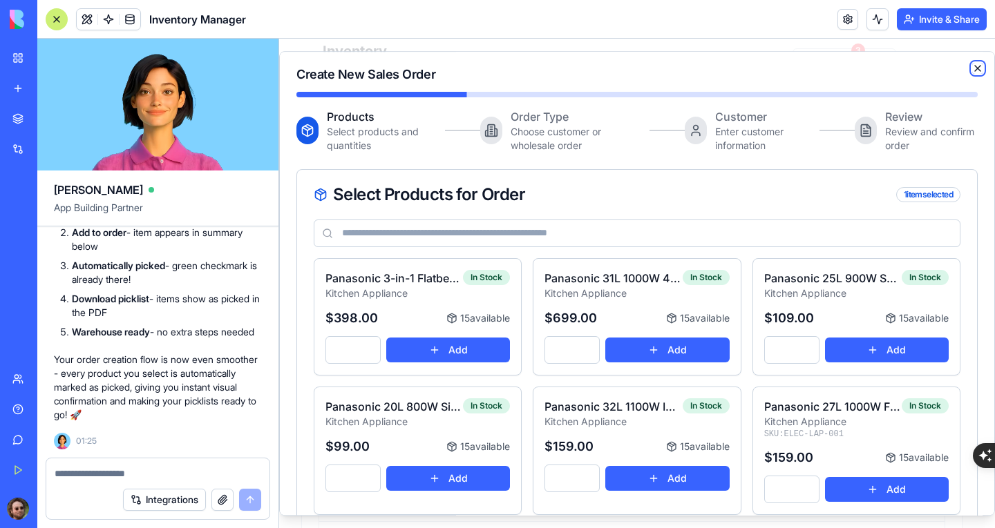
click at [972, 71] on icon "button" at bounding box center [977, 68] width 11 height 11
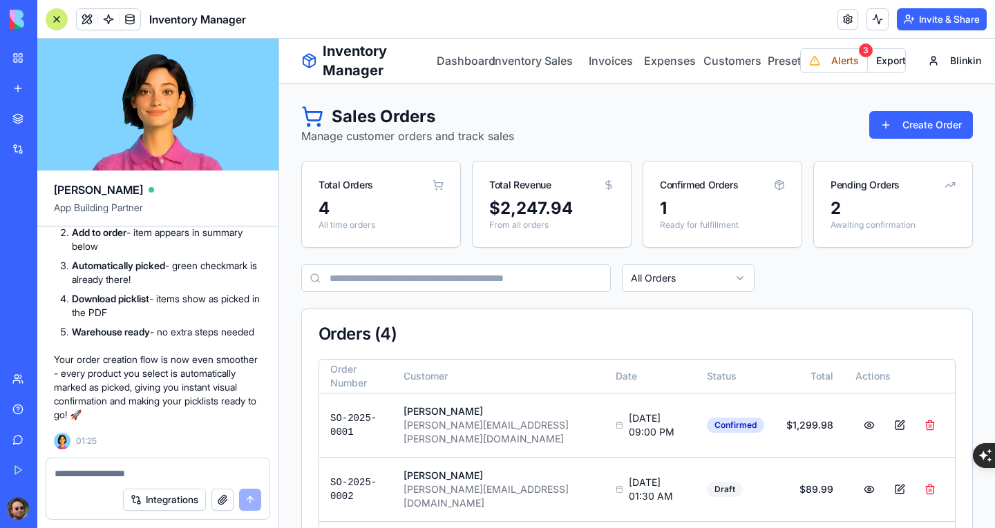
click at [55, 15] on div at bounding box center [57, 19] width 22 height 22
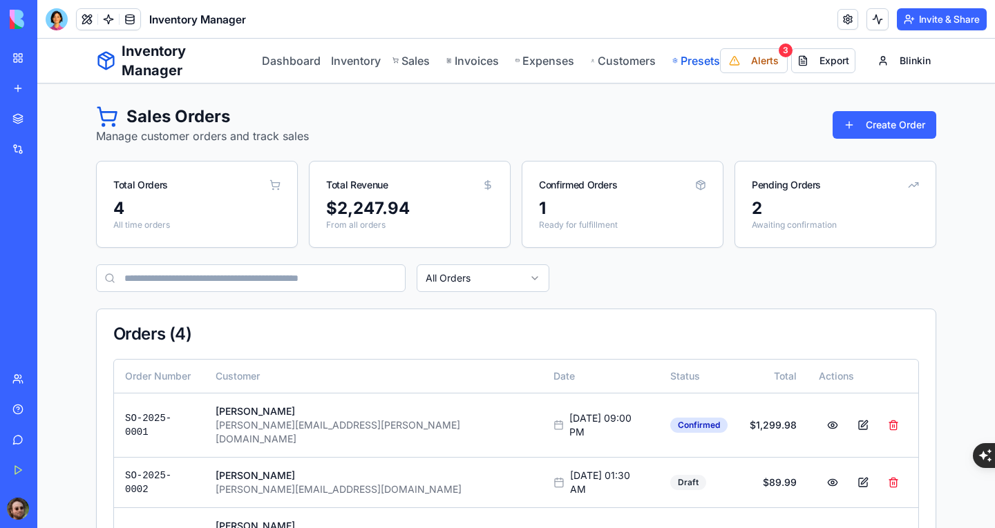
click at [675, 64] on link "Presets" at bounding box center [696, 60] width 48 height 17
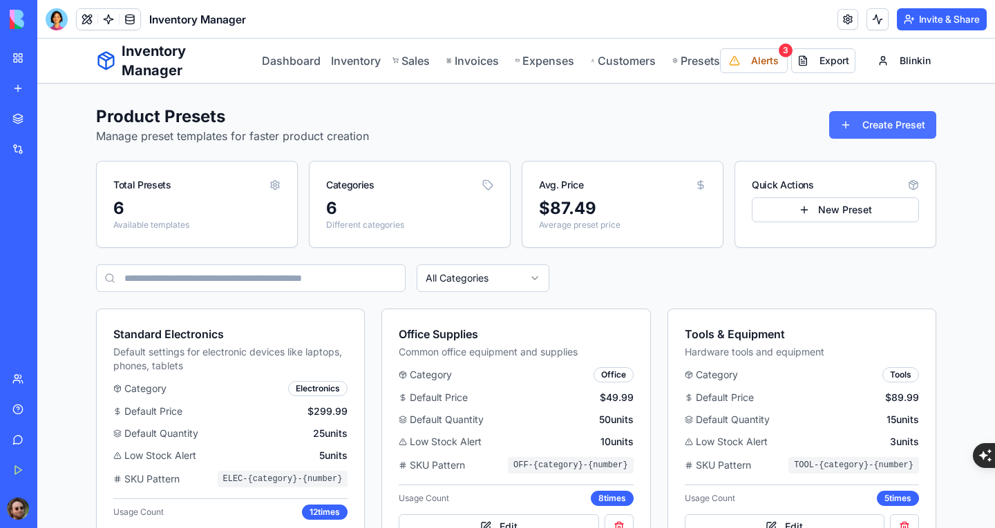
click at [852, 133] on button "Create Preset" at bounding box center [882, 125] width 107 height 28
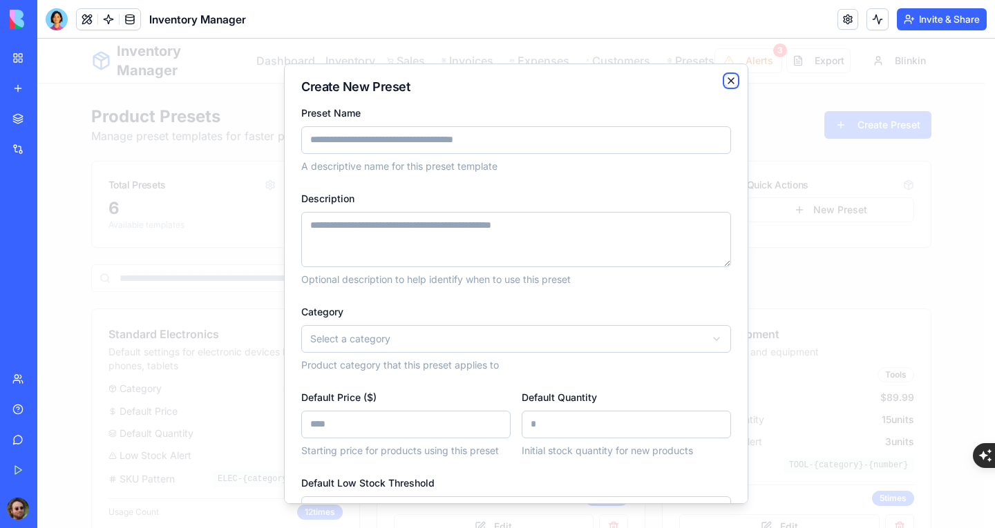
click at [725, 82] on icon "button" at bounding box center [730, 80] width 11 height 11
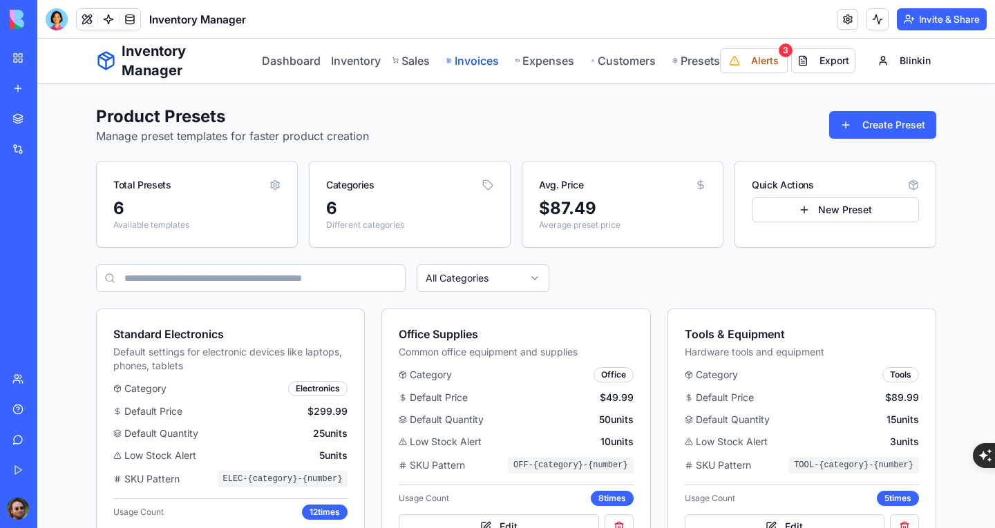
click at [470, 68] on link "Invoices" at bounding box center [472, 60] width 52 height 17
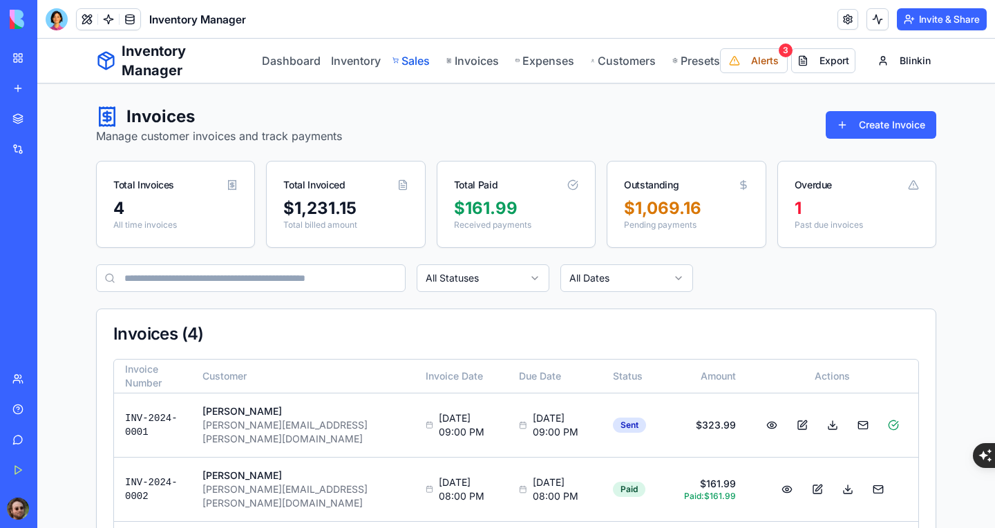
click at [408, 60] on link "Sales" at bounding box center [411, 60] width 38 height 17
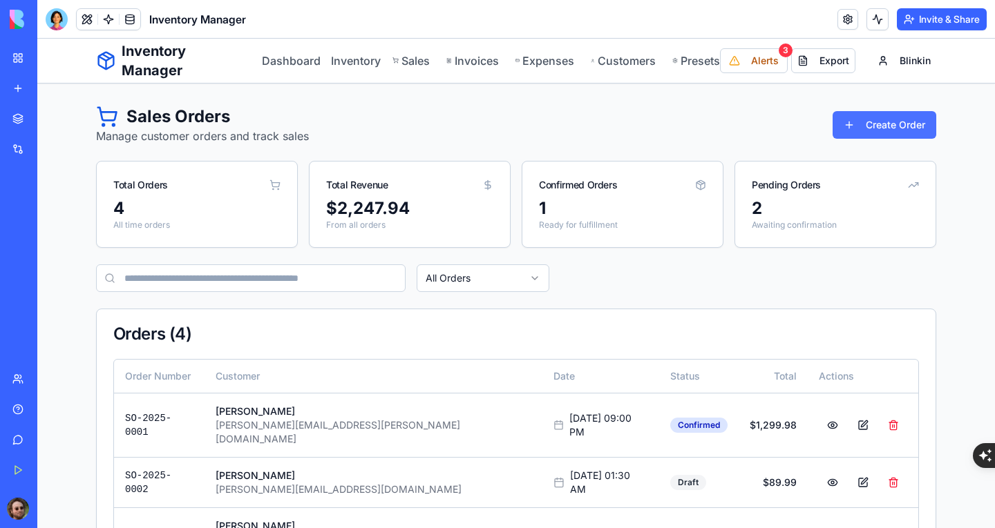
click at [890, 127] on button "Create Order" at bounding box center [884, 125] width 104 height 28
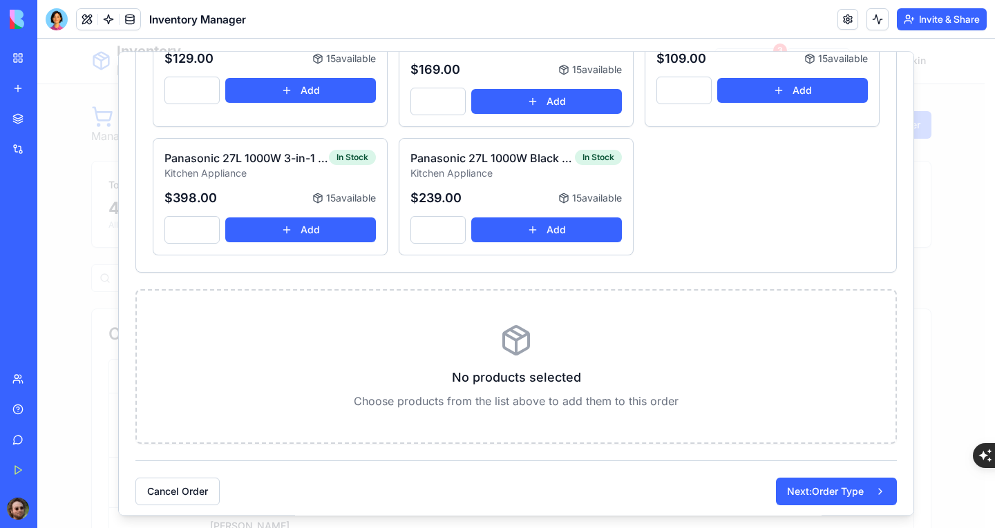
scroll to position [274, 0]
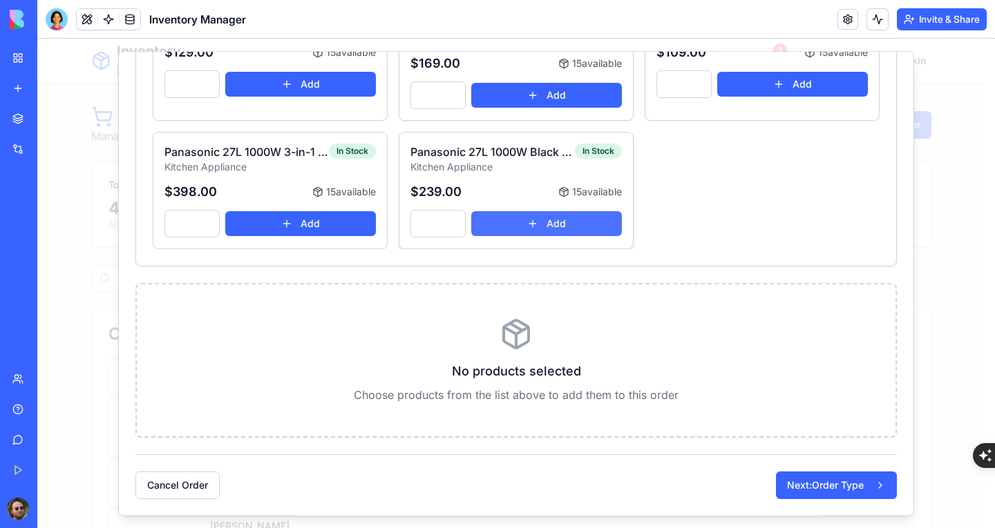
click at [559, 224] on button "Add" at bounding box center [546, 223] width 151 height 25
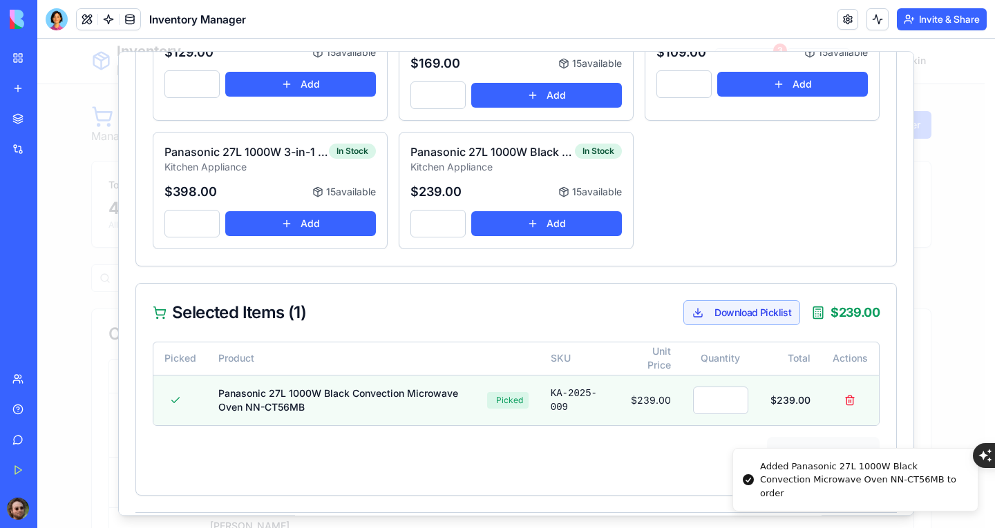
scroll to position [333, 0]
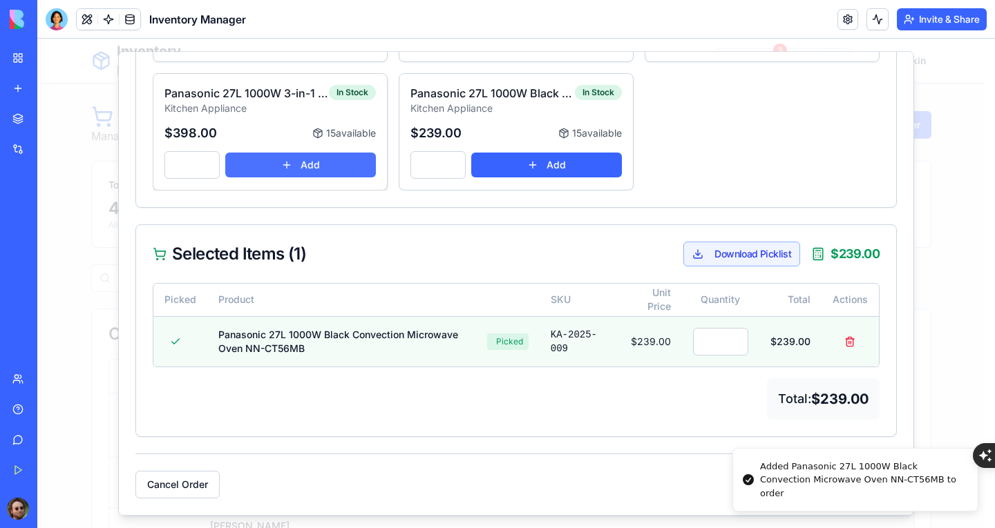
click at [339, 162] on button "Add" at bounding box center [300, 165] width 151 height 25
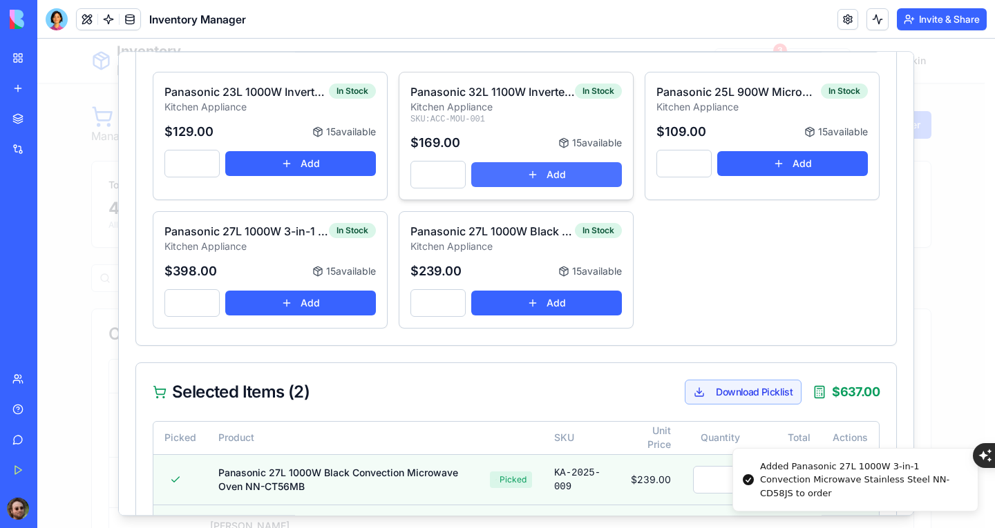
click at [570, 173] on button "Add" at bounding box center [546, 174] width 151 height 25
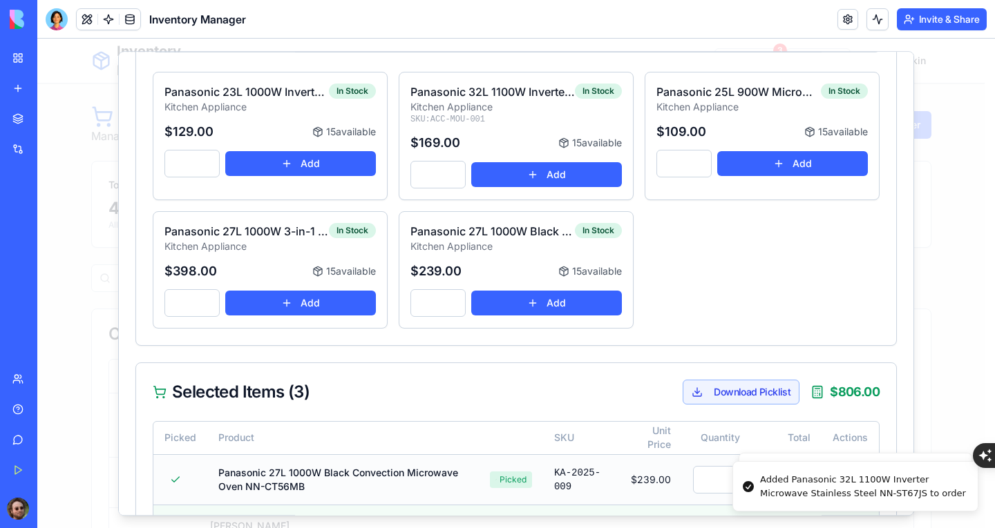
scroll to position [434, 0]
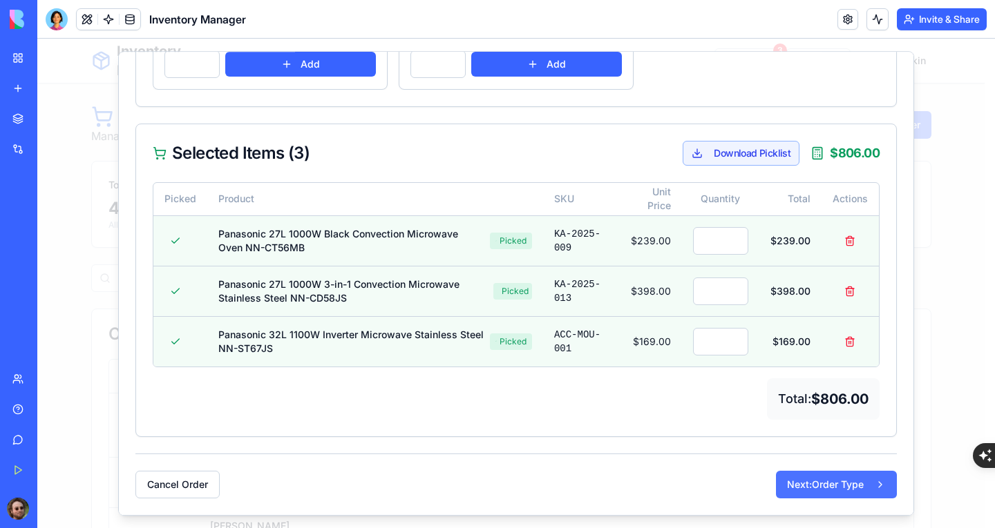
click at [812, 490] on button "Next: Order Type" at bounding box center [836, 485] width 121 height 28
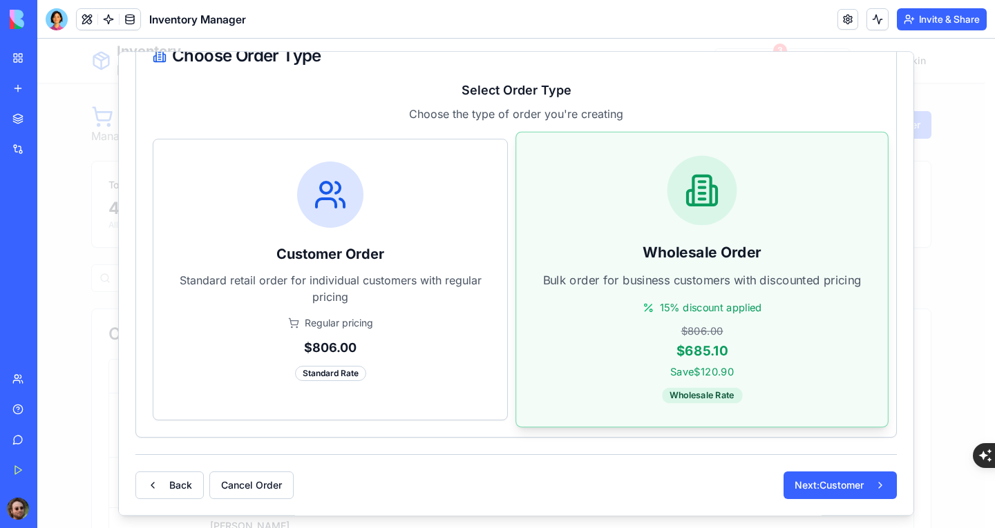
click at [621, 356] on div "$685.10" at bounding box center [701, 351] width 325 height 20
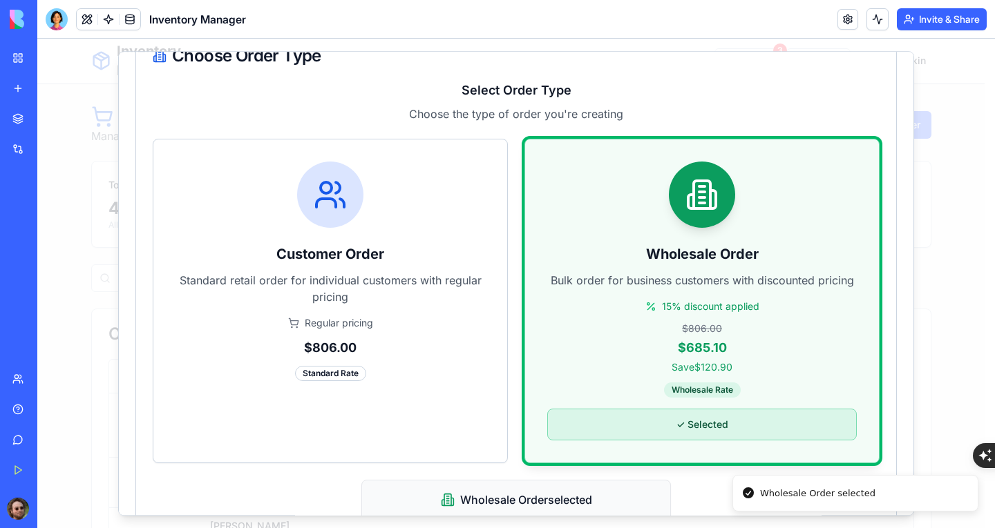
scroll to position [401, 0]
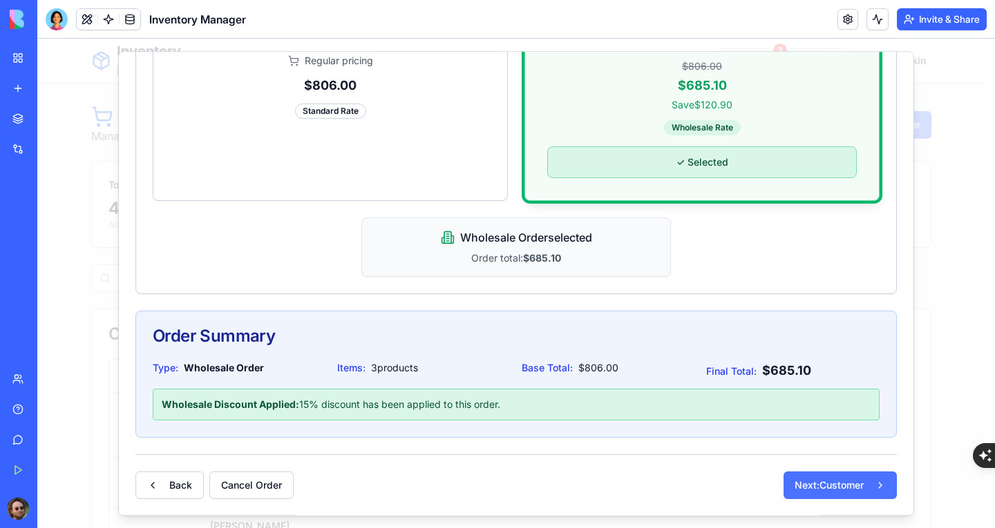
click at [818, 488] on button "Next: Customer" at bounding box center [839, 486] width 113 height 28
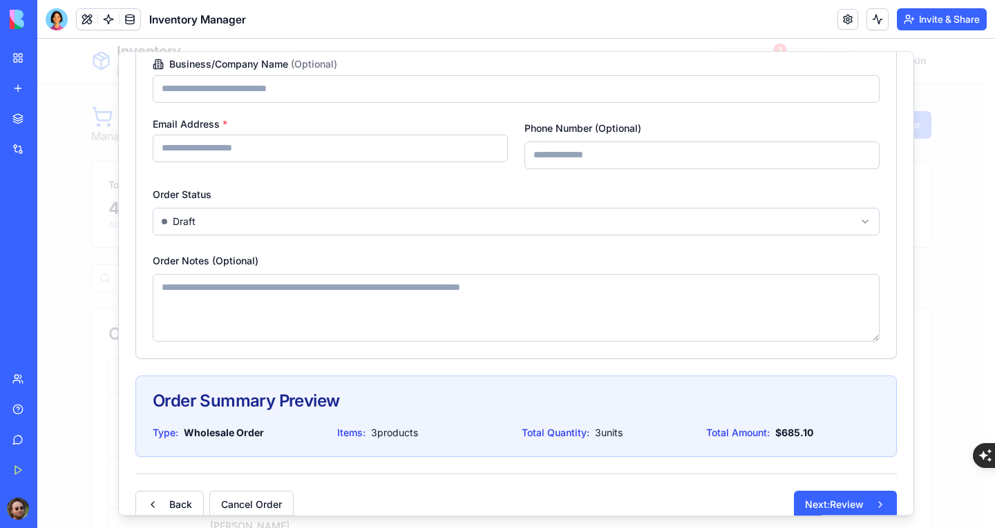
scroll to position [240, 0]
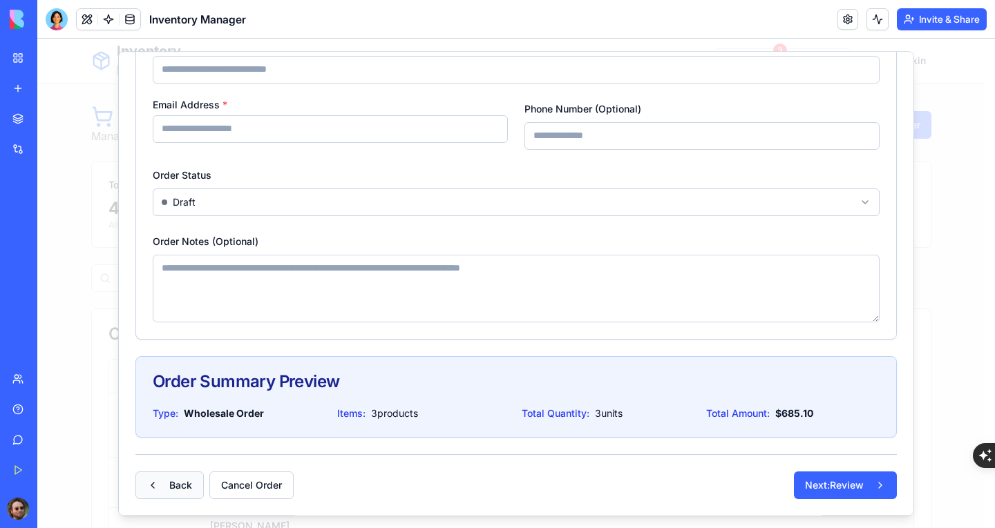
click at [174, 479] on button "Back" at bounding box center [169, 486] width 68 height 28
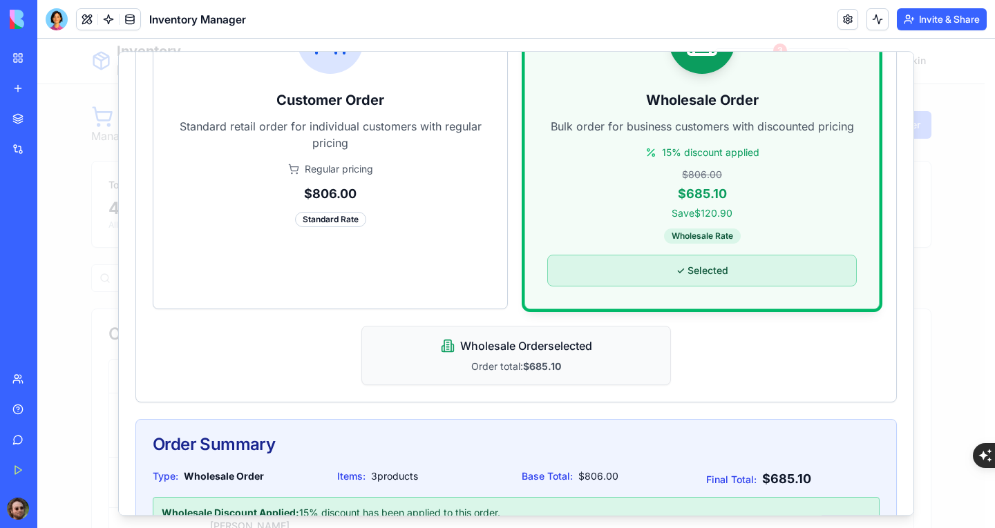
scroll to position [401, 0]
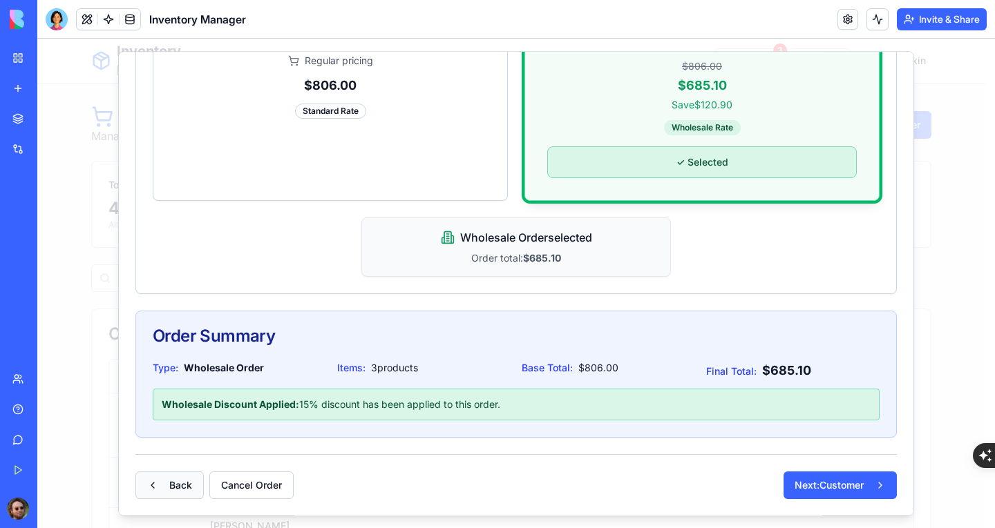
click at [189, 481] on button "Back" at bounding box center [169, 486] width 68 height 28
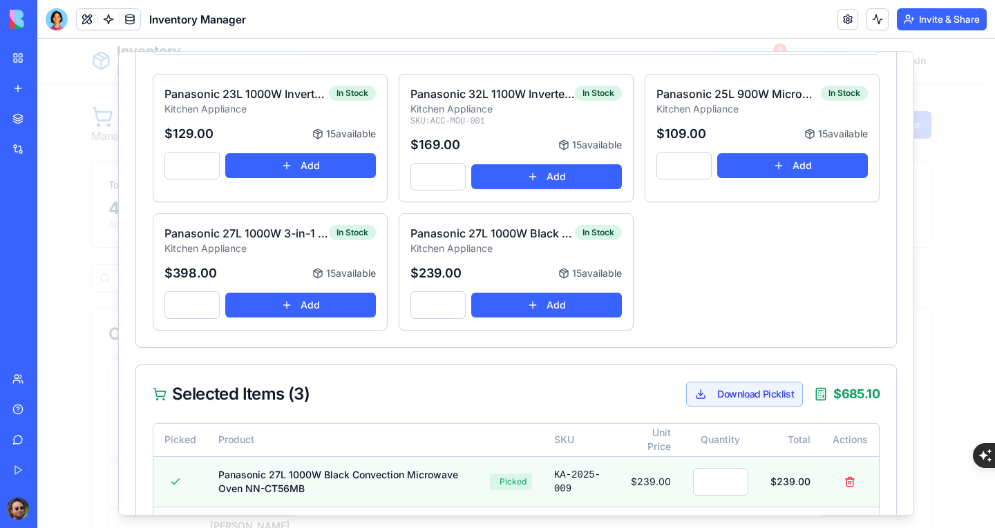
scroll to position [345, 0]
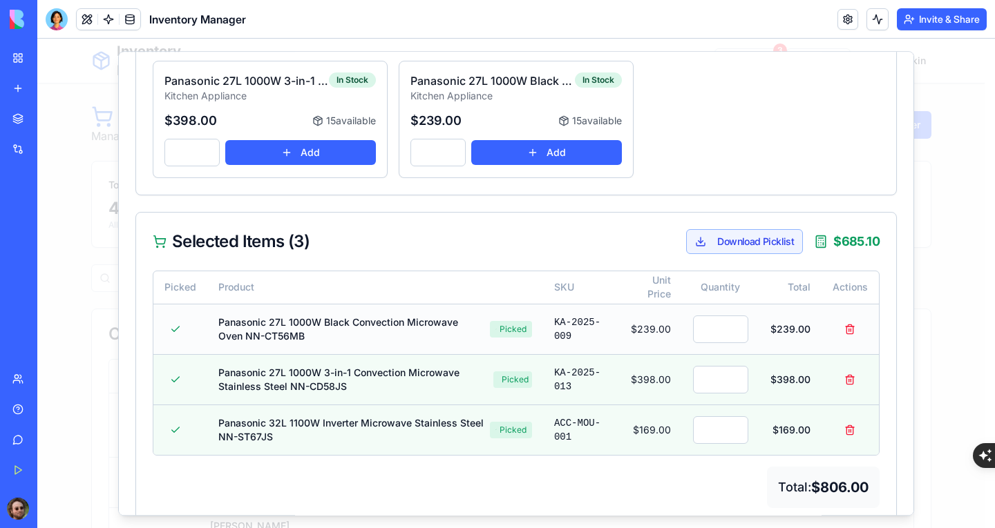
click at [652, 332] on td "$239.00" at bounding box center [649, 330] width 66 height 50
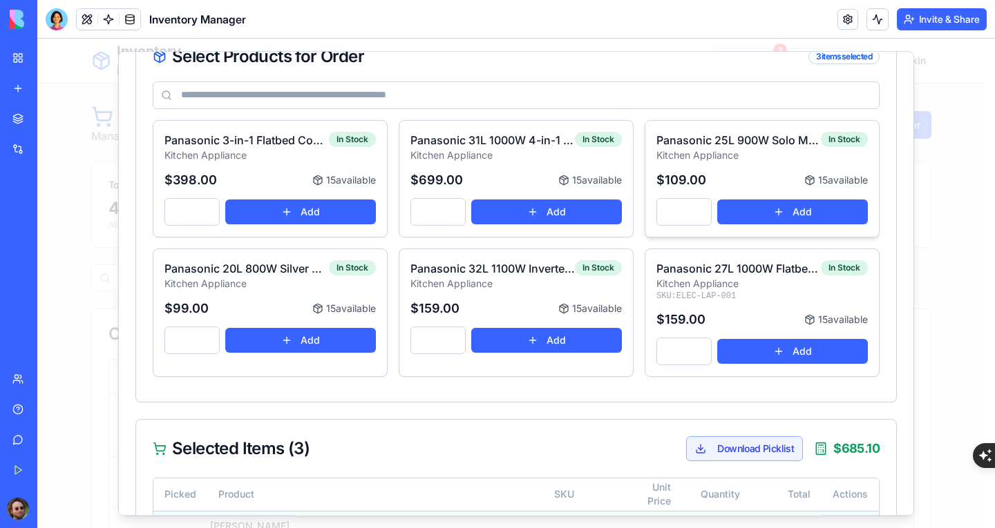
scroll to position [0, 0]
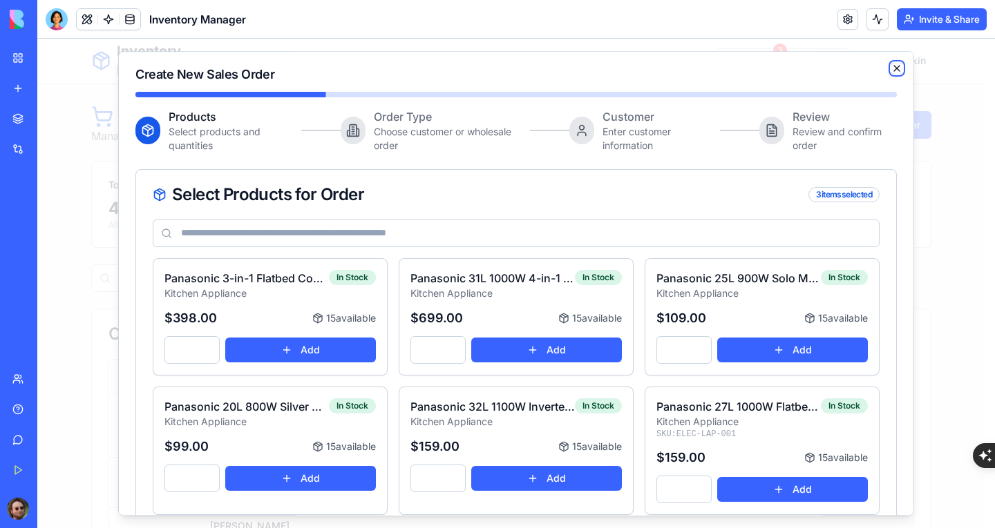
click at [891, 68] on icon "button" at bounding box center [896, 68] width 11 height 11
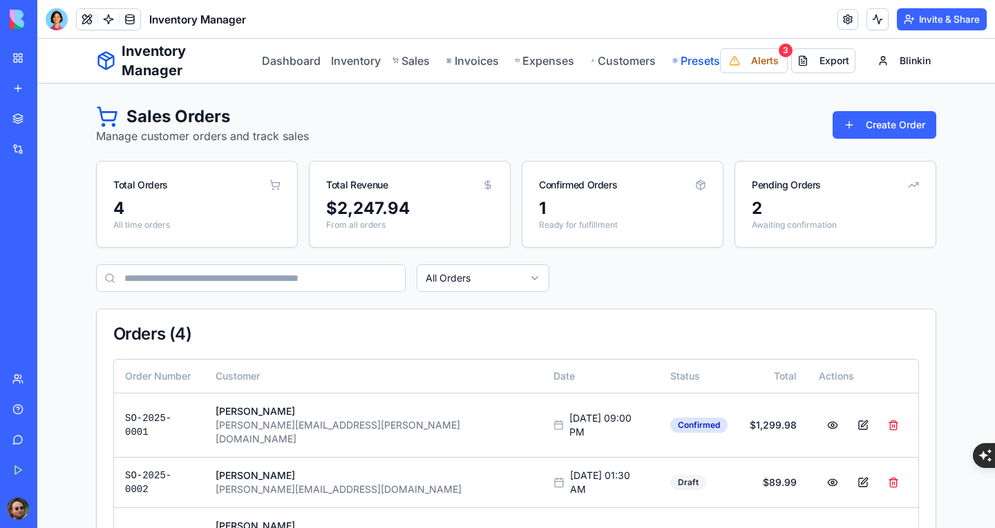
click at [691, 59] on link "Presets" at bounding box center [696, 60] width 48 height 17
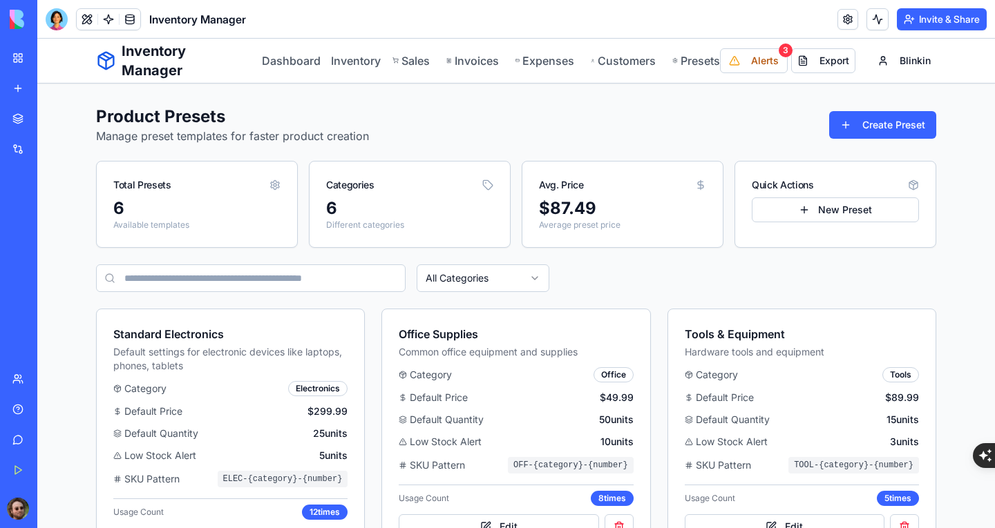
click at [59, 26] on div at bounding box center [57, 19] width 22 height 22
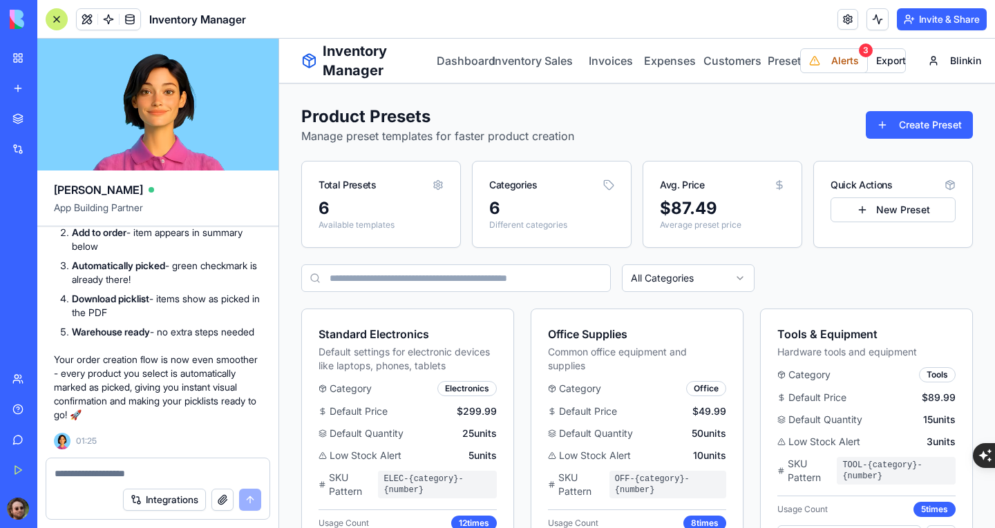
click at [150, 469] on textarea at bounding box center [158, 474] width 207 height 14
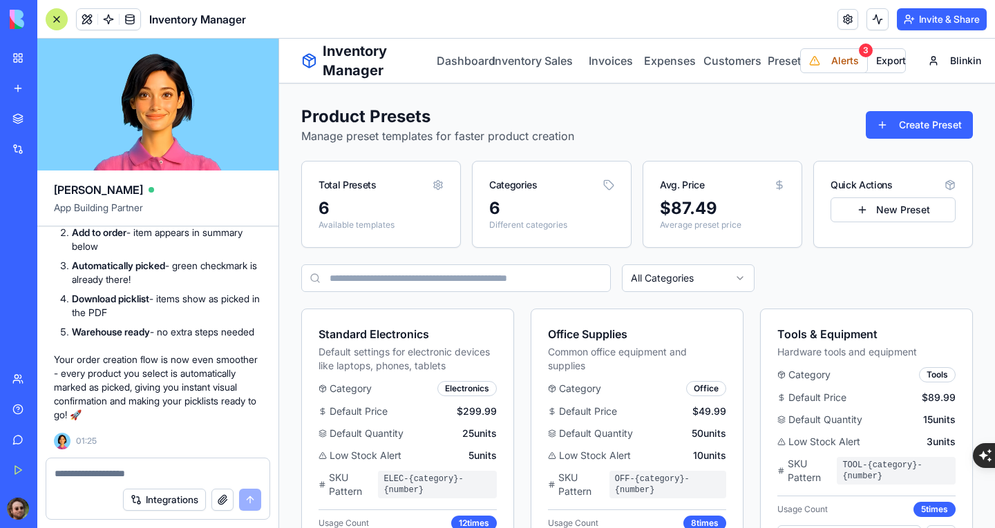
click at [50, 16] on div at bounding box center [57, 19] width 22 height 22
